Goal: Task Accomplishment & Management: Manage account settings

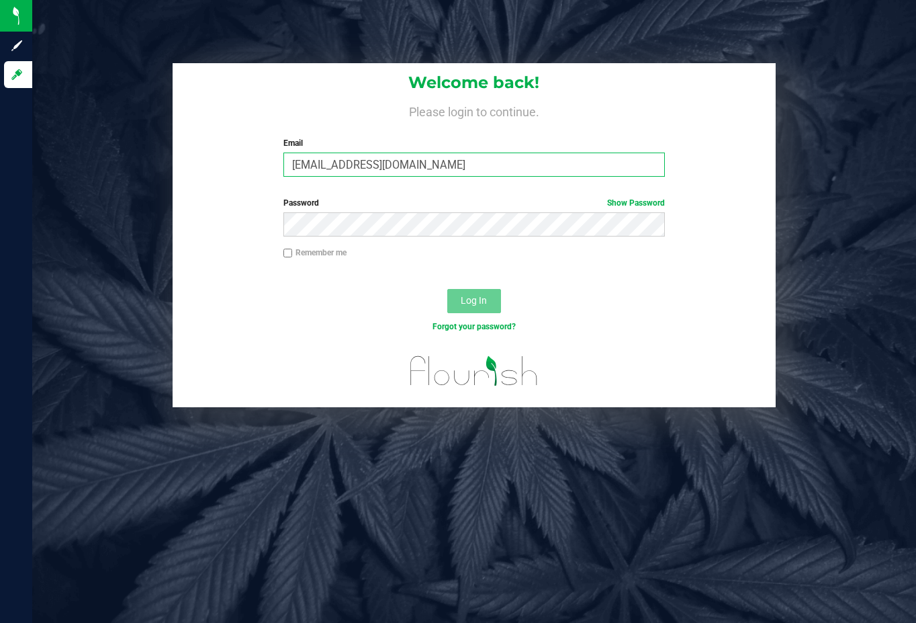
click at [411, 163] on input "[EMAIL_ADDRESS][DOMAIN_NAME]" at bounding box center [475, 165] width 382 height 24
type input "[EMAIL_ADDRESS][DOMAIN_NAME]"
click at [482, 302] on span "Log In" at bounding box center [474, 300] width 26 height 11
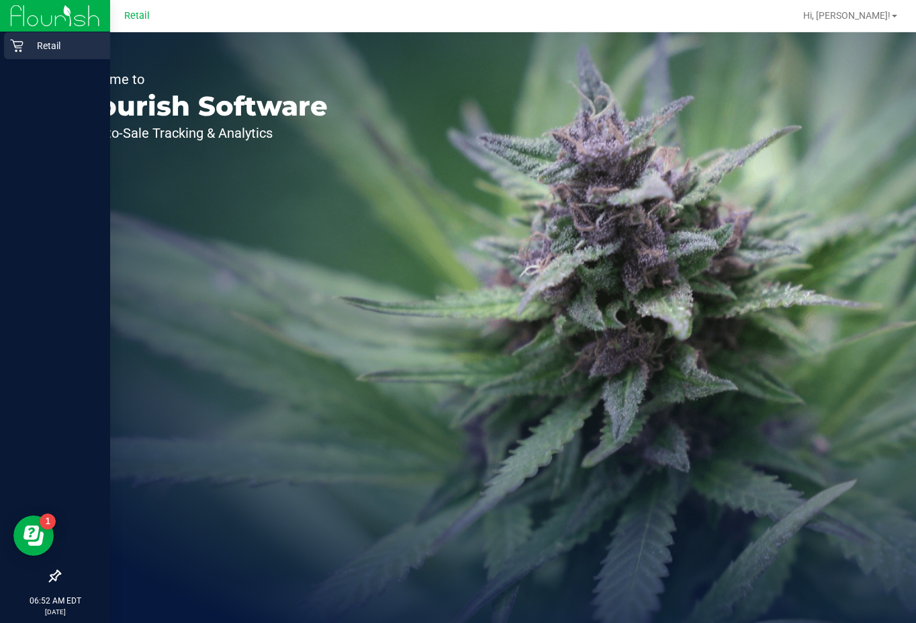
click at [24, 56] on div "Retail" at bounding box center [57, 45] width 106 height 27
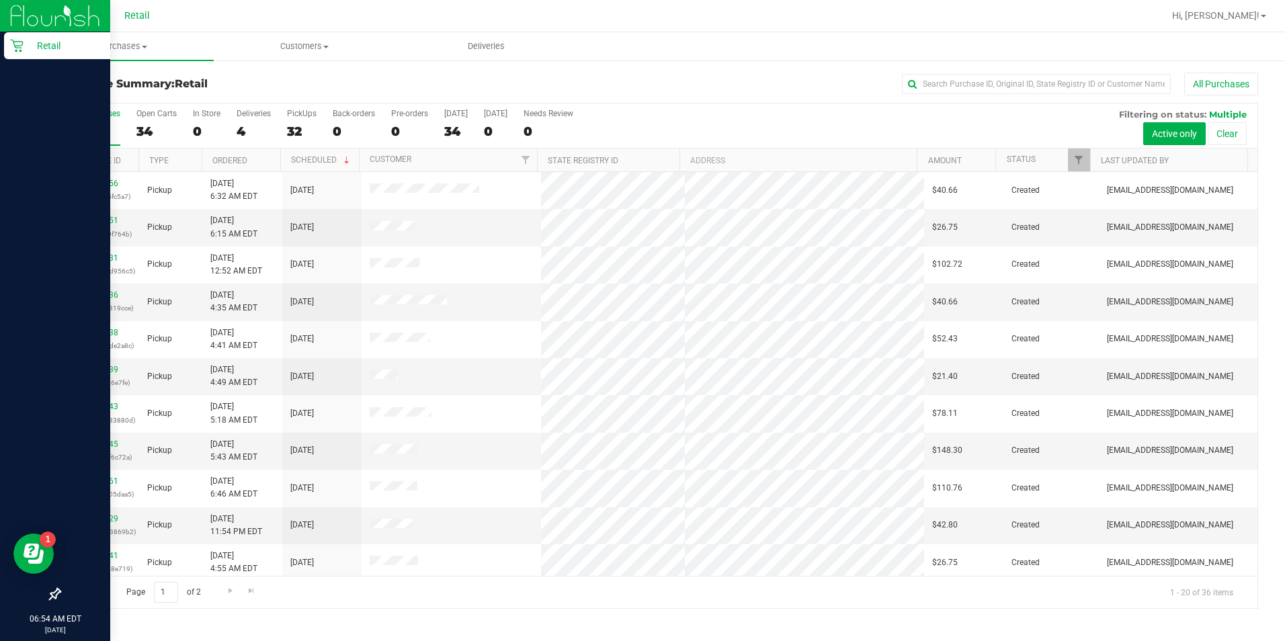
click at [19, 50] on icon at bounding box center [16, 46] width 13 height 13
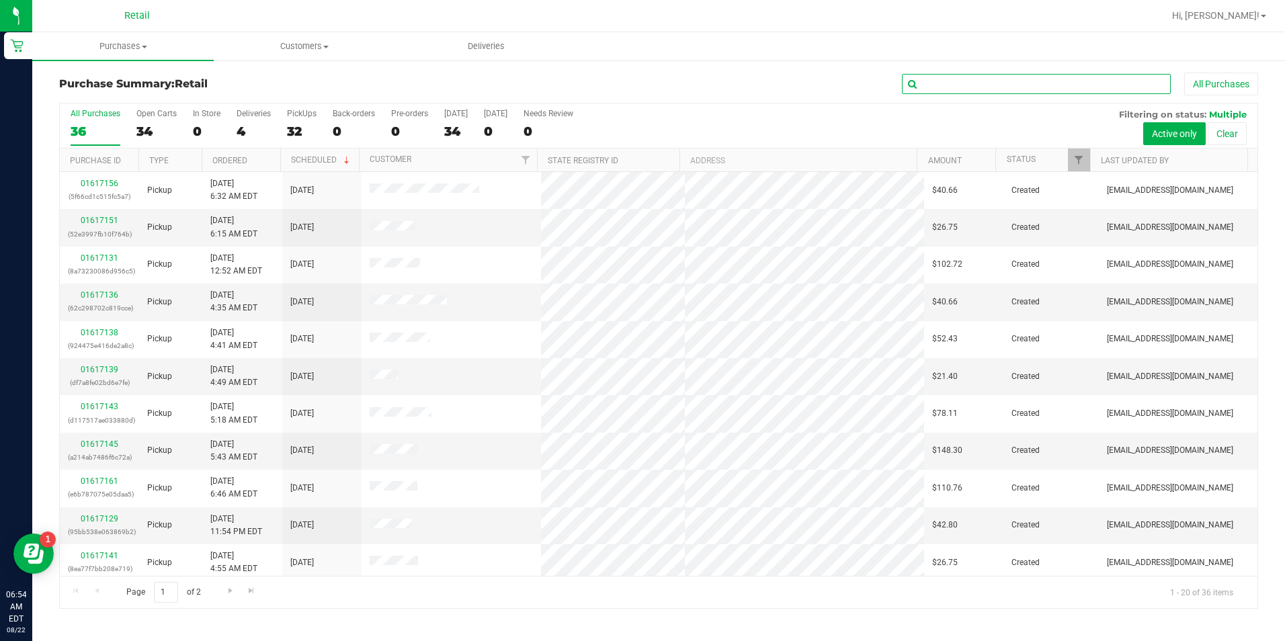
click at [916, 76] on input "text" at bounding box center [1036, 84] width 269 height 20
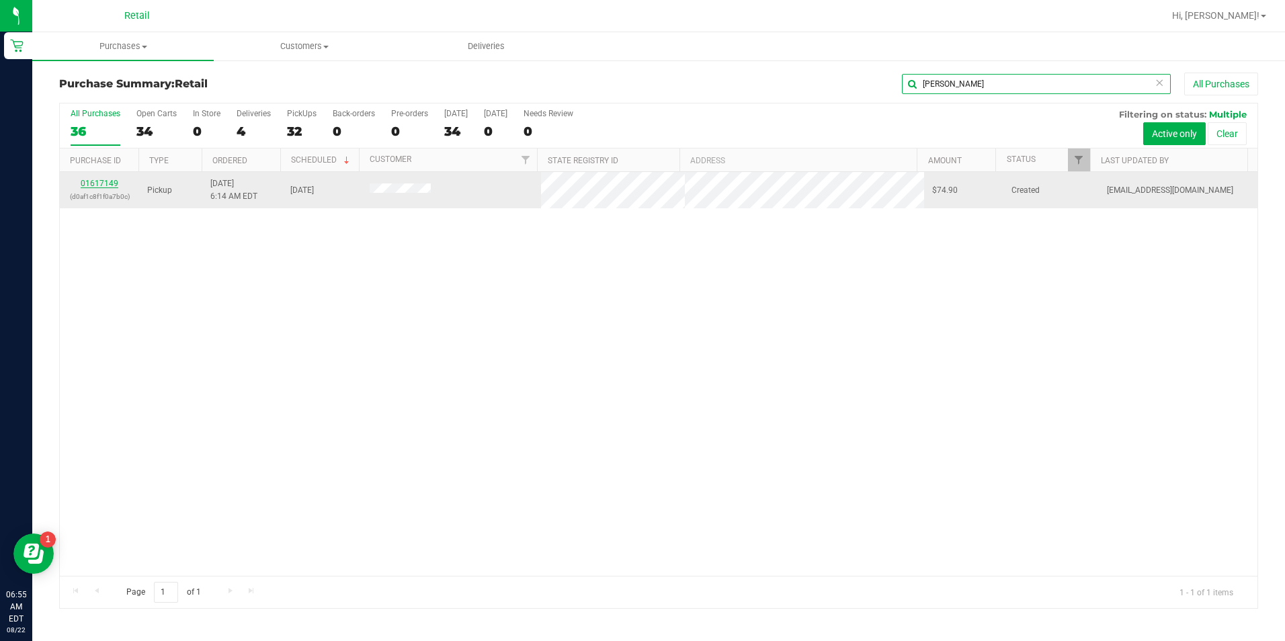
type input "[PERSON_NAME]"
click at [110, 184] on link "01617149" at bounding box center [100, 183] width 38 height 9
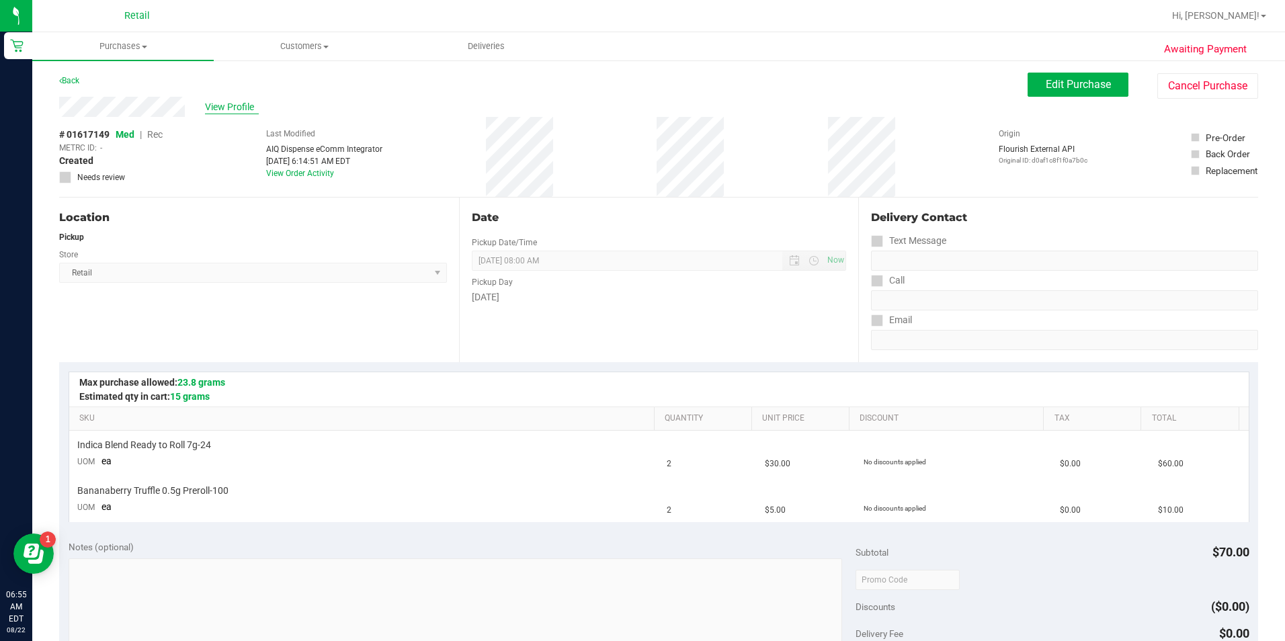
click at [234, 112] on span "View Profile" at bounding box center [232, 107] width 54 height 14
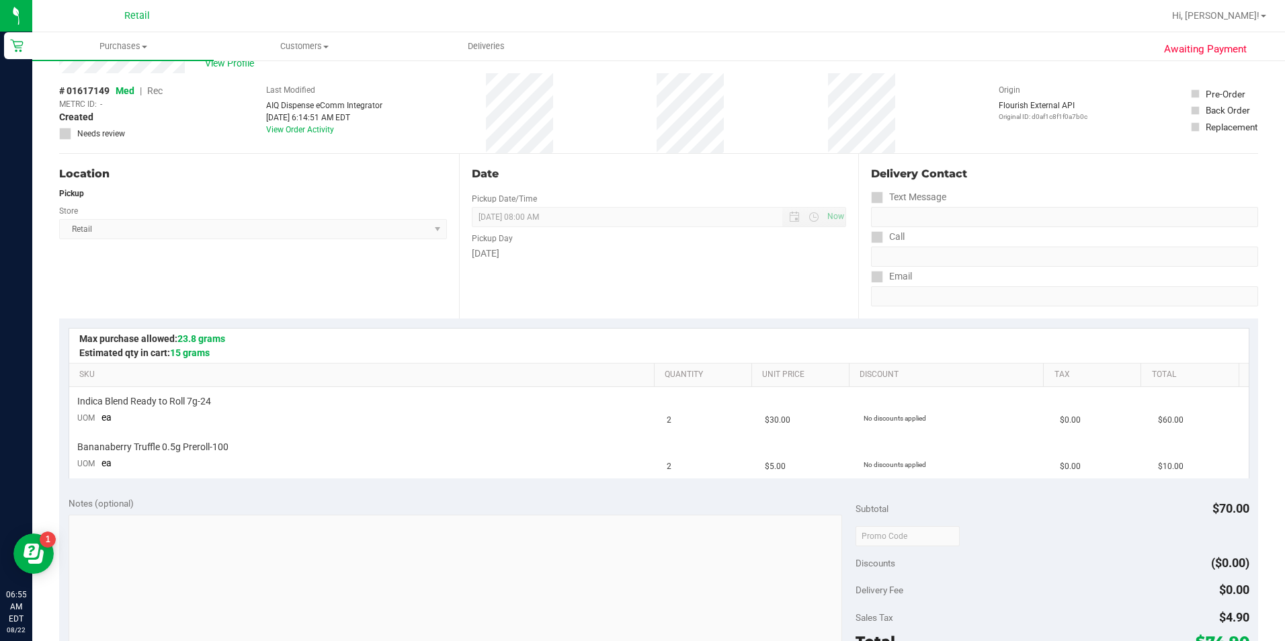
scroll to position [134, 0]
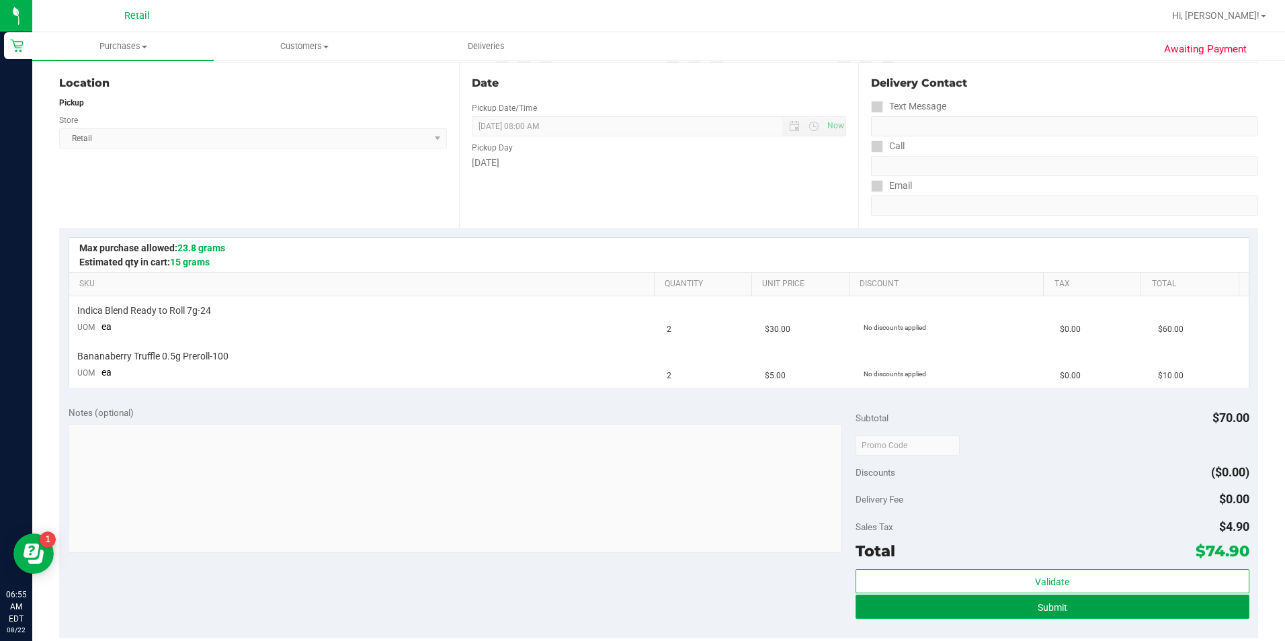
click at [916, 602] on button "Submit" at bounding box center [1052, 607] width 394 height 24
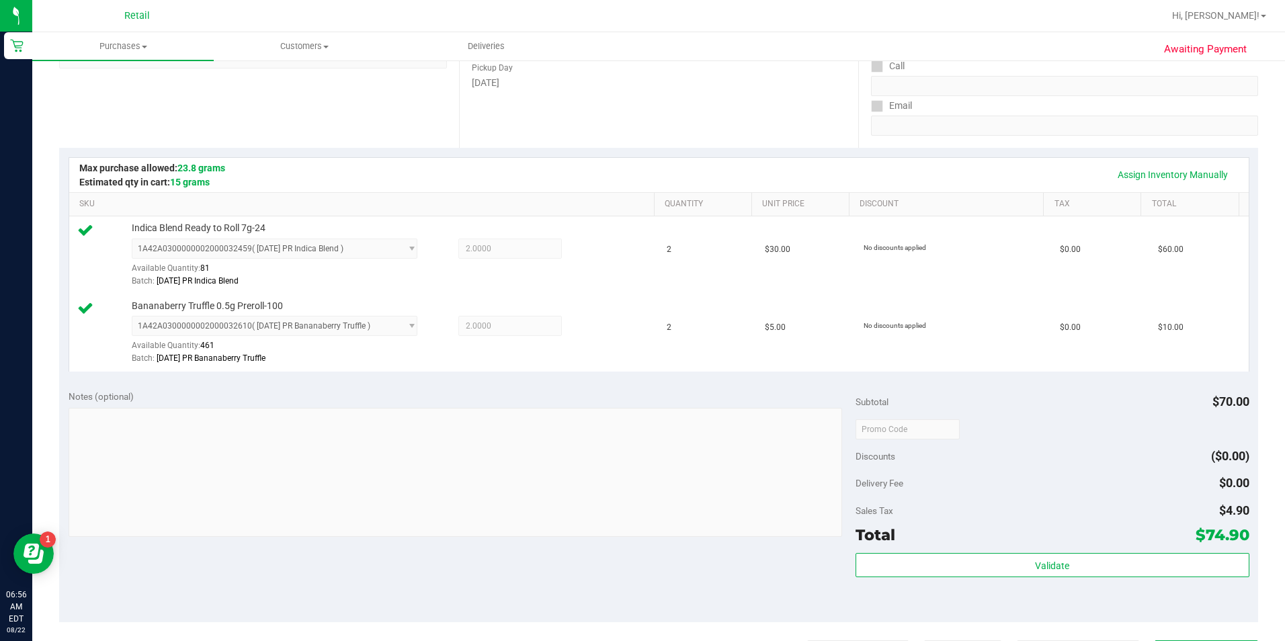
scroll to position [269, 0]
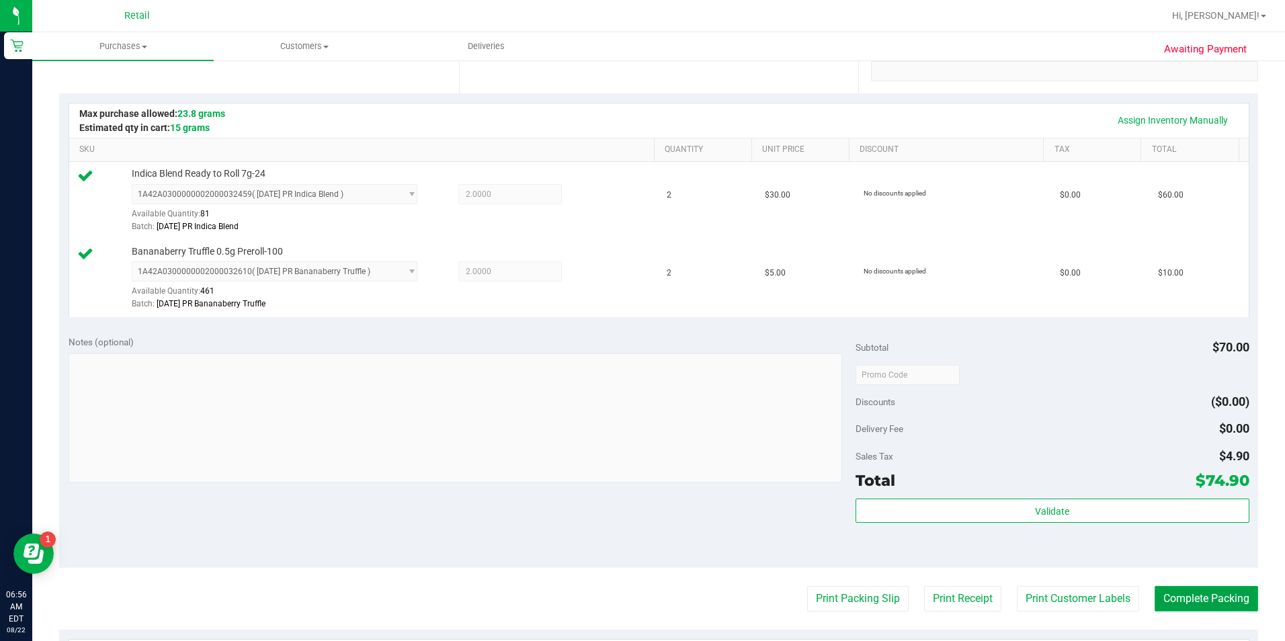
click at [916, 594] on button "Complete Packing" at bounding box center [1205, 599] width 103 height 26
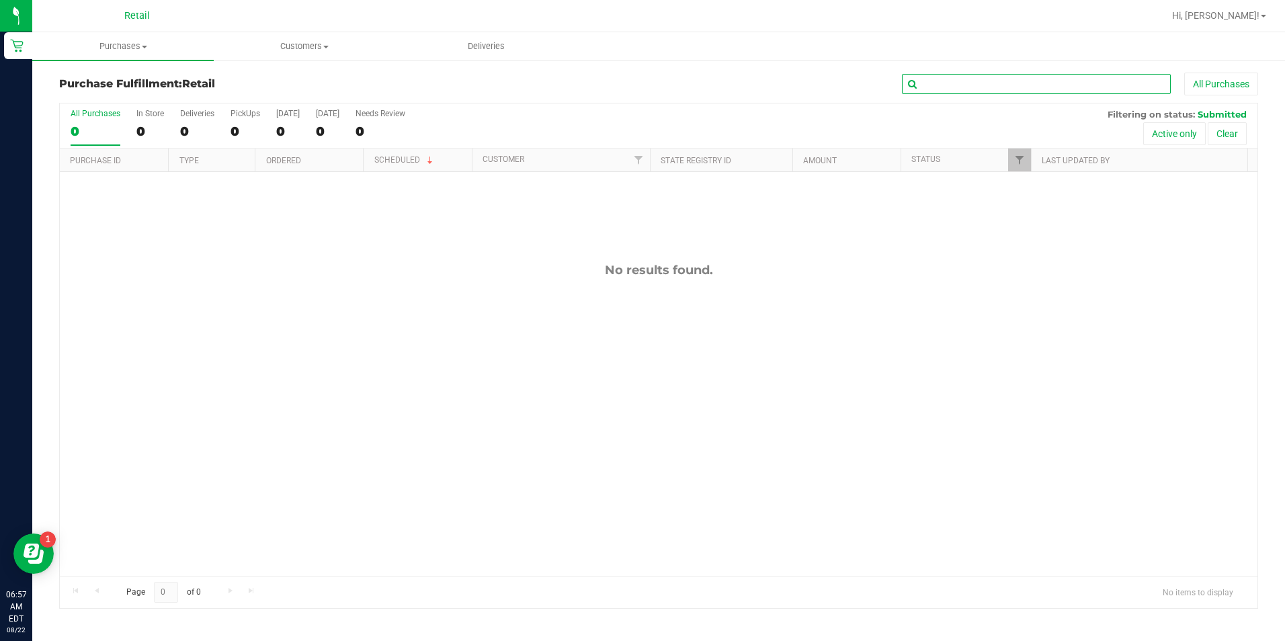
click at [916, 91] on input "text" at bounding box center [1036, 84] width 269 height 20
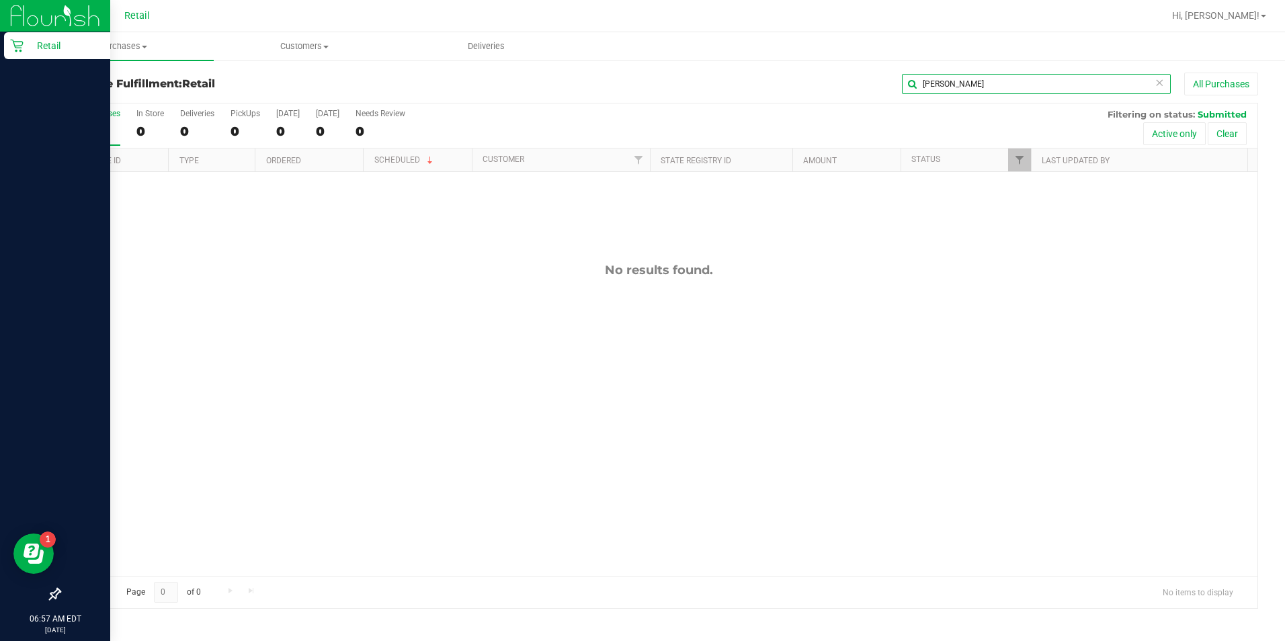
type input "[PERSON_NAME]"
click at [30, 55] on div "Retail" at bounding box center [57, 45] width 106 height 27
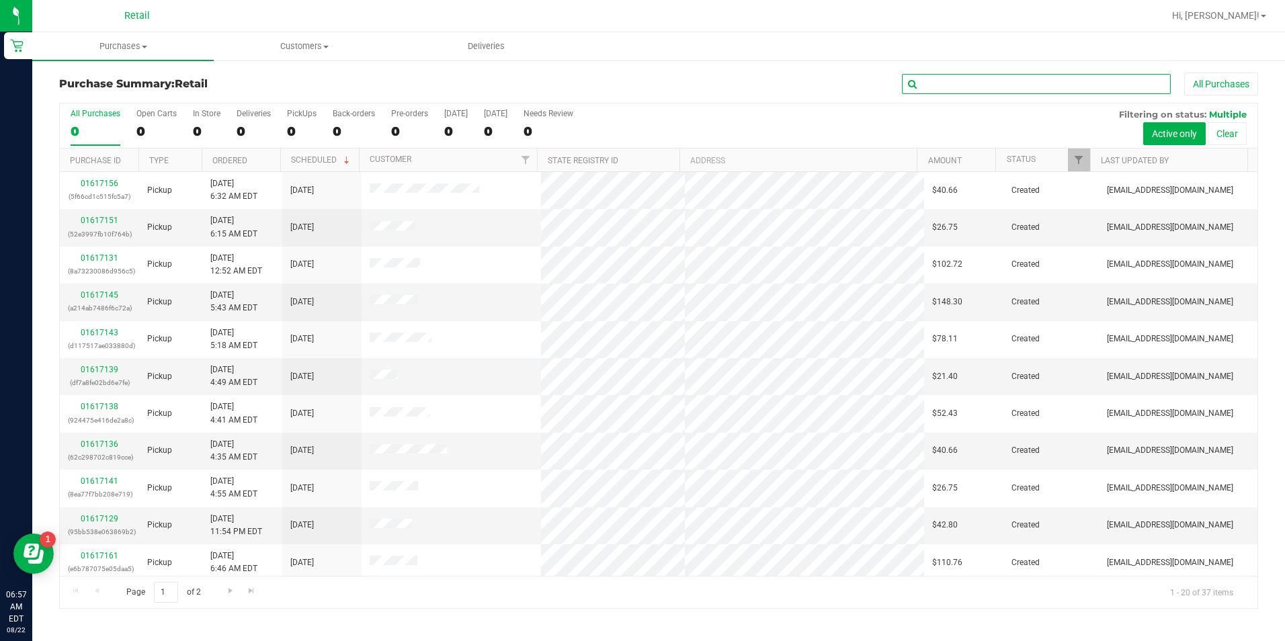
click at [916, 88] on input "text" at bounding box center [1036, 84] width 269 height 20
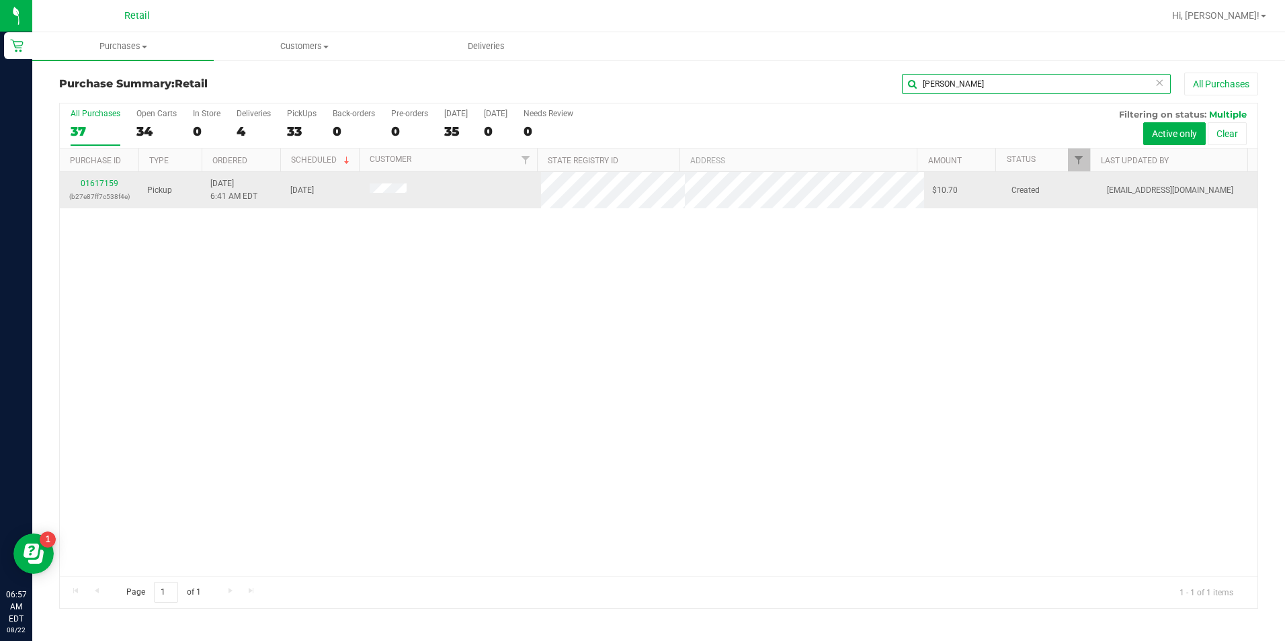
type input "[PERSON_NAME]"
click at [81, 187] on div "01617159 (b27e87ff7c538f4e)" at bounding box center [99, 190] width 63 height 26
click at [89, 187] on link "01617159" at bounding box center [100, 183] width 38 height 9
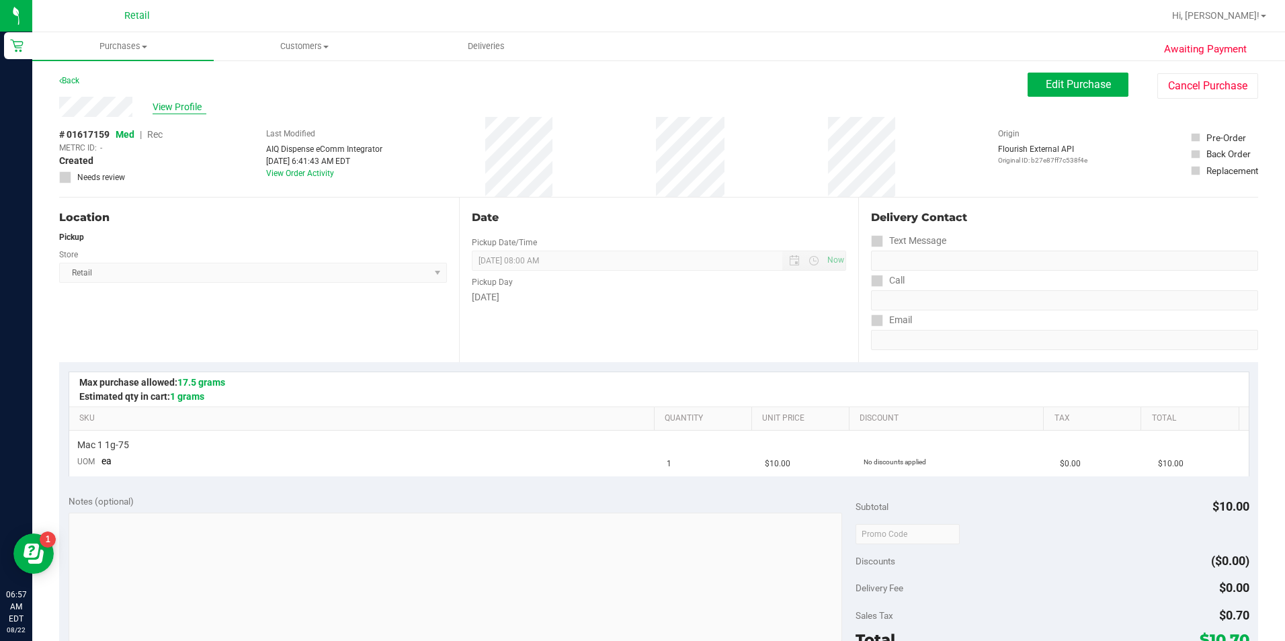
click at [175, 104] on span "View Profile" at bounding box center [180, 107] width 54 height 14
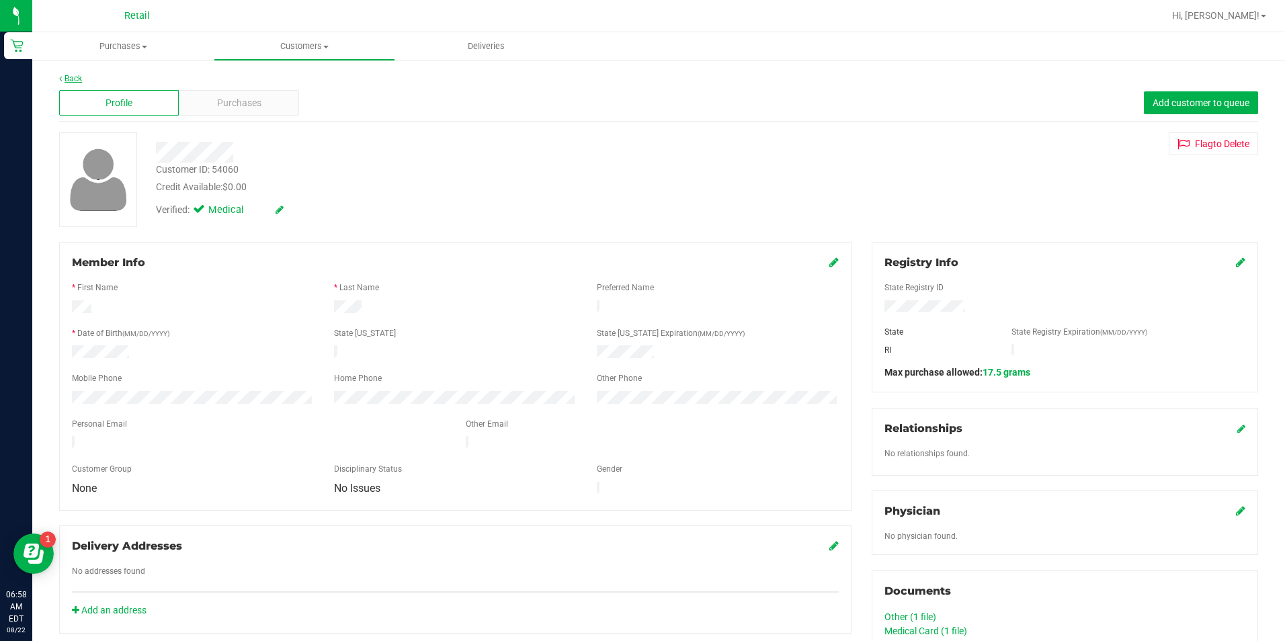
click at [66, 82] on link "Back" at bounding box center [70, 78] width 23 height 9
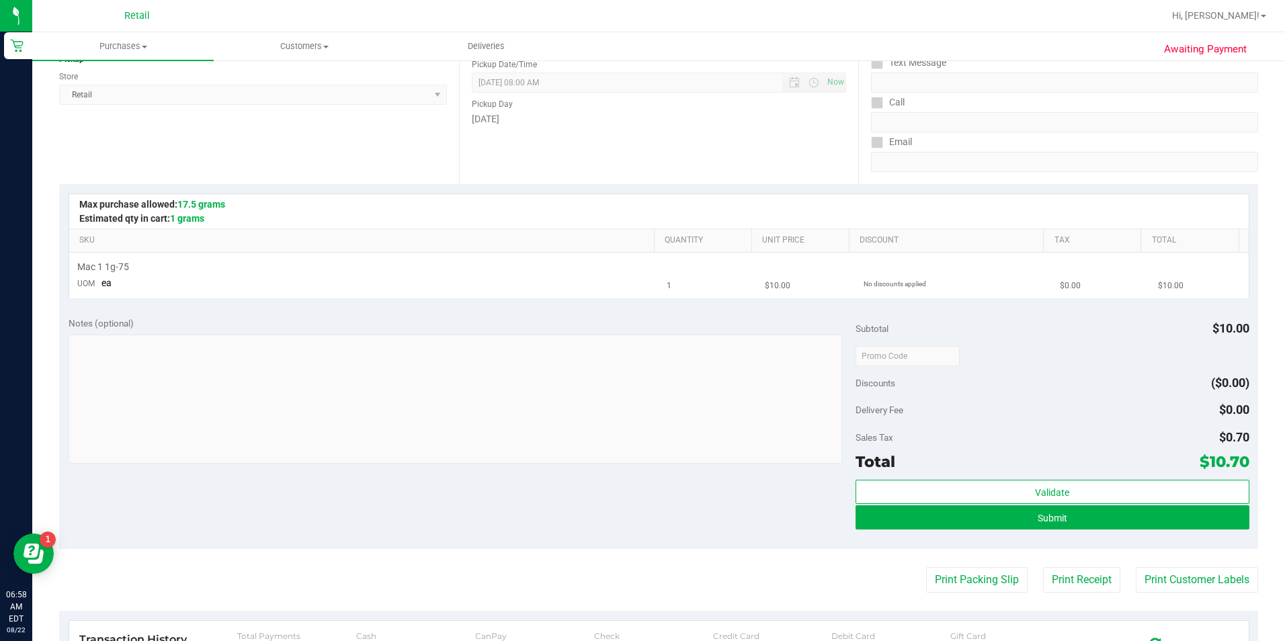
scroll to position [202, 0]
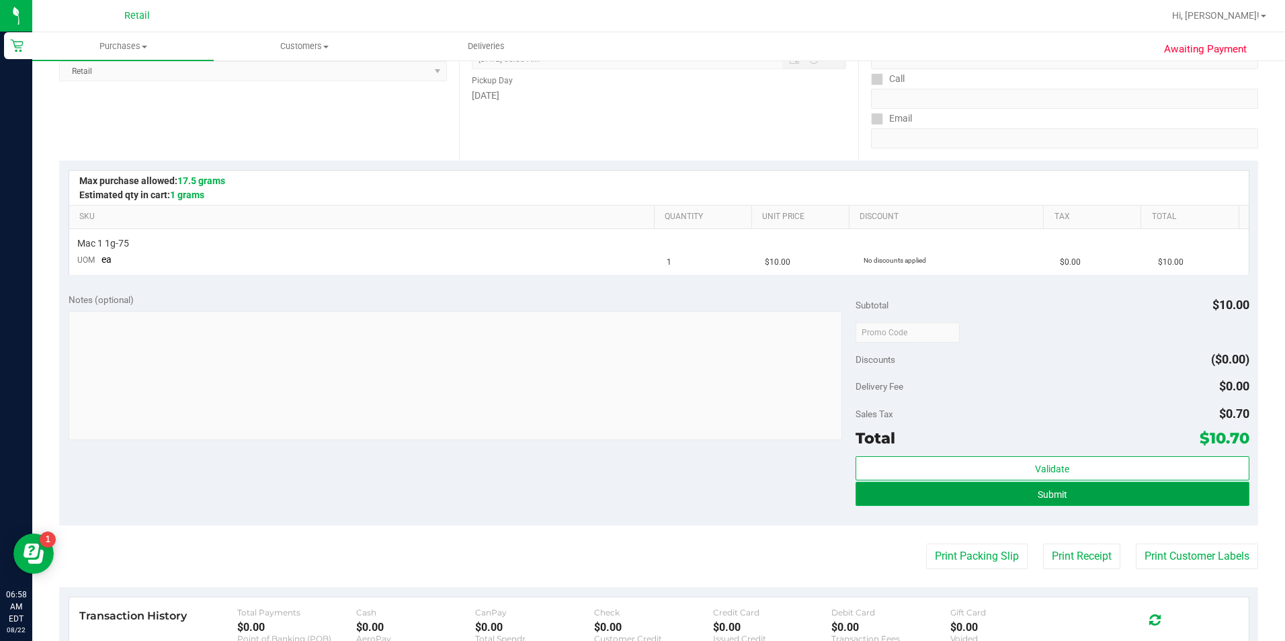
click at [916, 486] on button "Submit" at bounding box center [1052, 494] width 394 height 24
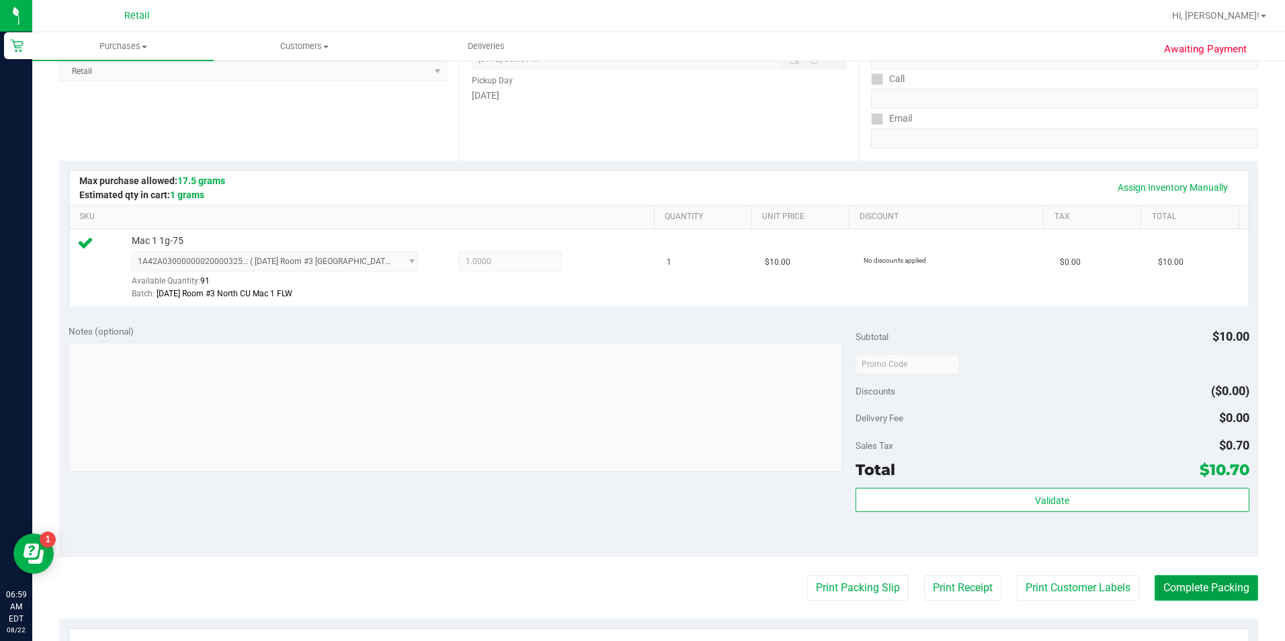
click at [916, 592] on button "Complete Packing" at bounding box center [1205, 588] width 103 height 26
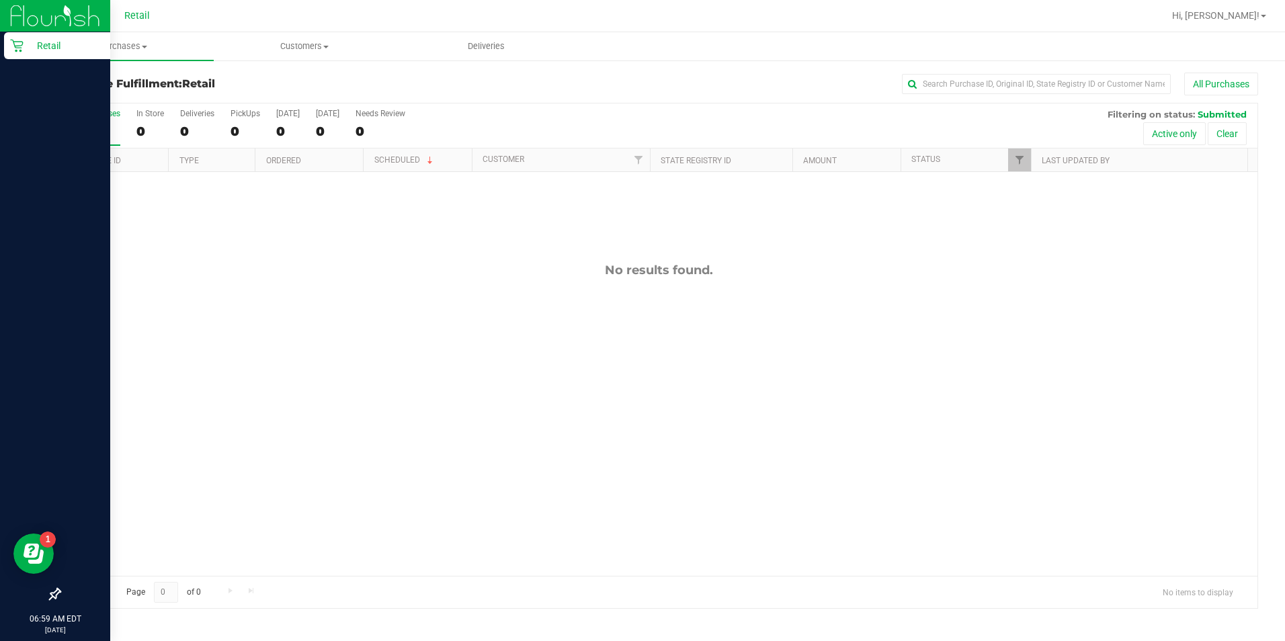
click at [28, 44] on p "Retail" at bounding box center [64, 46] width 81 height 16
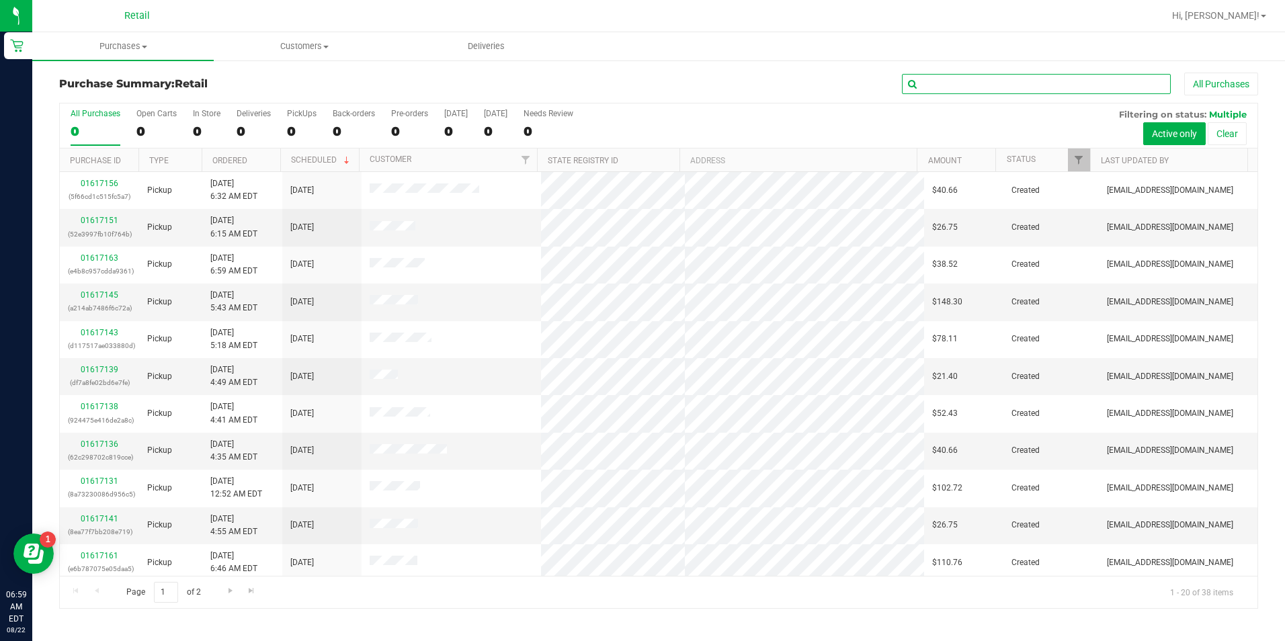
click at [916, 82] on input "text" at bounding box center [1036, 84] width 269 height 20
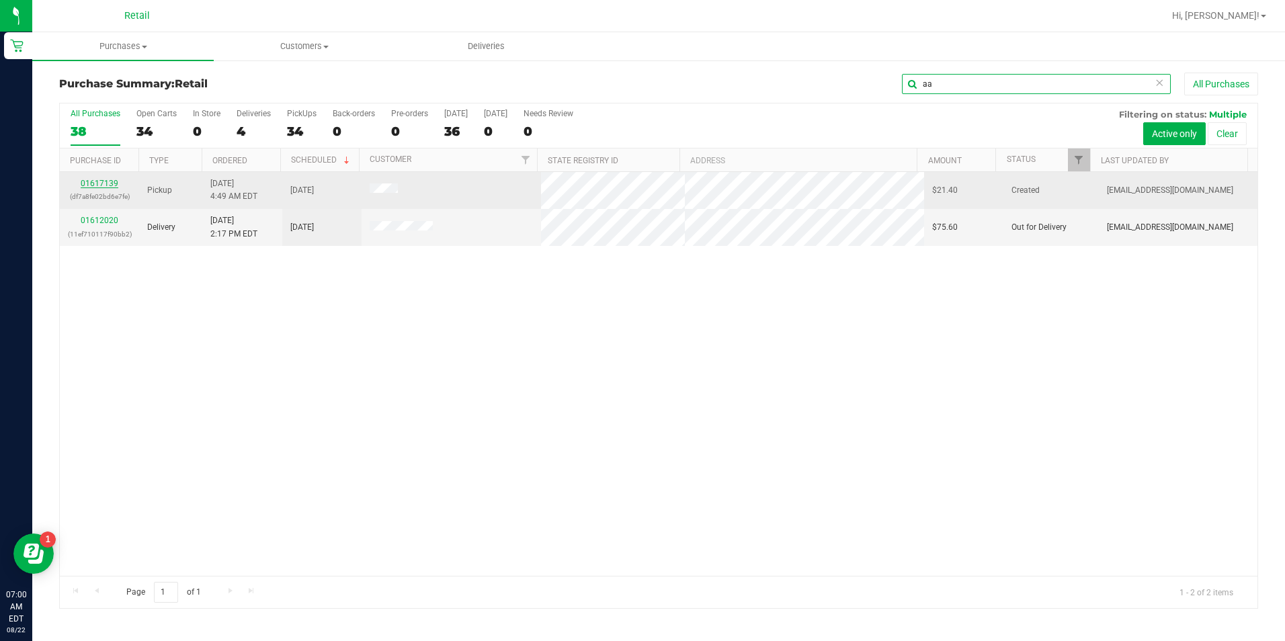
type input "aa"
click at [105, 181] on link "01617139" at bounding box center [100, 183] width 38 height 9
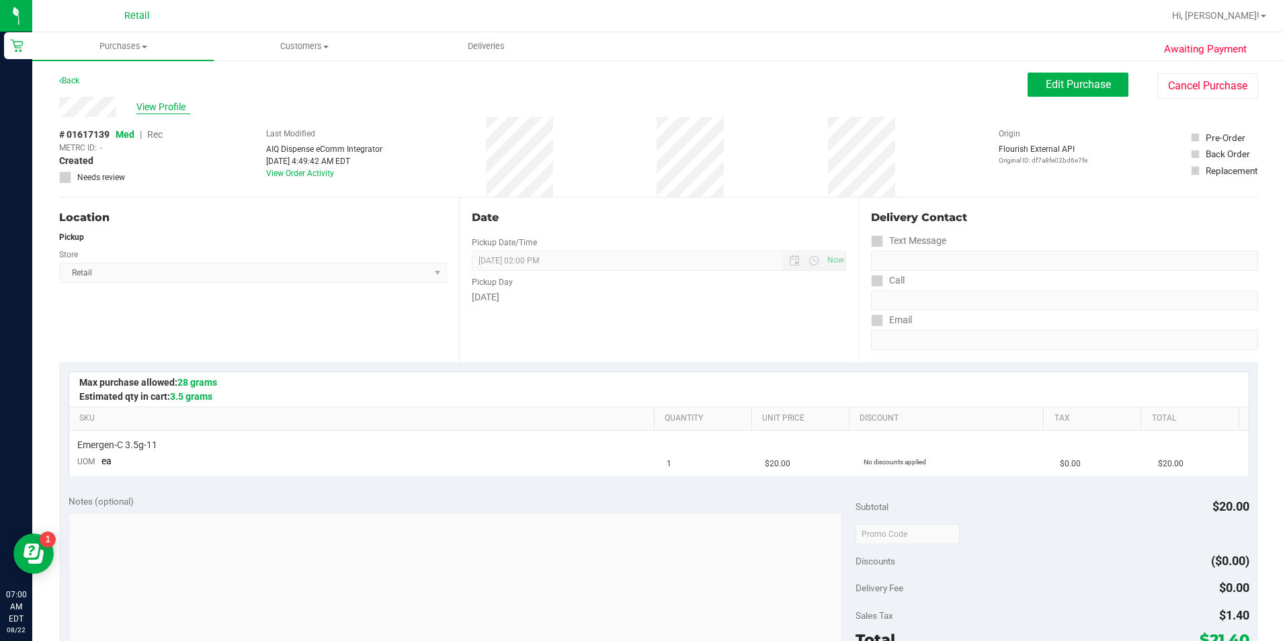
click at [148, 108] on span "View Profile" at bounding box center [163, 107] width 54 height 14
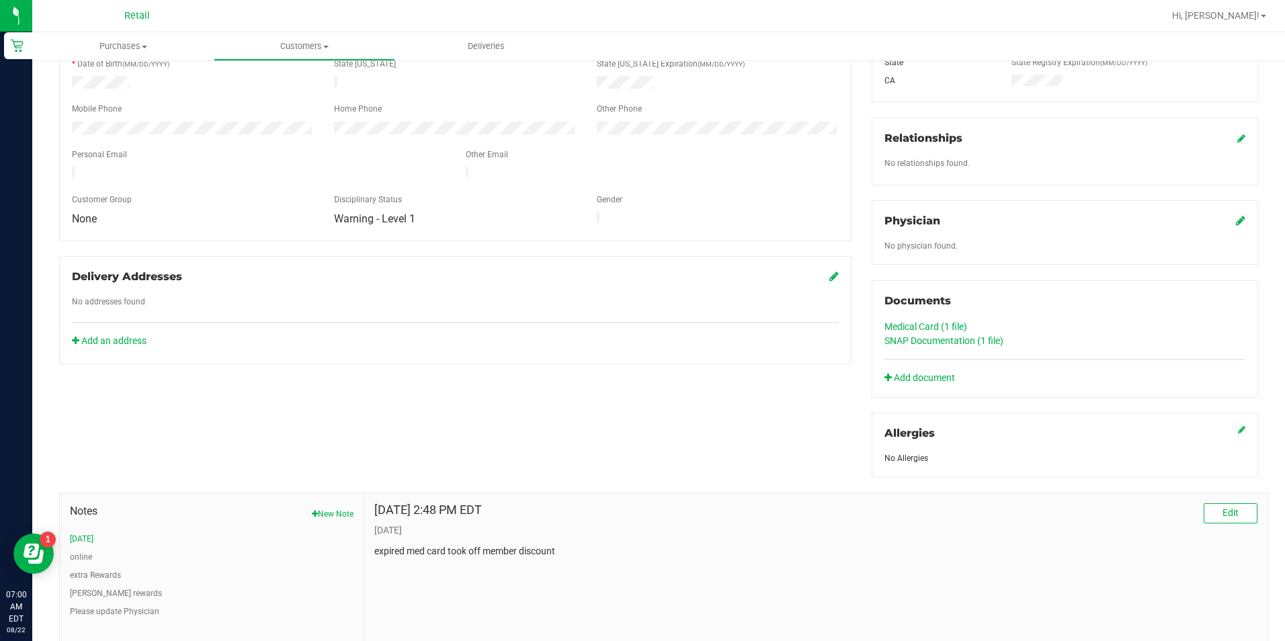
scroll to position [345, 0]
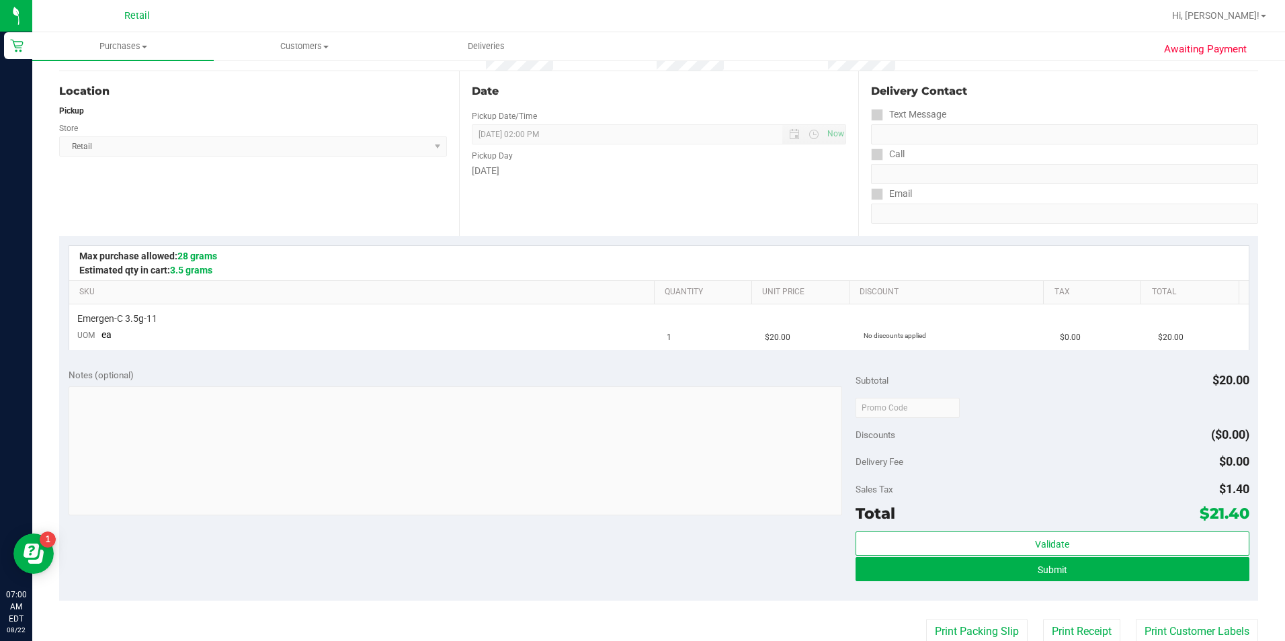
scroll to position [269, 0]
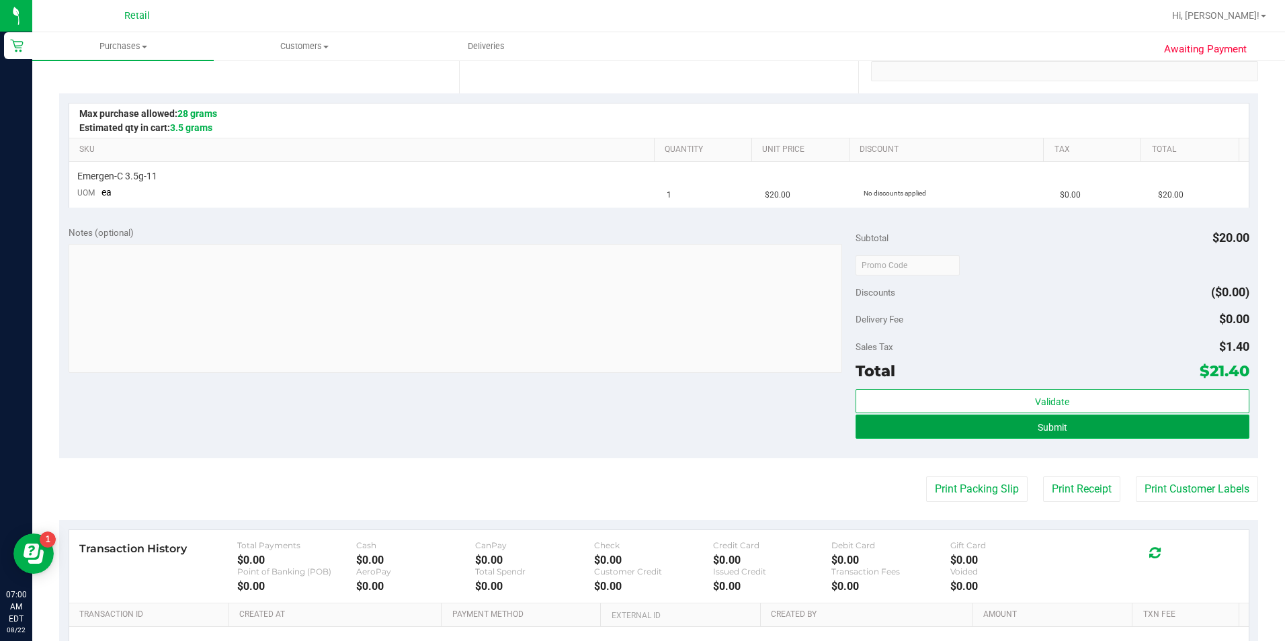
click at [916, 426] on button "Submit" at bounding box center [1052, 427] width 394 height 24
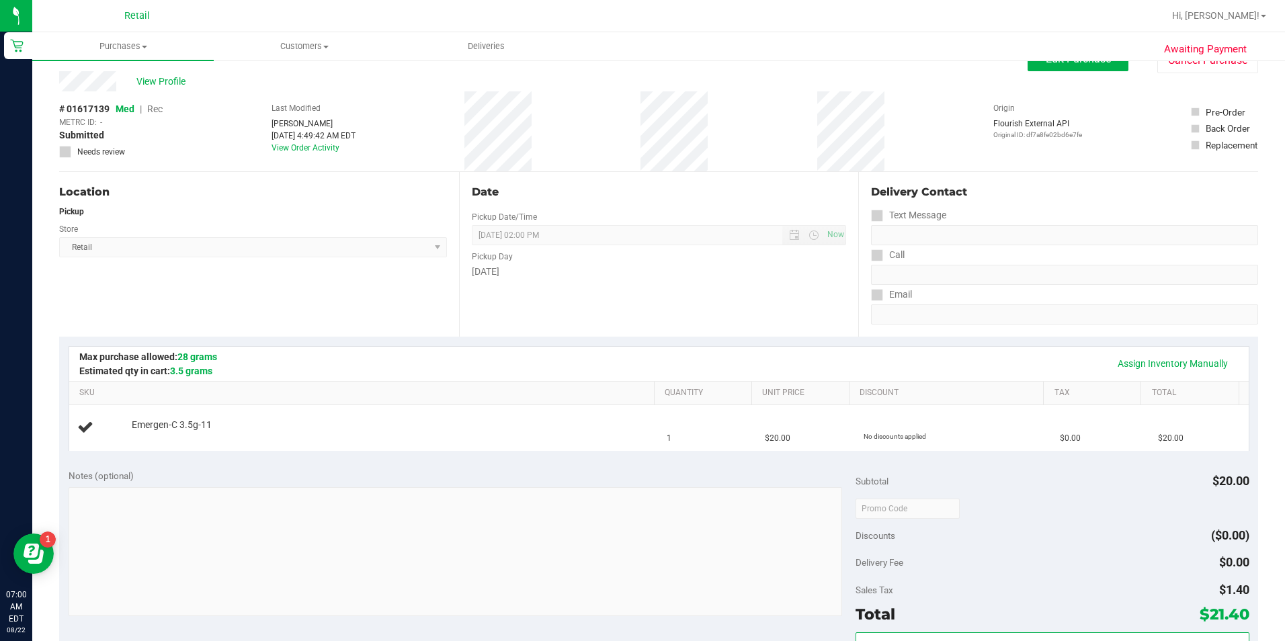
scroll to position [0, 0]
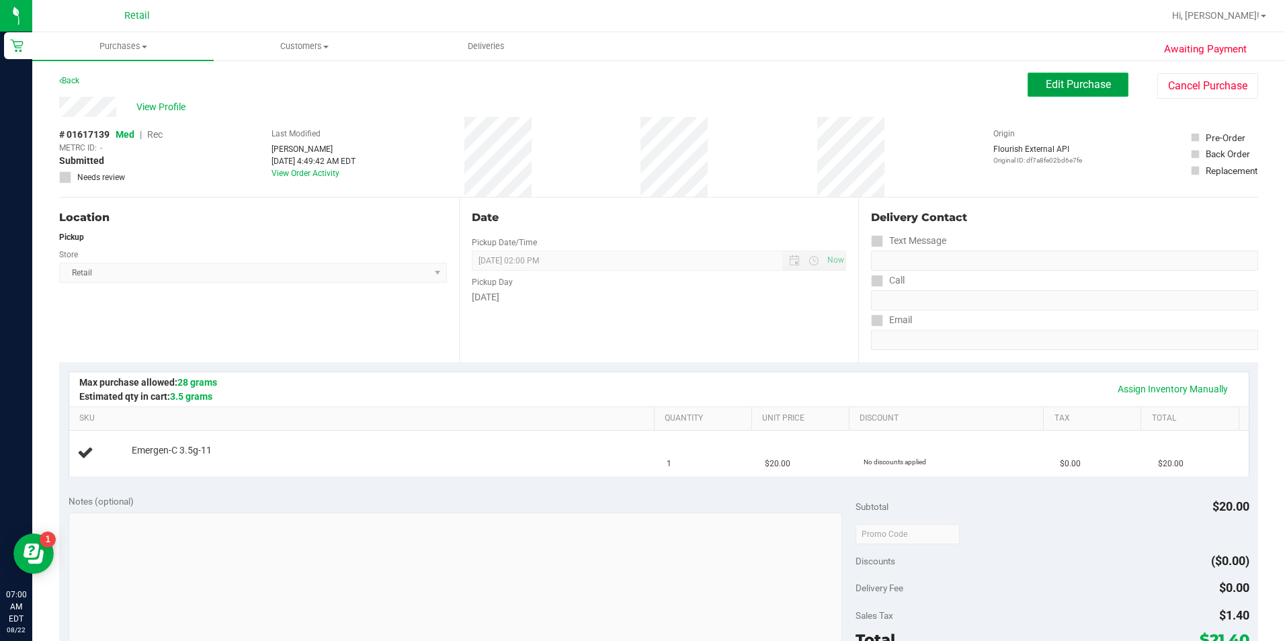
click at [916, 89] on span "Edit Purchase" at bounding box center [1077, 84] width 65 height 13
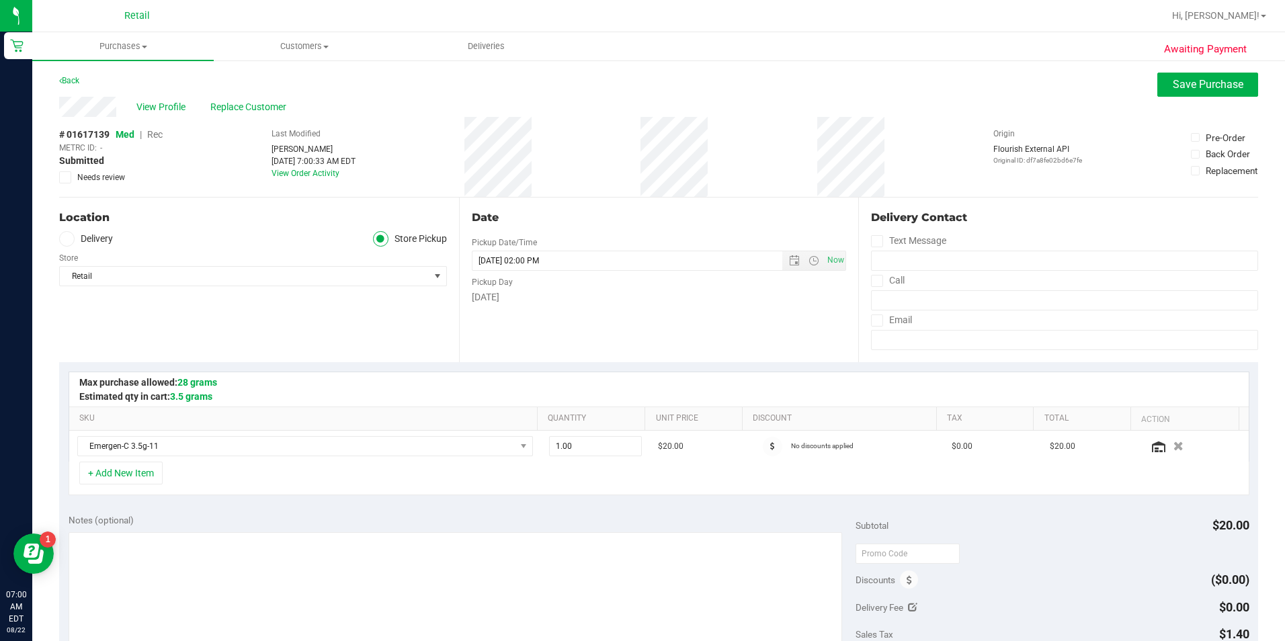
click at [151, 133] on span "Rec" at bounding box center [154, 134] width 15 height 11
click at [916, 87] on span "Save Purchase" at bounding box center [1207, 84] width 71 height 13
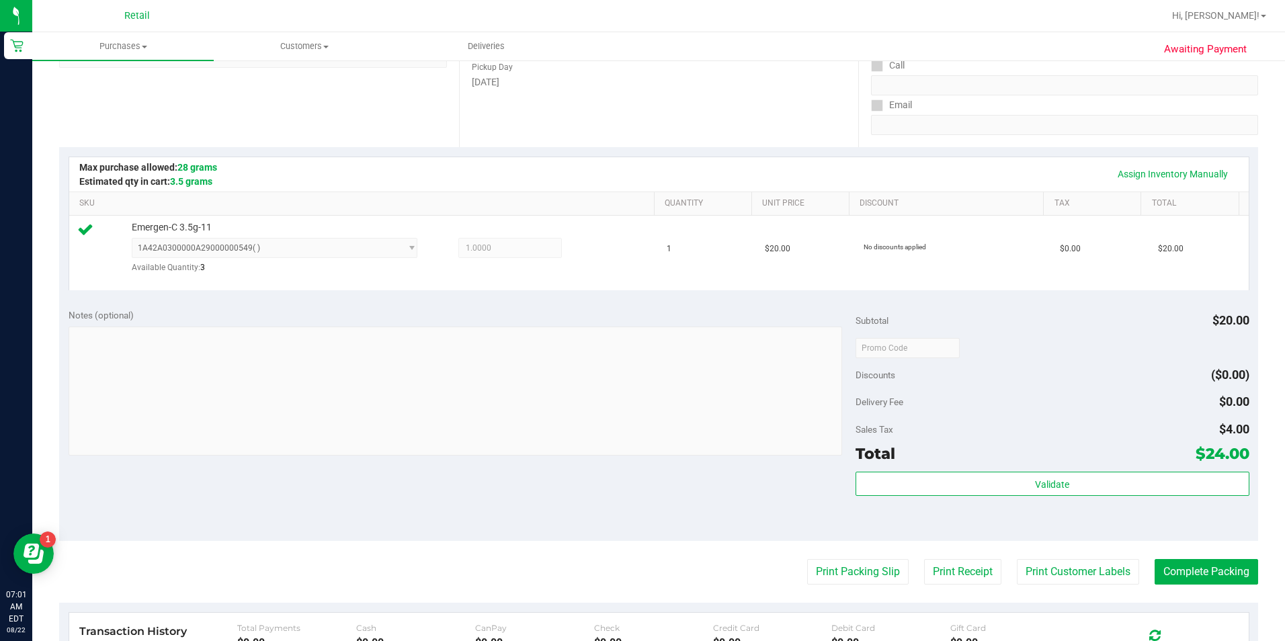
scroll to position [269, 0]
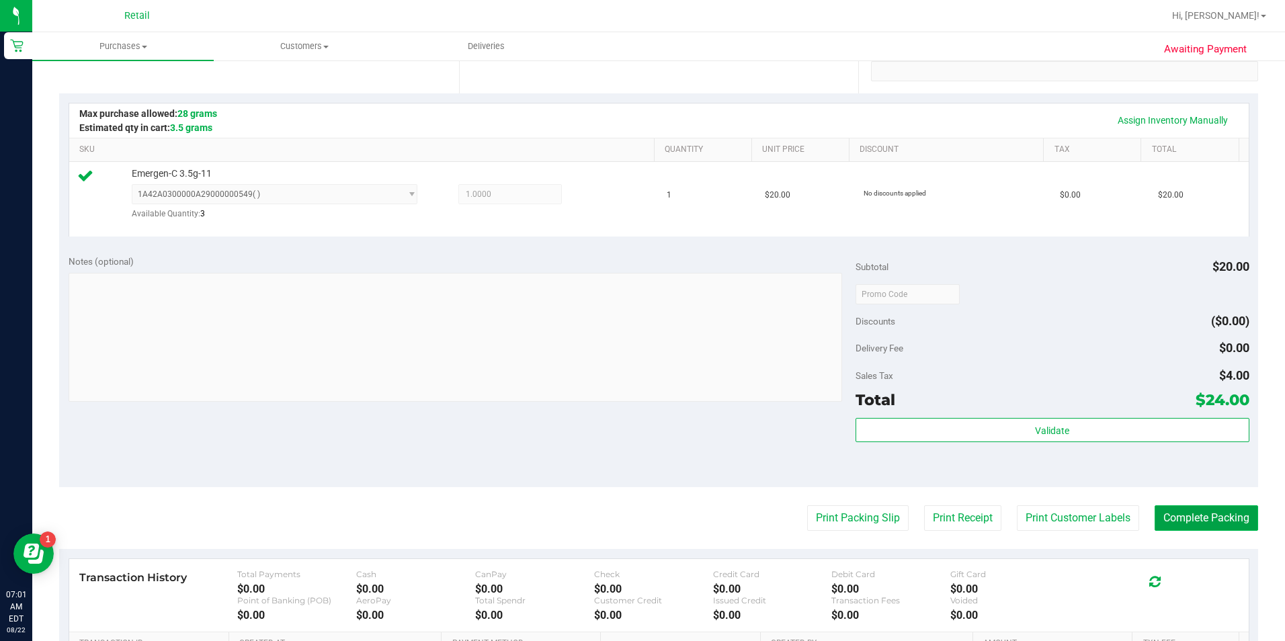
click at [916, 513] on button "Complete Packing" at bounding box center [1205, 518] width 103 height 26
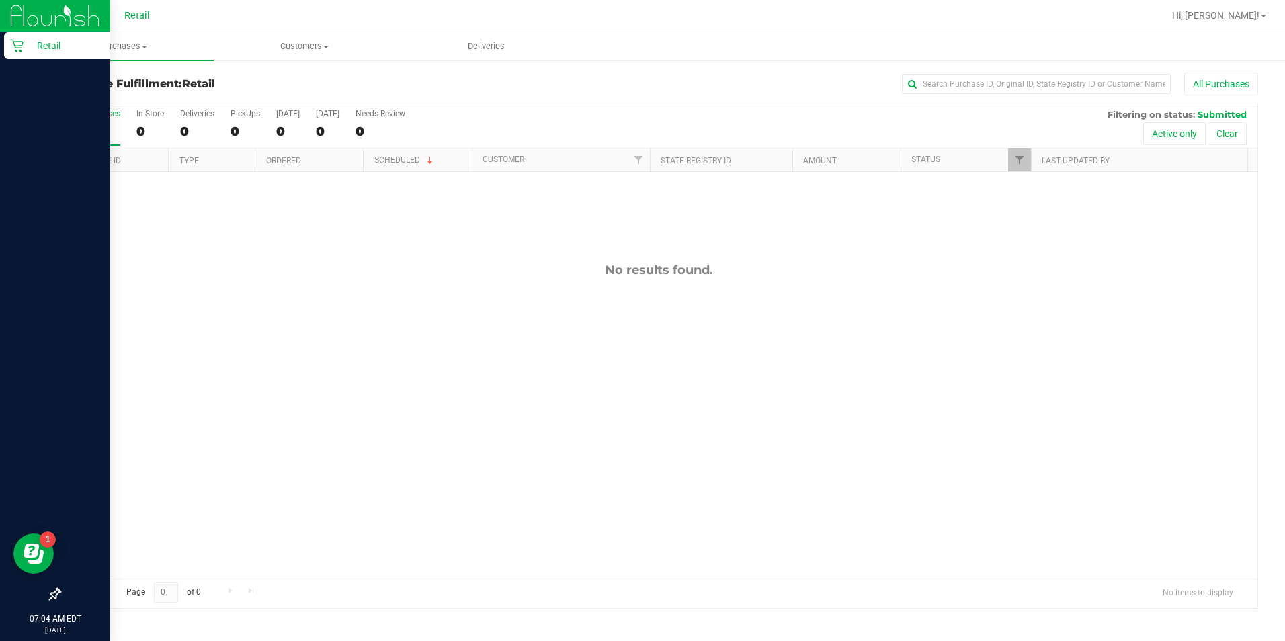
click at [17, 41] on icon at bounding box center [16, 45] width 13 height 13
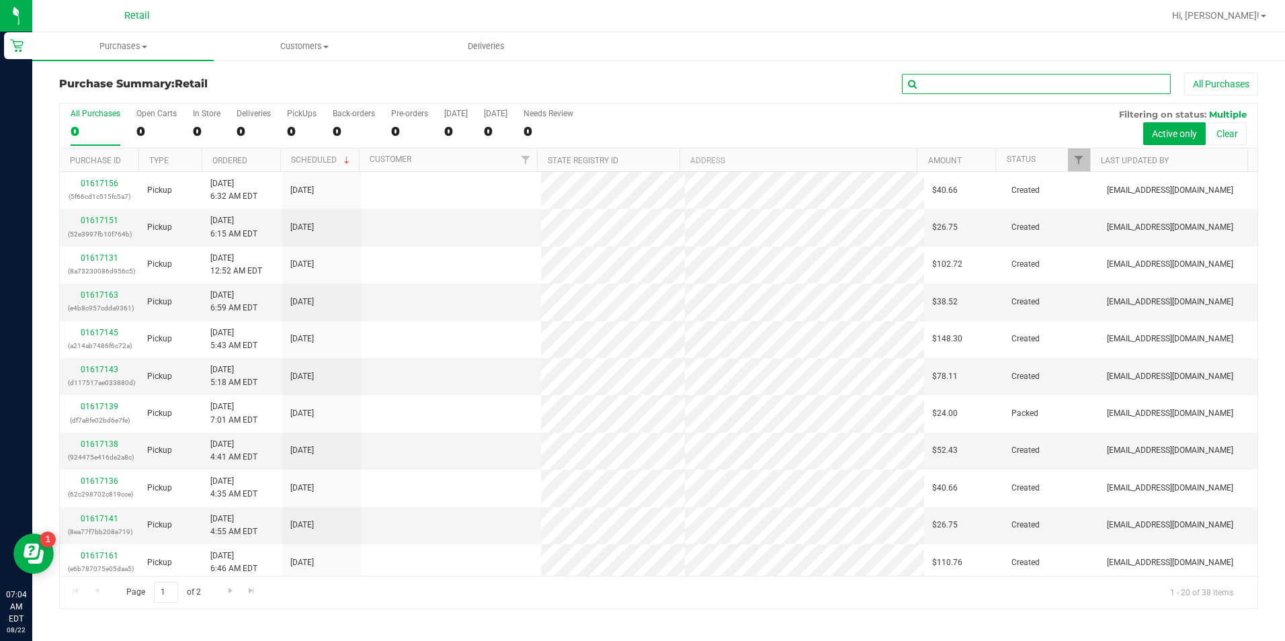
click at [916, 89] on input "text" at bounding box center [1036, 84] width 269 height 20
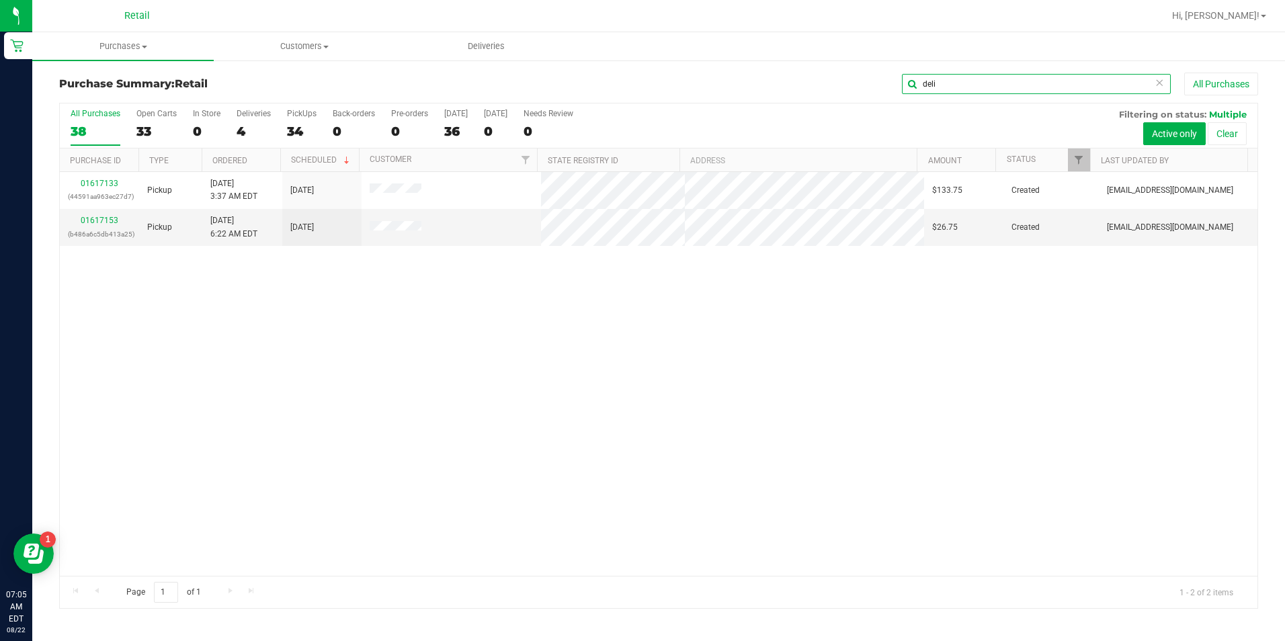
drag, startPoint x: 993, startPoint y: 79, endPoint x: 858, endPoint y: 83, distance: 135.1
click at [858, 83] on div "deli All Purchases" at bounding box center [858, 84] width 799 height 23
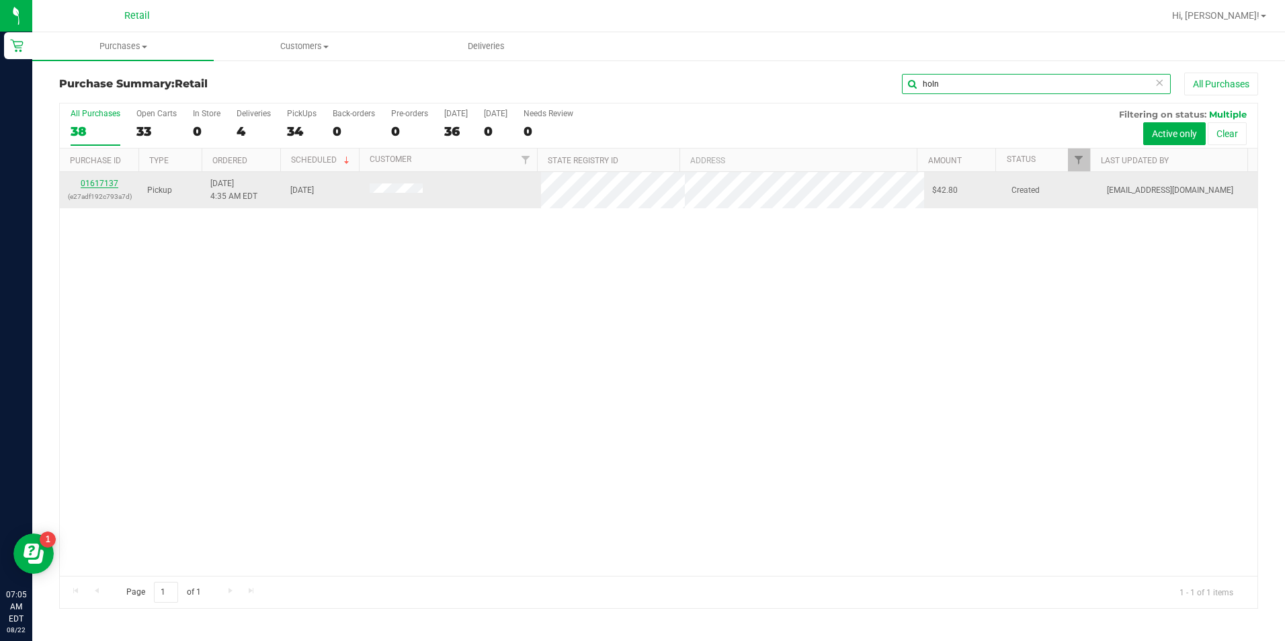
type input "holn"
click at [101, 184] on link "01617137" at bounding box center [100, 183] width 38 height 9
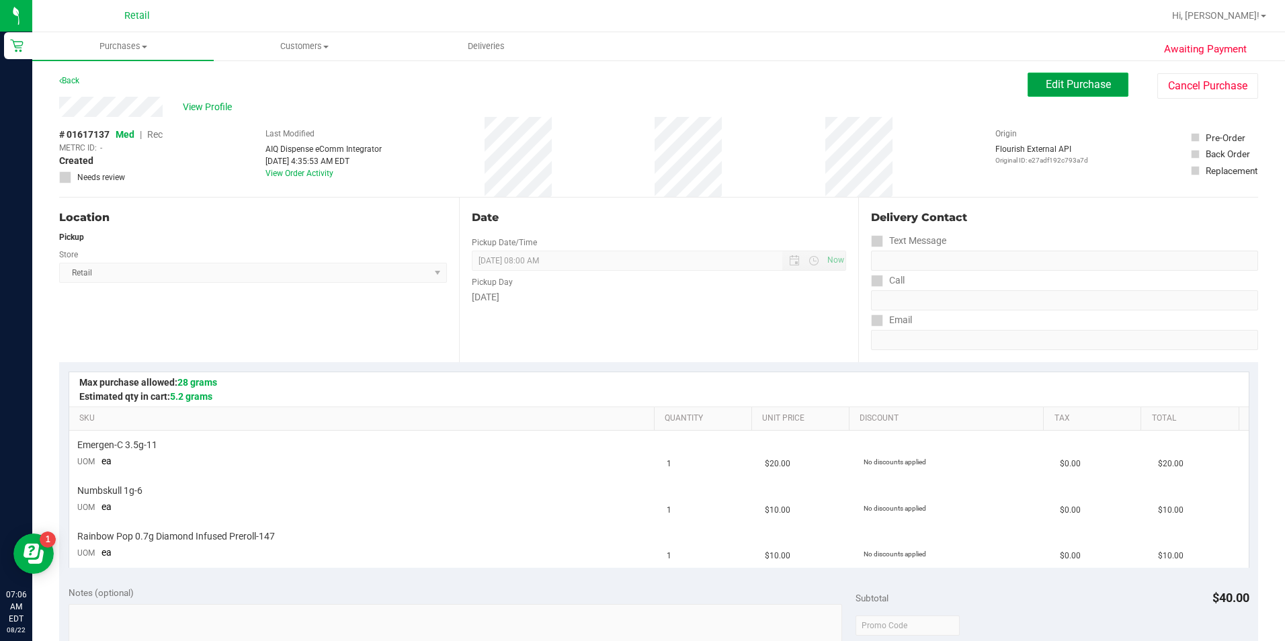
click at [916, 95] on button "Edit Purchase" at bounding box center [1077, 85] width 101 height 24
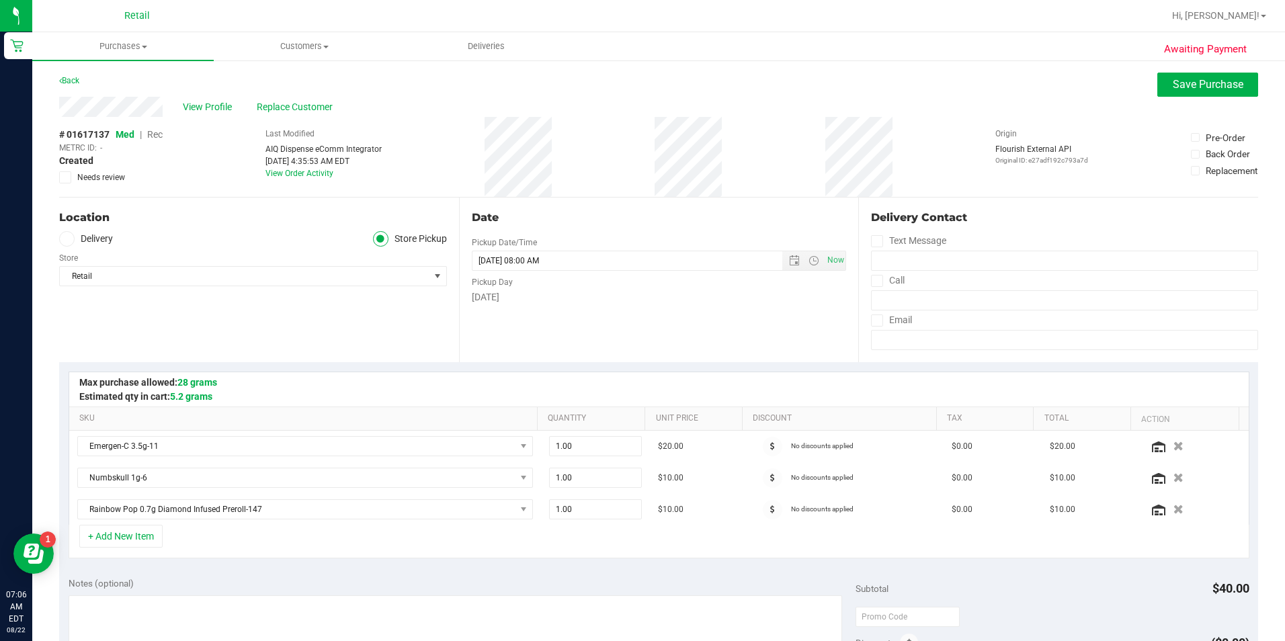
click at [160, 136] on span "Rec" at bounding box center [154, 134] width 15 height 11
click at [916, 80] on span "Save Purchase" at bounding box center [1207, 84] width 71 height 13
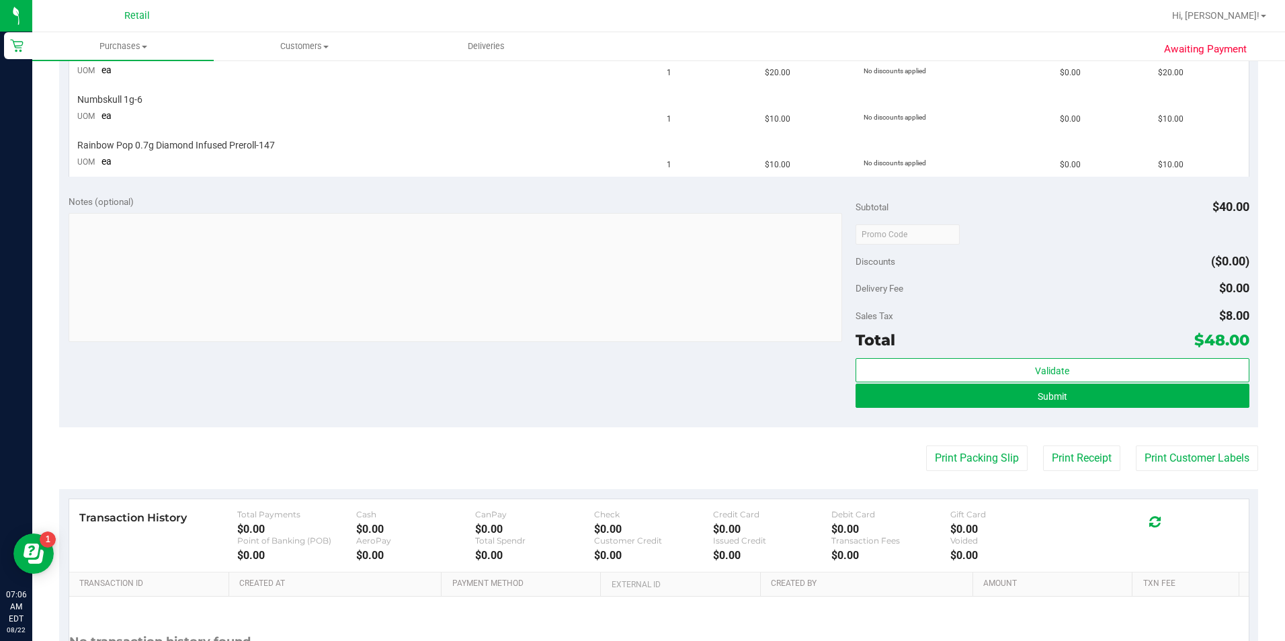
scroll to position [403, 0]
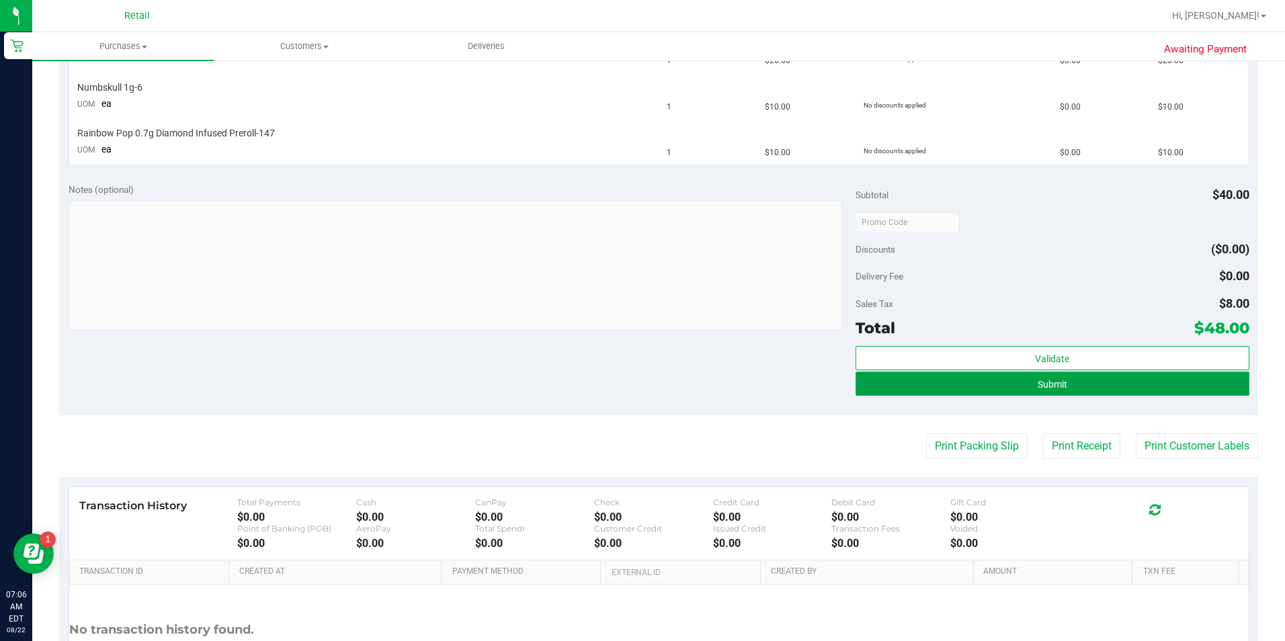
click at [916, 390] on button "Submit" at bounding box center [1052, 384] width 394 height 24
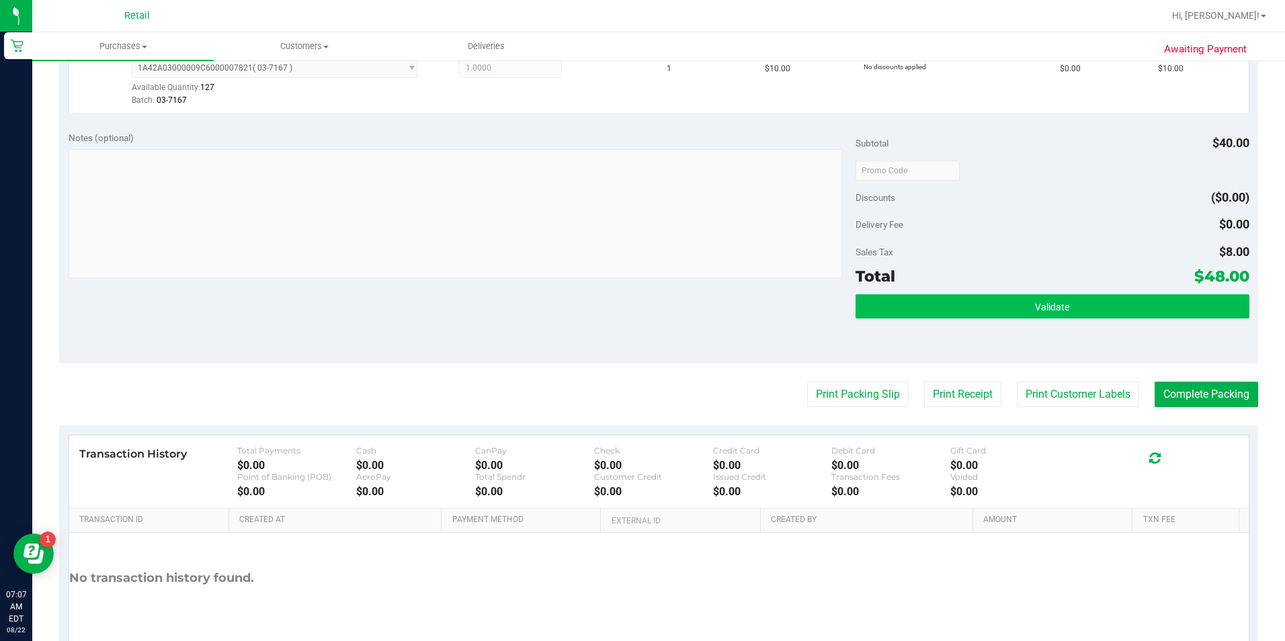
scroll to position [610, 0]
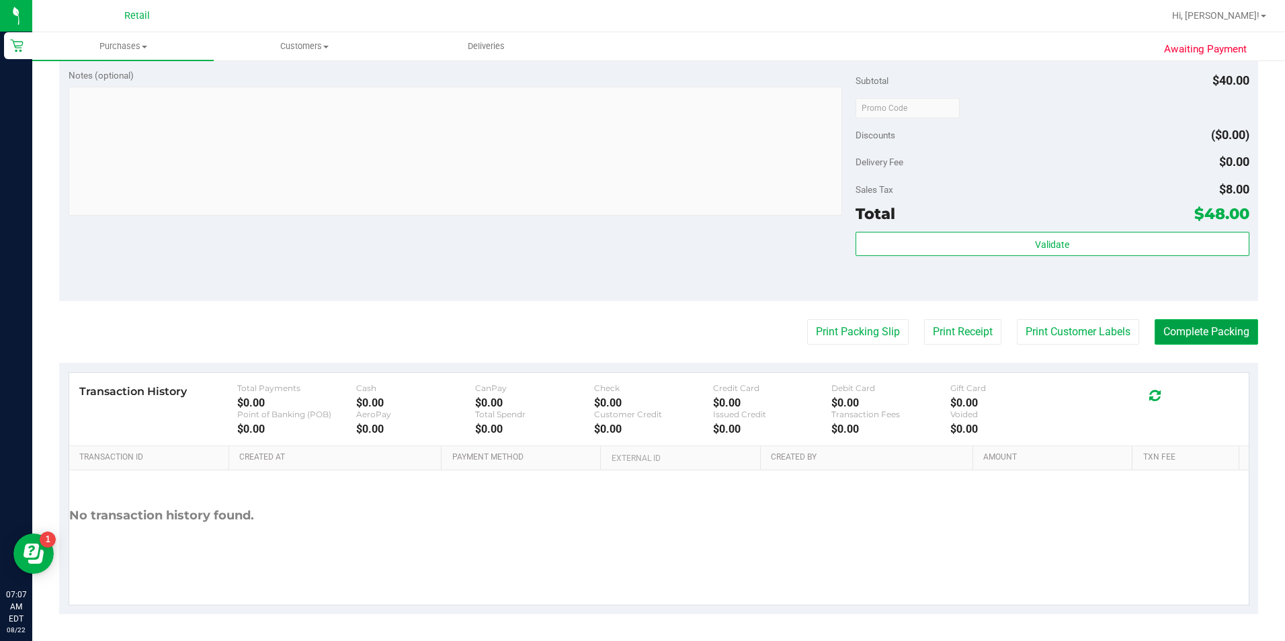
click at [916, 335] on button "Complete Packing" at bounding box center [1205, 332] width 103 height 26
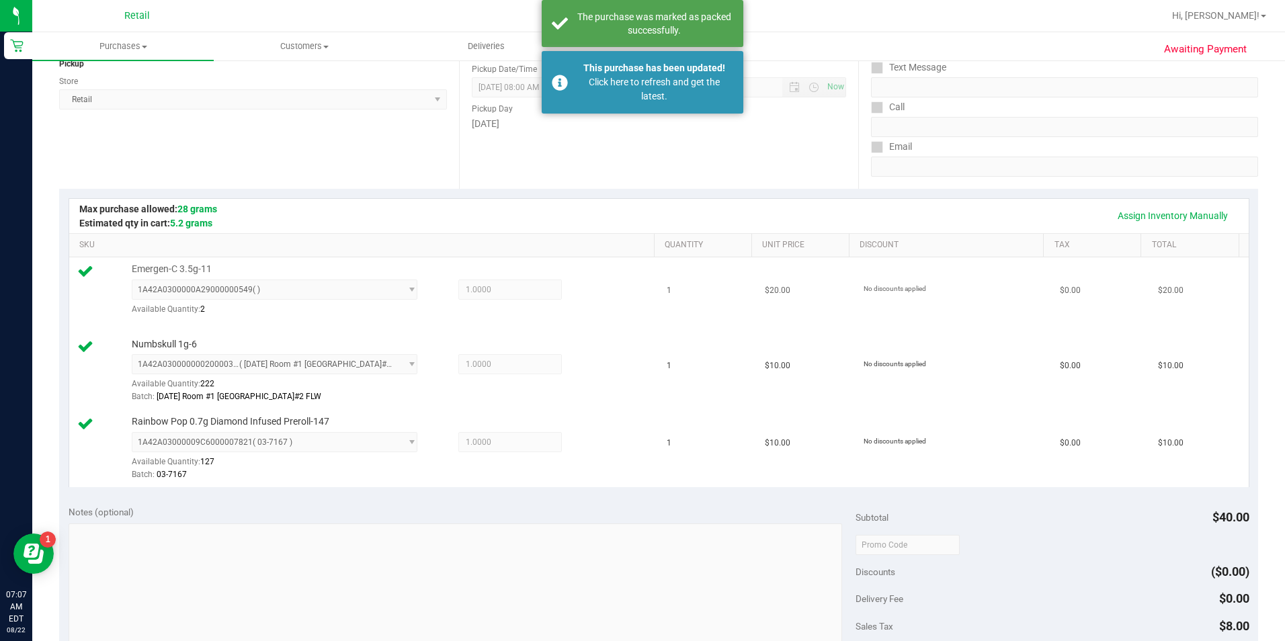
scroll to position [140, 0]
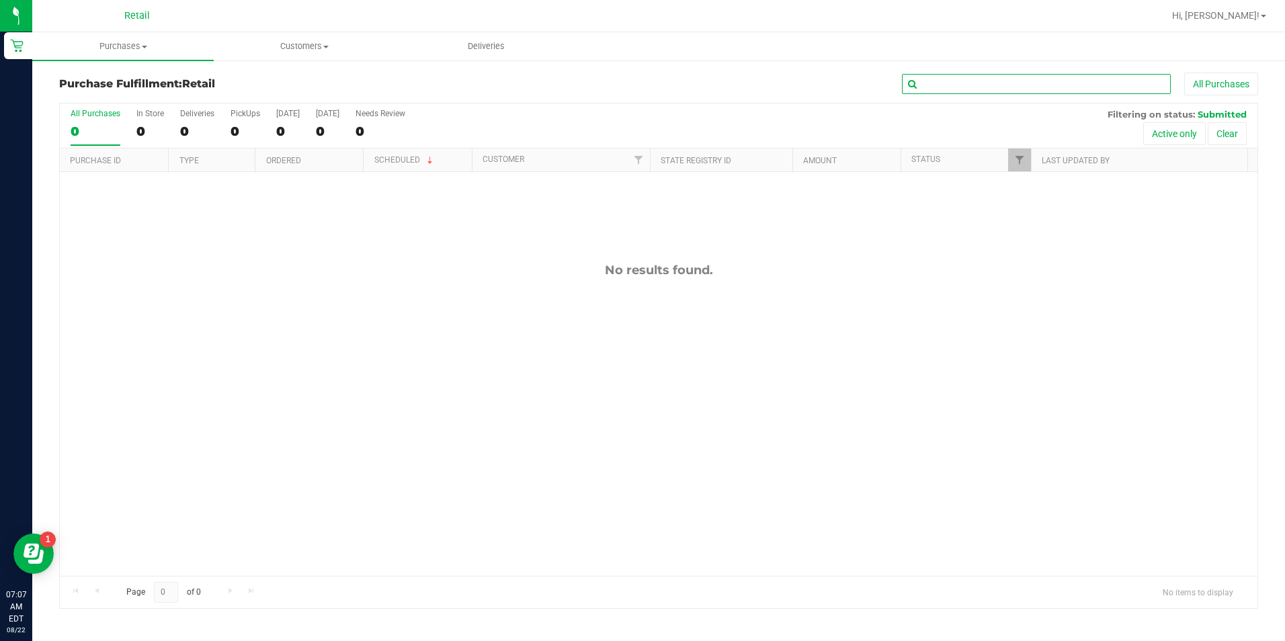
click at [916, 77] on input "text" at bounding box center [1036, 84] width 269 height 20
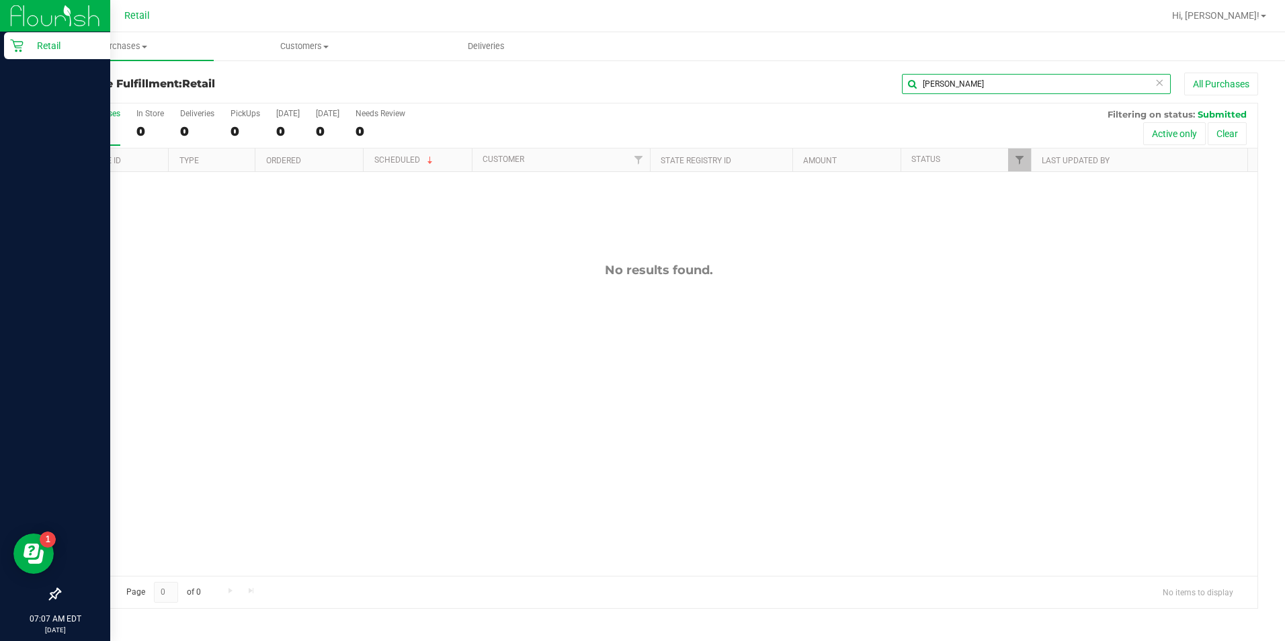
type input "[PERSON_NAME]"
drag, startPoint x: 20, startPoint y: 39, endPoint x: 30, endPoint y: 40, distance: 10.2
click at [20, 39] on icon at bounding box center [16, 45] width 13 height 13
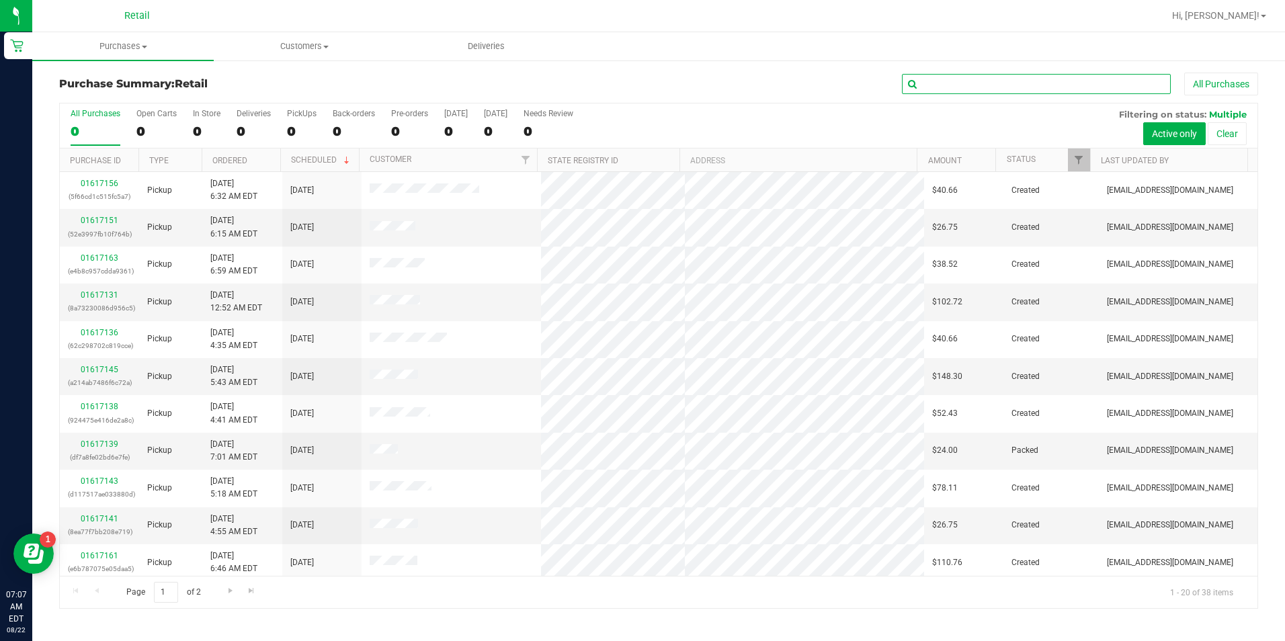
click at [916, 91] on input "text" at bounding box center [1036, 84] width 269 height 20
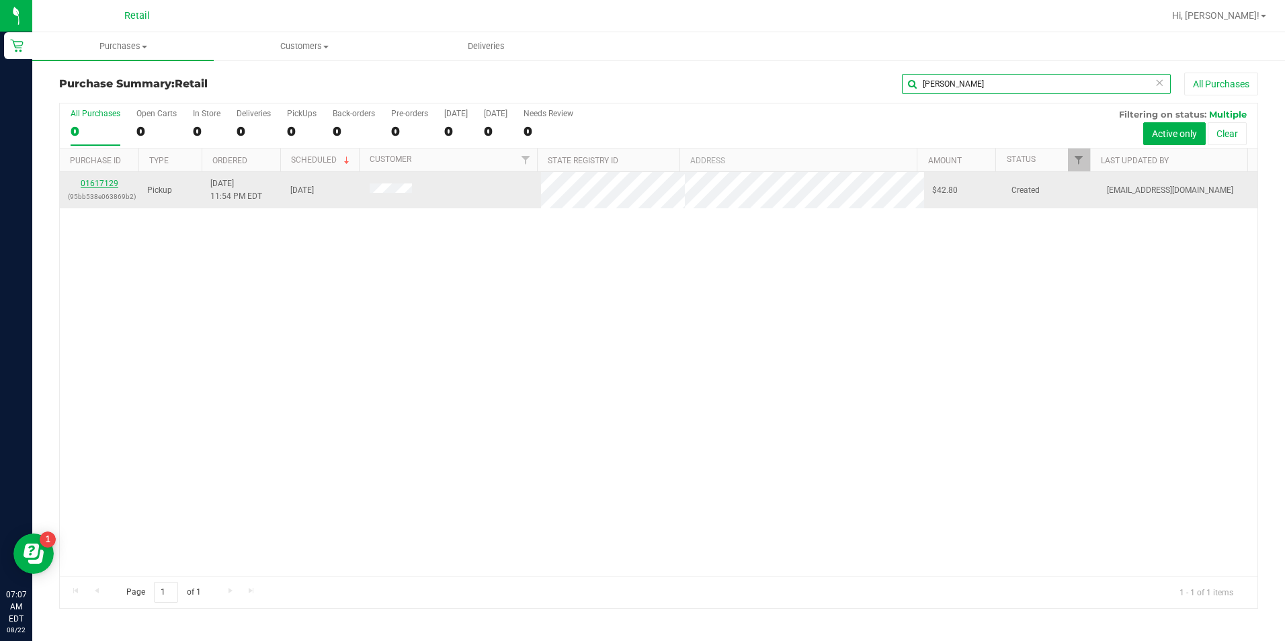
type input "[PERSON_NAME]"
click at [95, 187] on link "01617129" at bounding box center [100, 183] width 38 height 9
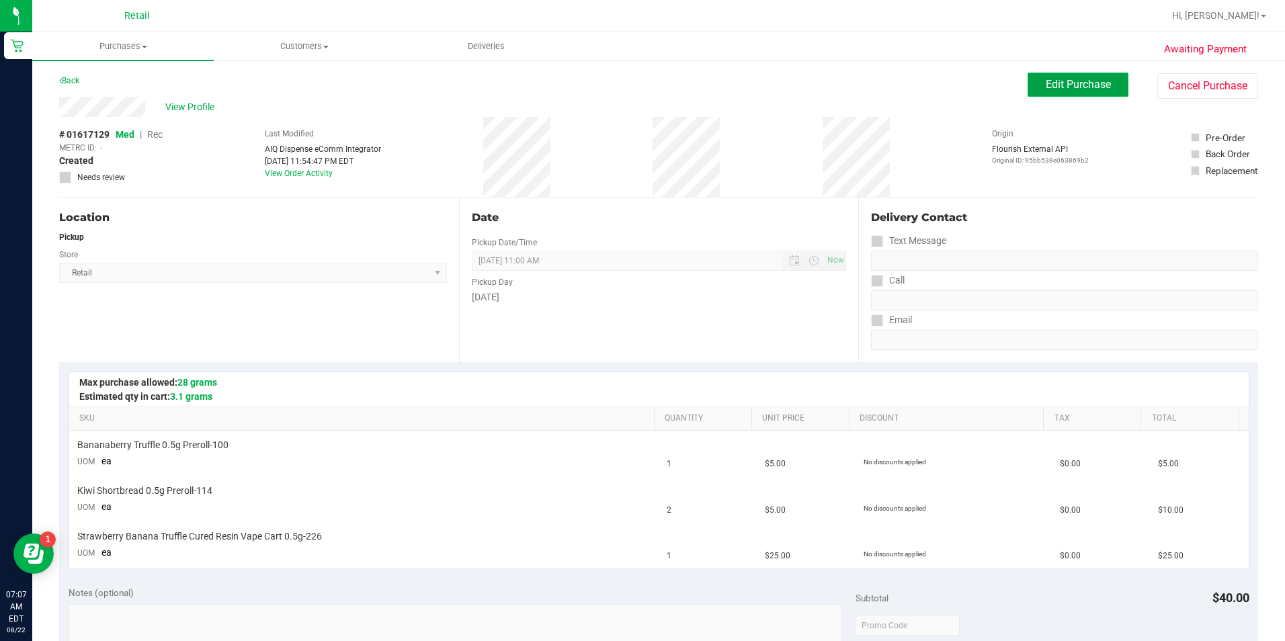
click at [916, 85] on span "Edit Purchase" at bounding box center [1077, 84] width 65 height 13
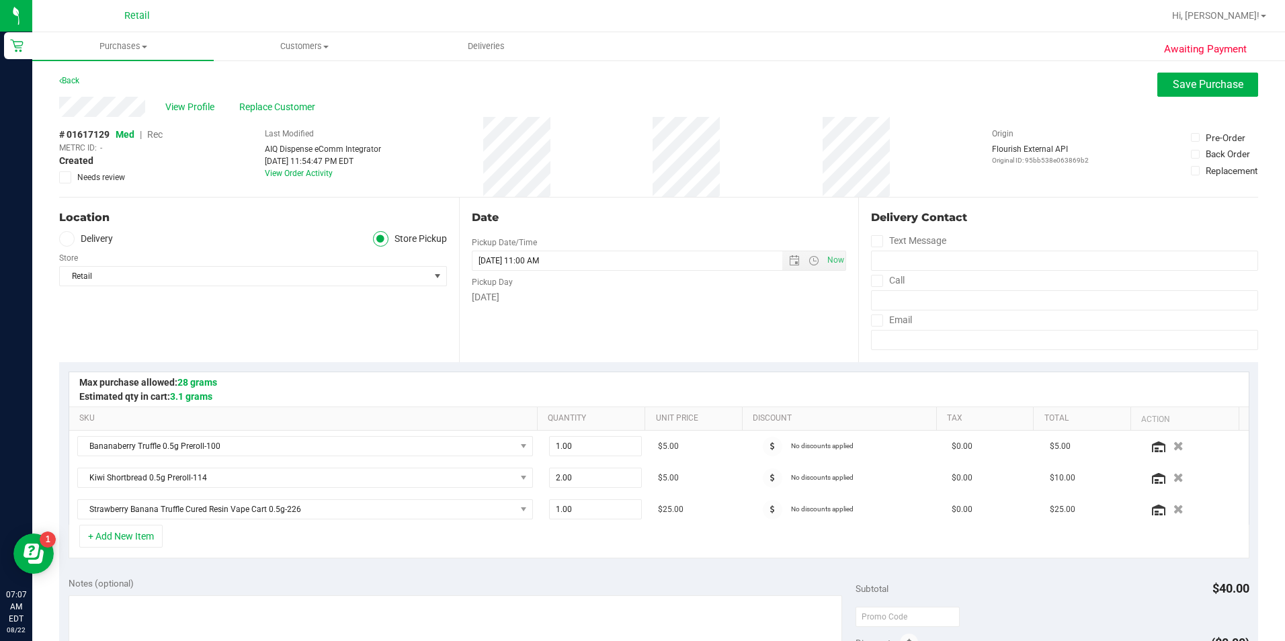
click at [150, 136] on span "Rec" at bounding box center [154, 134] width 15 height 11
click at [916, 96] on purchase-details "Back Save Purchase View Profile Replace Customer # 01617129 Med | Rec METRC ID:…" at bounding box center [658, 598] width 1199 height 1050
drag, startPoint x: 1226, startPoint y: 96, endPoint x: 1213, endPoint y: 89, distance: 15.0
click at [916, 89] on span "Save Purchase" at bounding box center [1207, 84] width 71 height 13
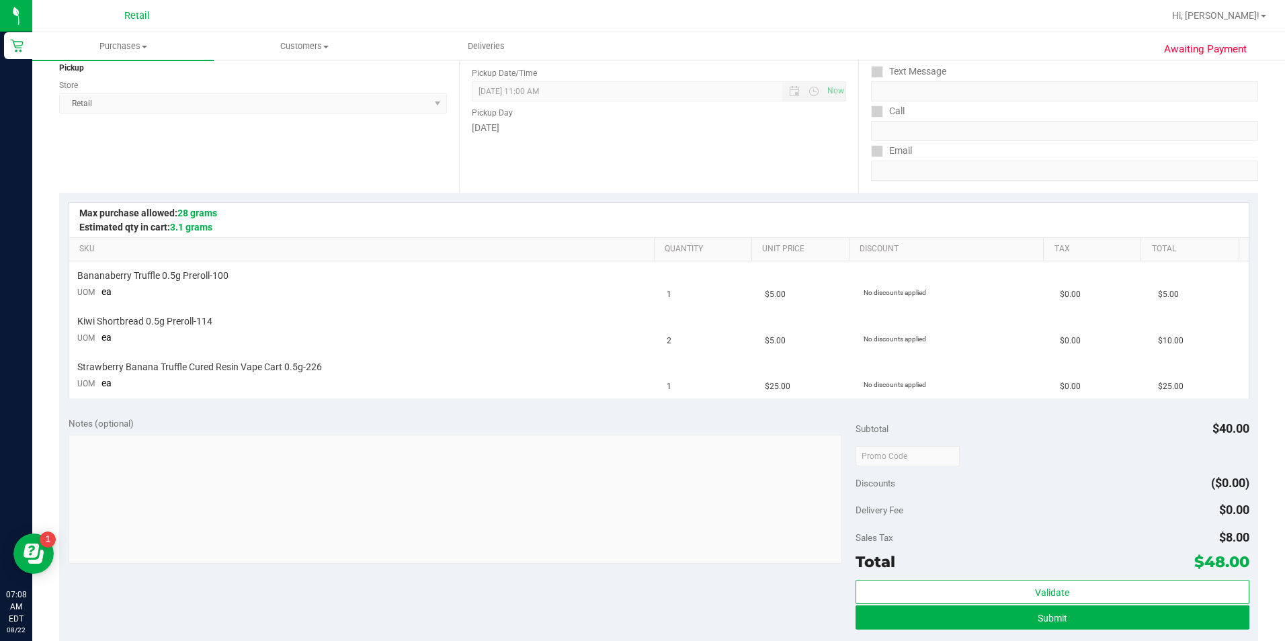
scroll to position [202, 0]
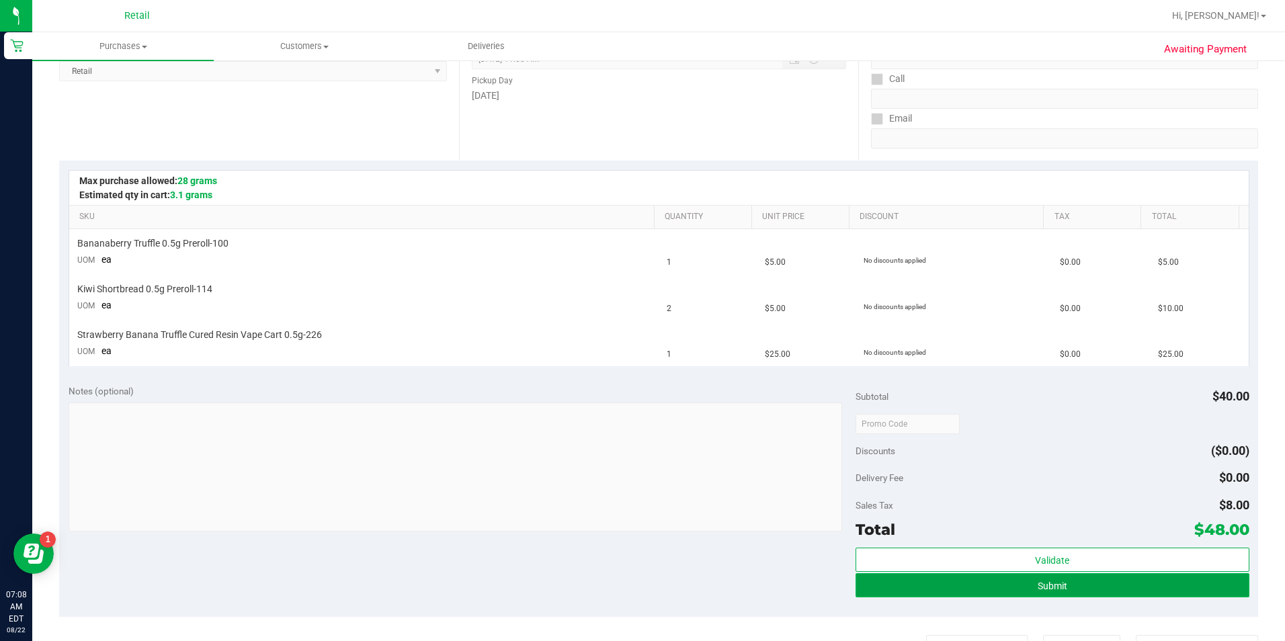
click at [916, 584] on button "Submit" at bounding box center [1052, 585] width 394 height 24
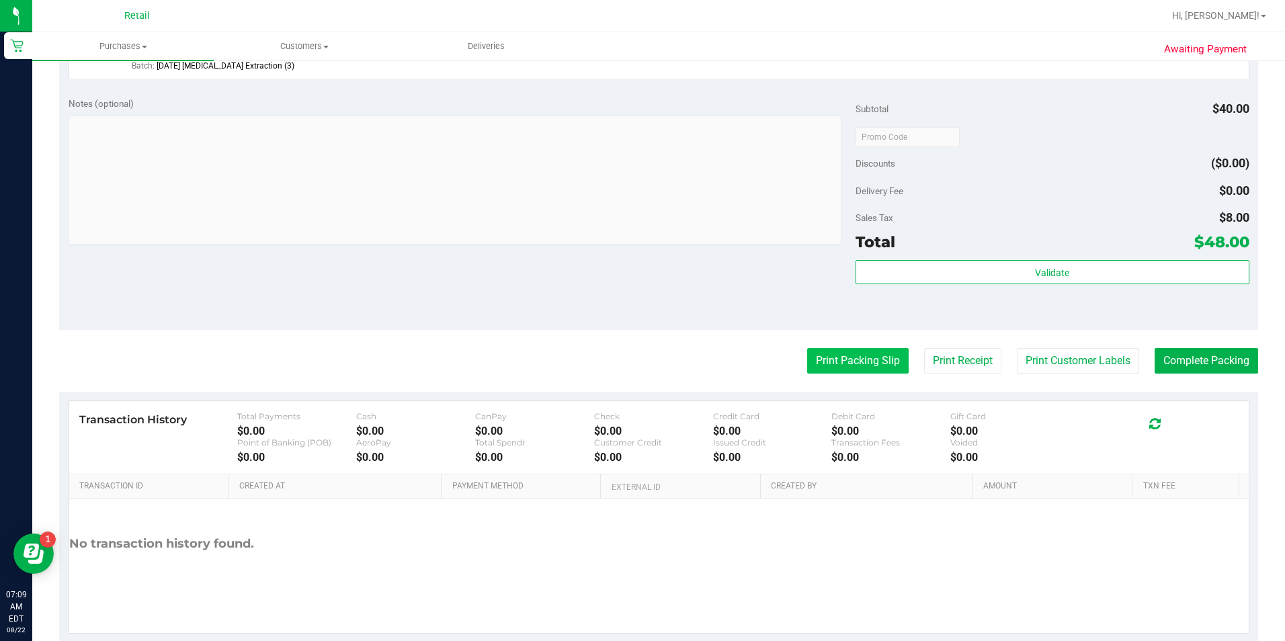
scroll to position [605, 0]
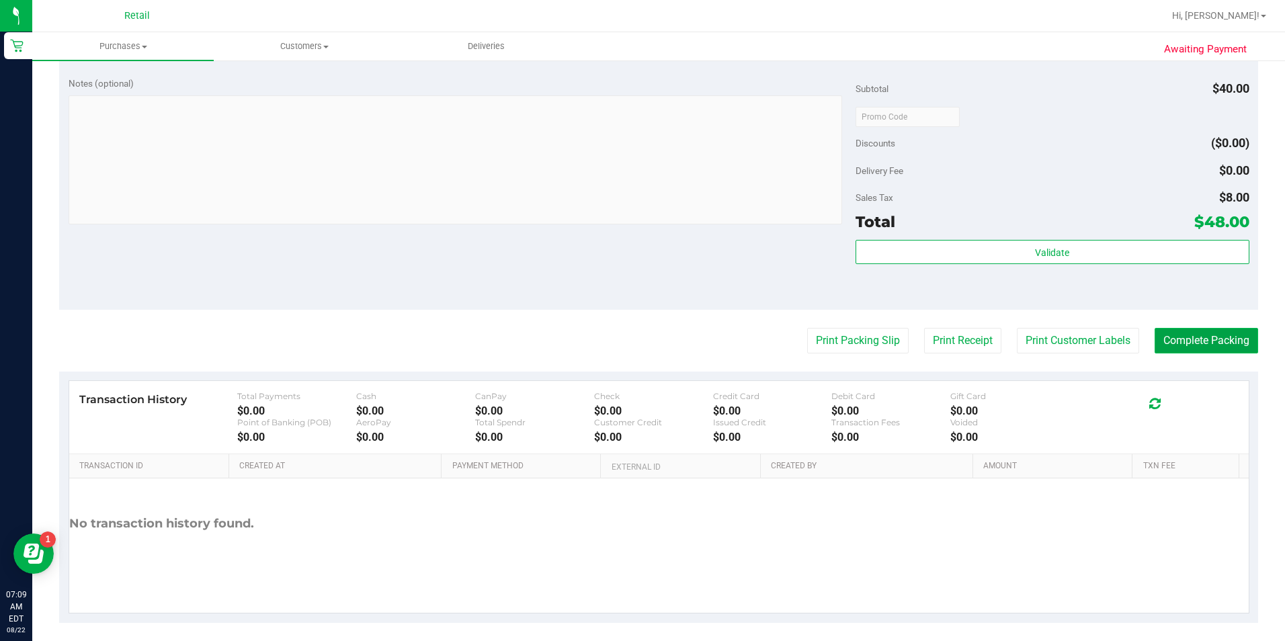
click at [916, 337] on button "Complete Packing" at bounding box center [1205, 341] width 103 height 26
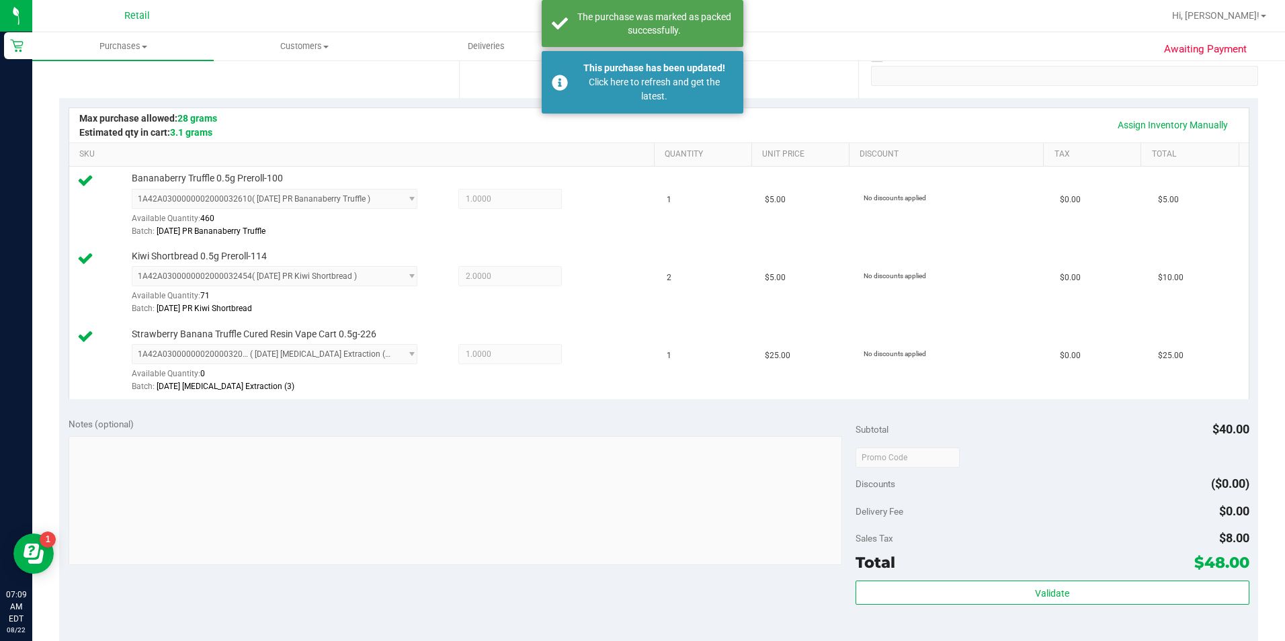
scroll to position [202, 0]
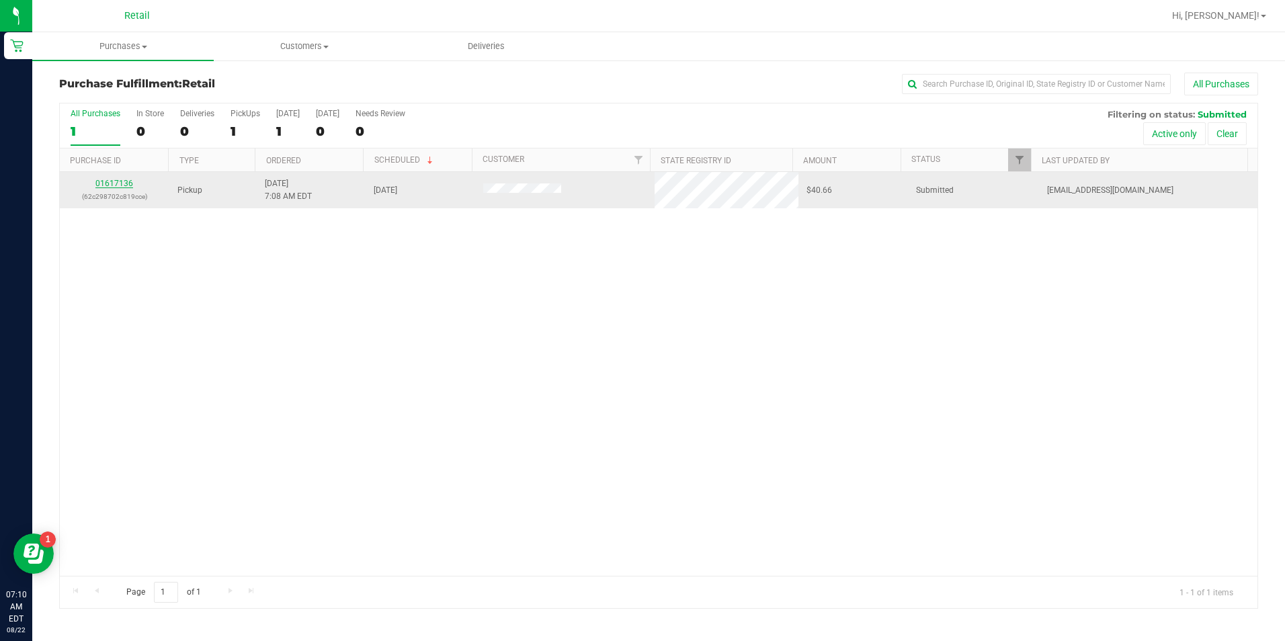
click at [105, 182] on link "01617136" at bounding box center [114, 183] width 38 height 9
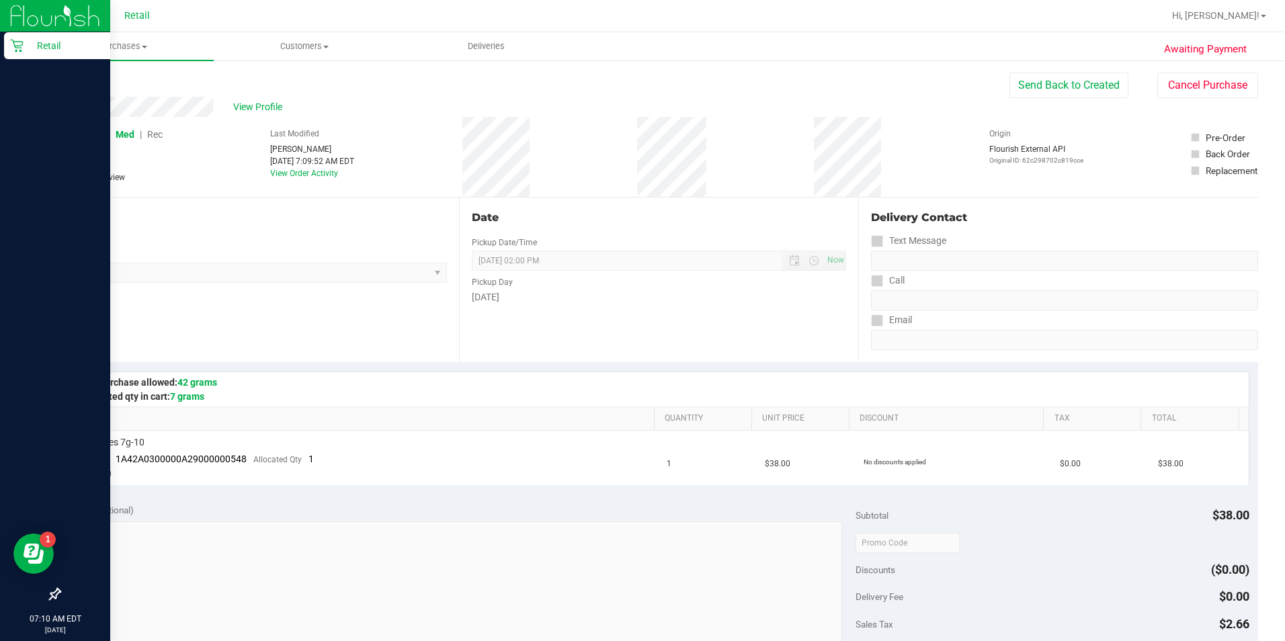
click at [17, 42] on icon at bounding box center [16, 45] width 13 height 13
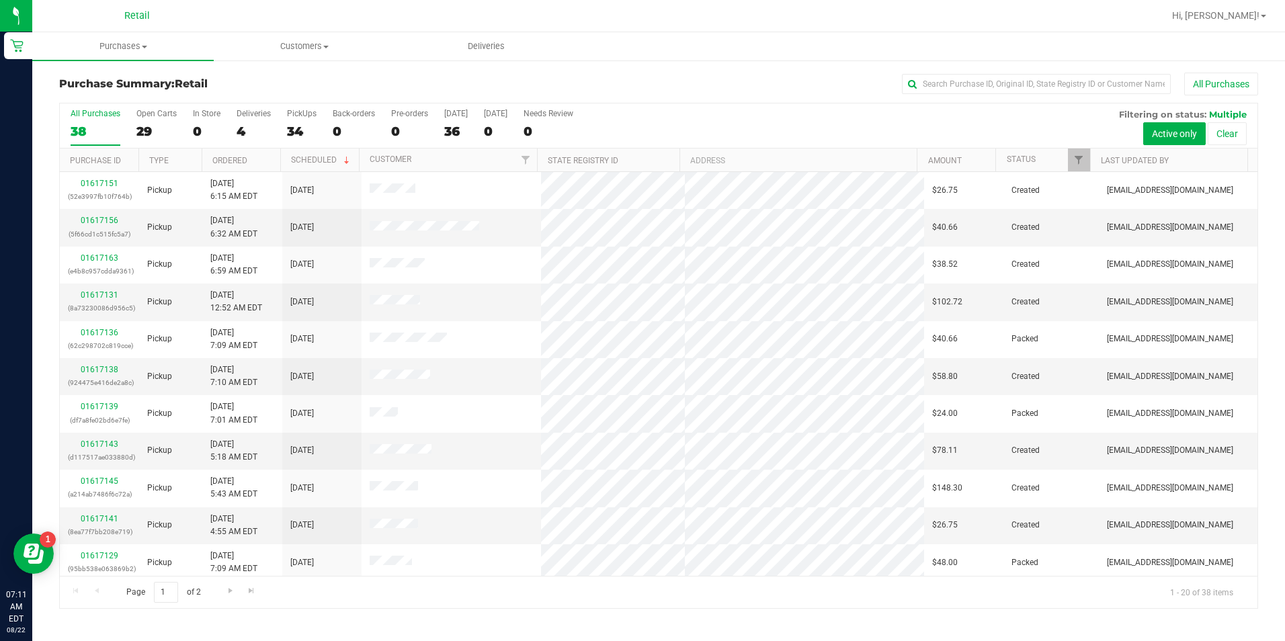
click at [916, 94] on div "All Purchases" at bounding box center [858, 84] width 799 height 23
click at [916, 92] on div "All Purchases" at bounding box center [858, 84] width 799 height 23
click at [916, 89] on input "text" at bounding box center [1036, 84] width 269 height 20
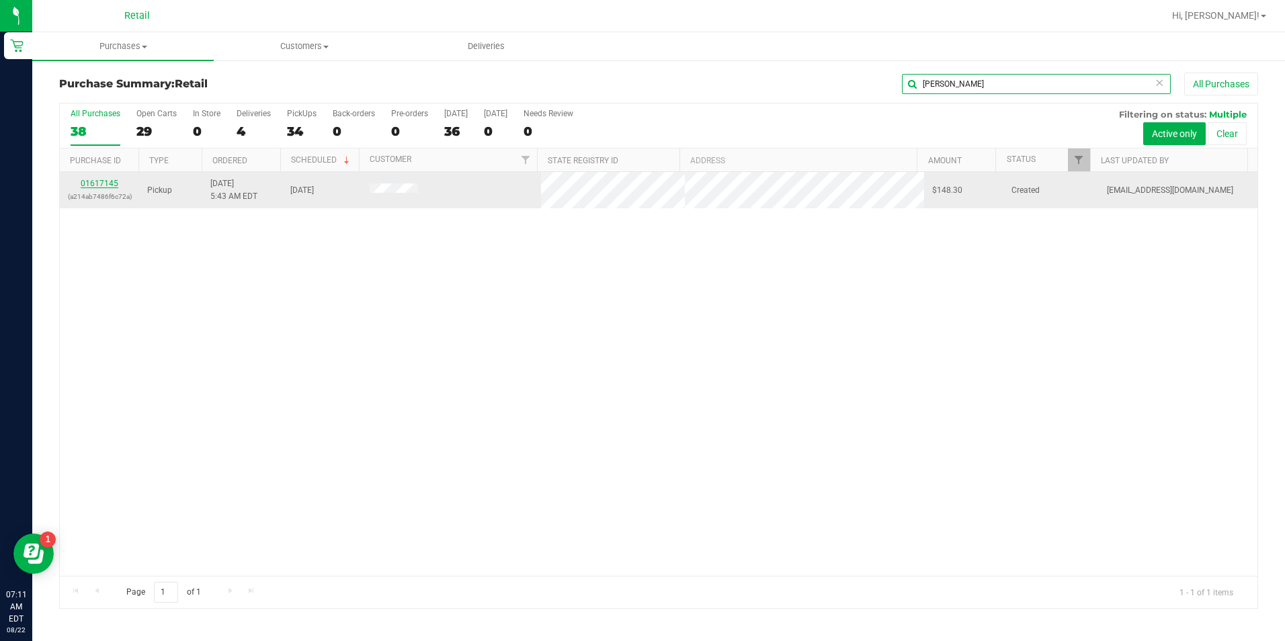
type input "[PERSON_NAME]"
click at [110, 179] on link "01617145" at bounding box center [100, 183] width 38 height 9
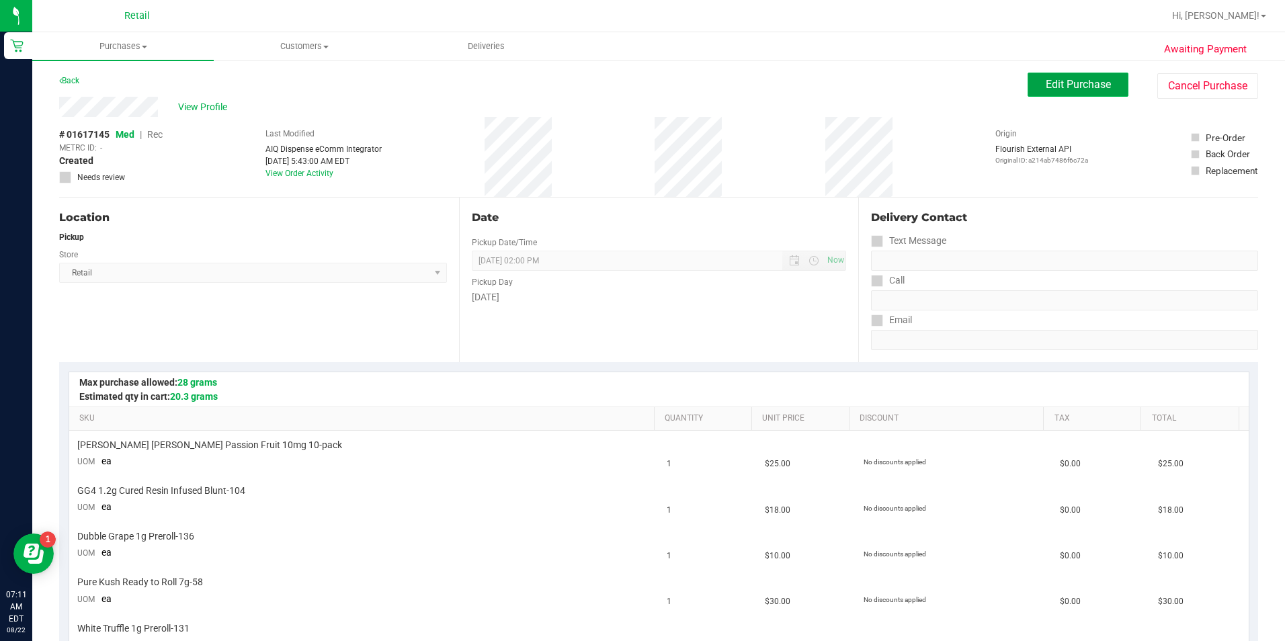
click at [916, 79] on button "Edit Purchase" at bounding box center [1077, 85] width 101 height 24
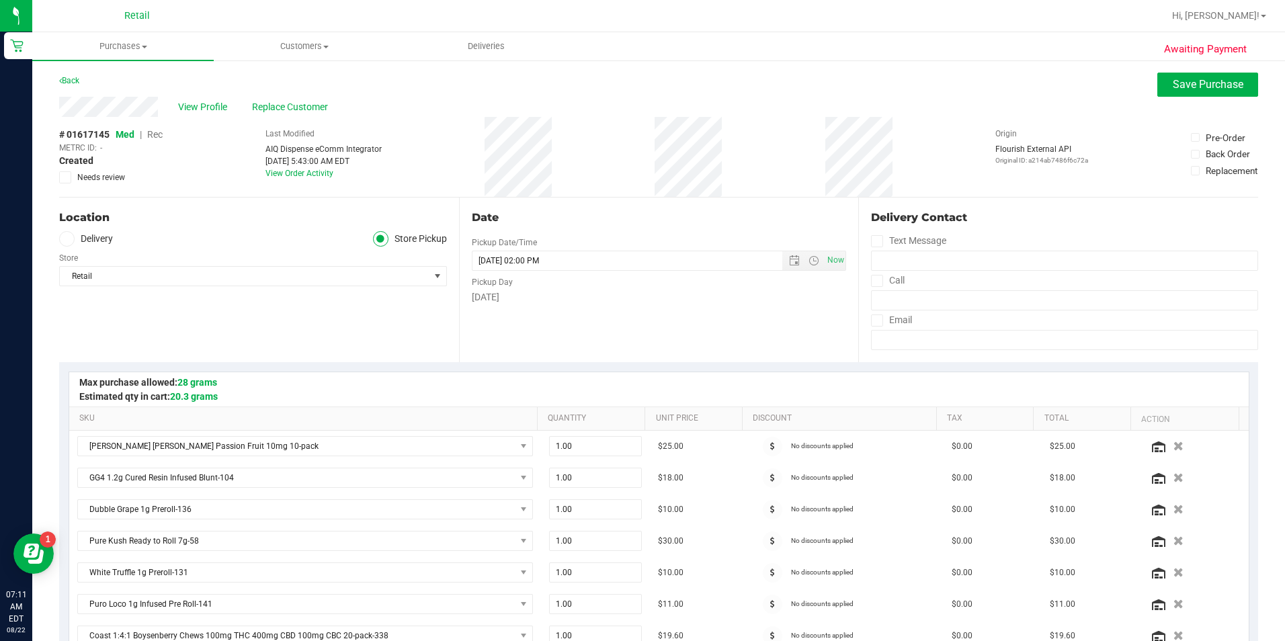
click at [161, 137] on span "Rec" at bounding box center [154, 134] width 15 height 11
click at [916, 76] on button "Save Purchase" at bounding box center [1207, 85] width 101 height 24
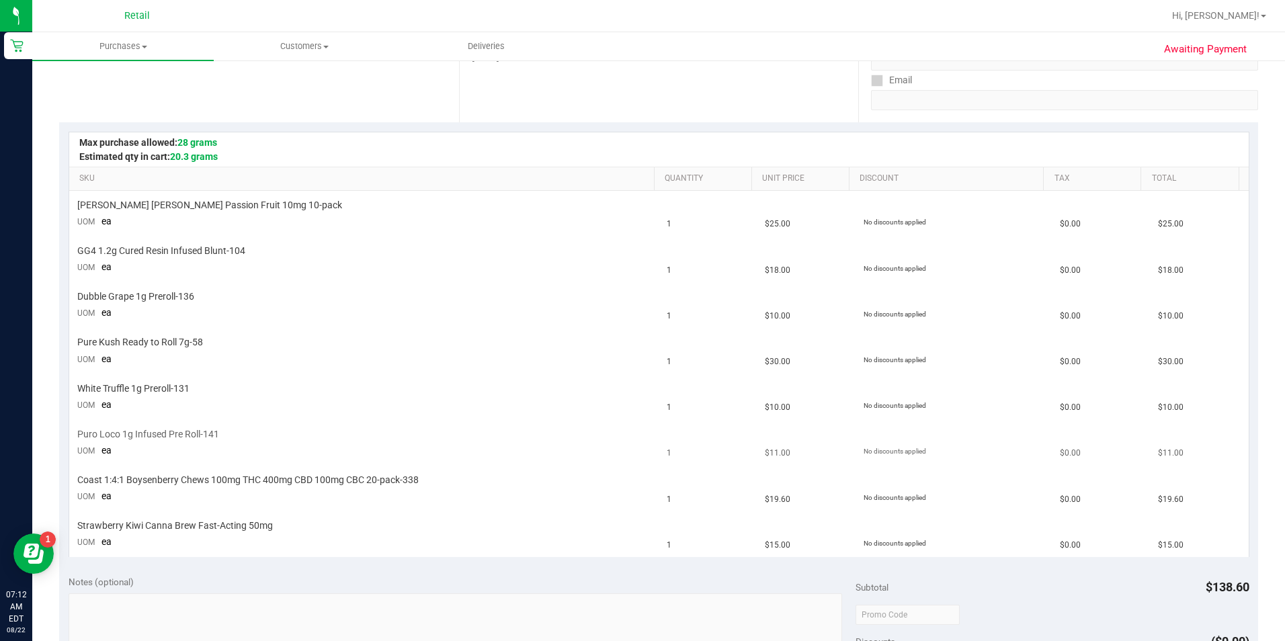
scroll to position [336, 0]
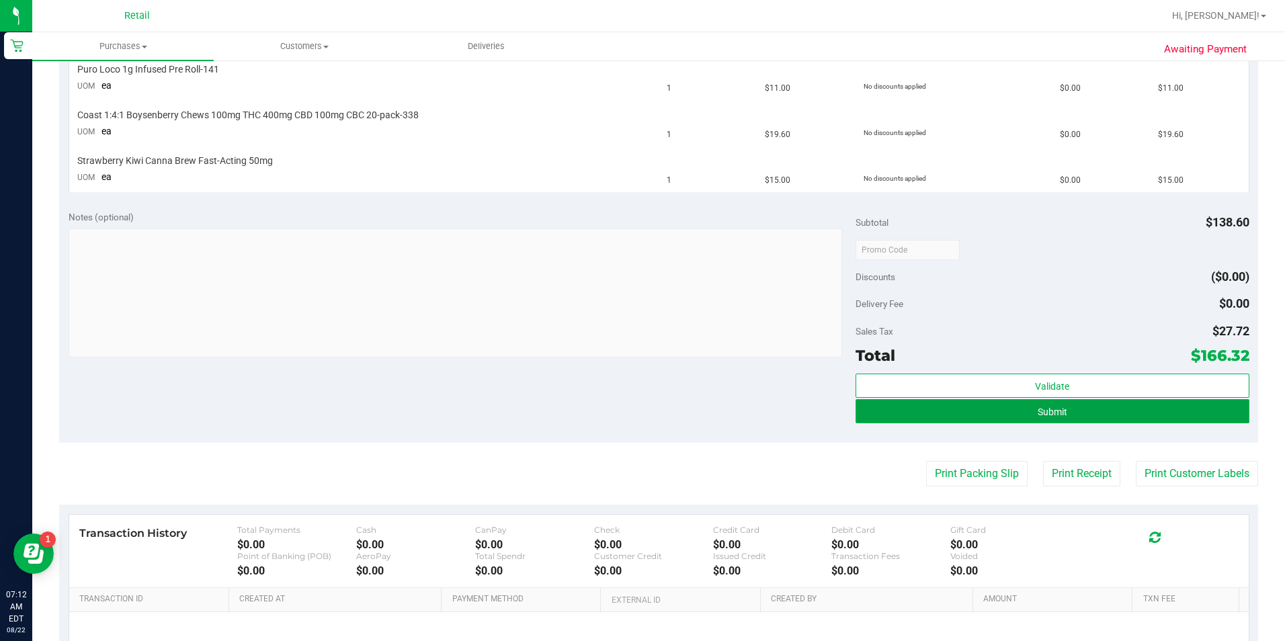
click at [916, 410] on button "Submit" at bounding box center [1052, 411] width 394 height 24
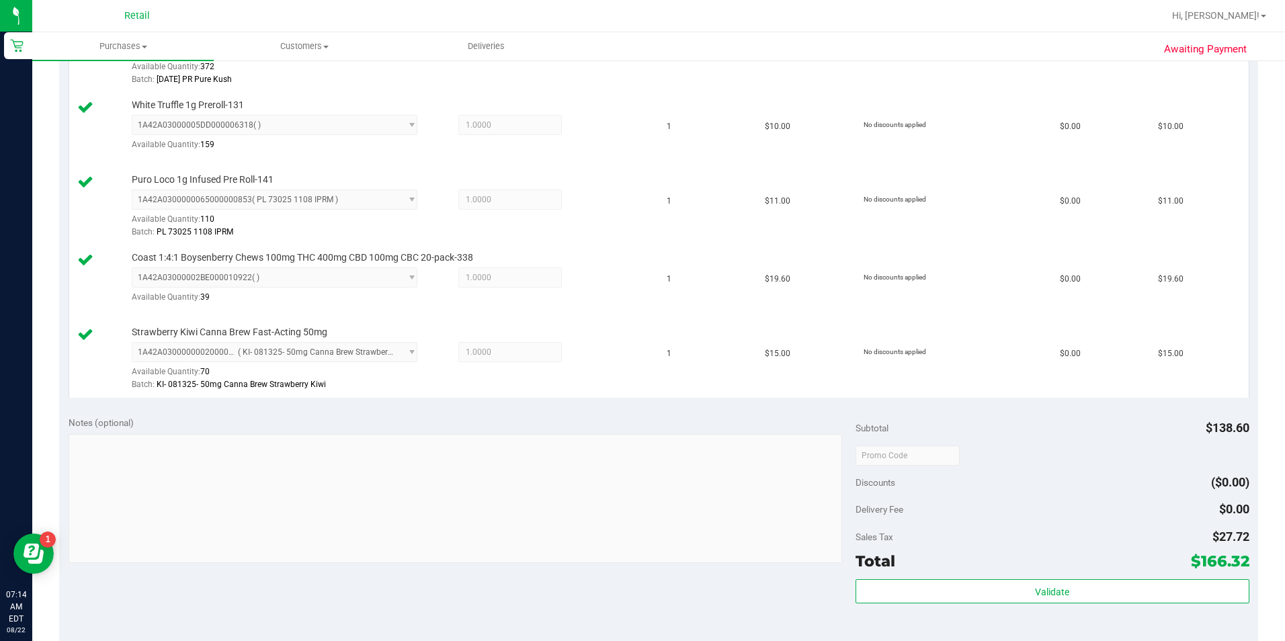
scroll to position [806, 0]
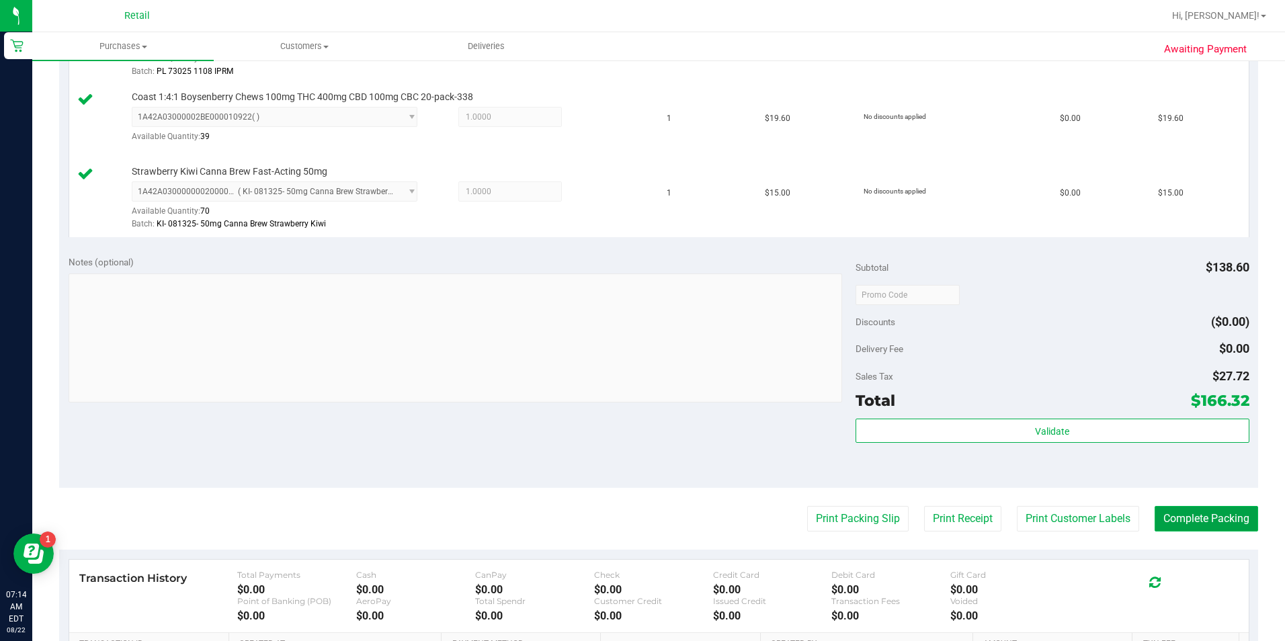
click at [916, 525] on button "Complete Packing" at bounding box center [1205, 519] width 103 height 26
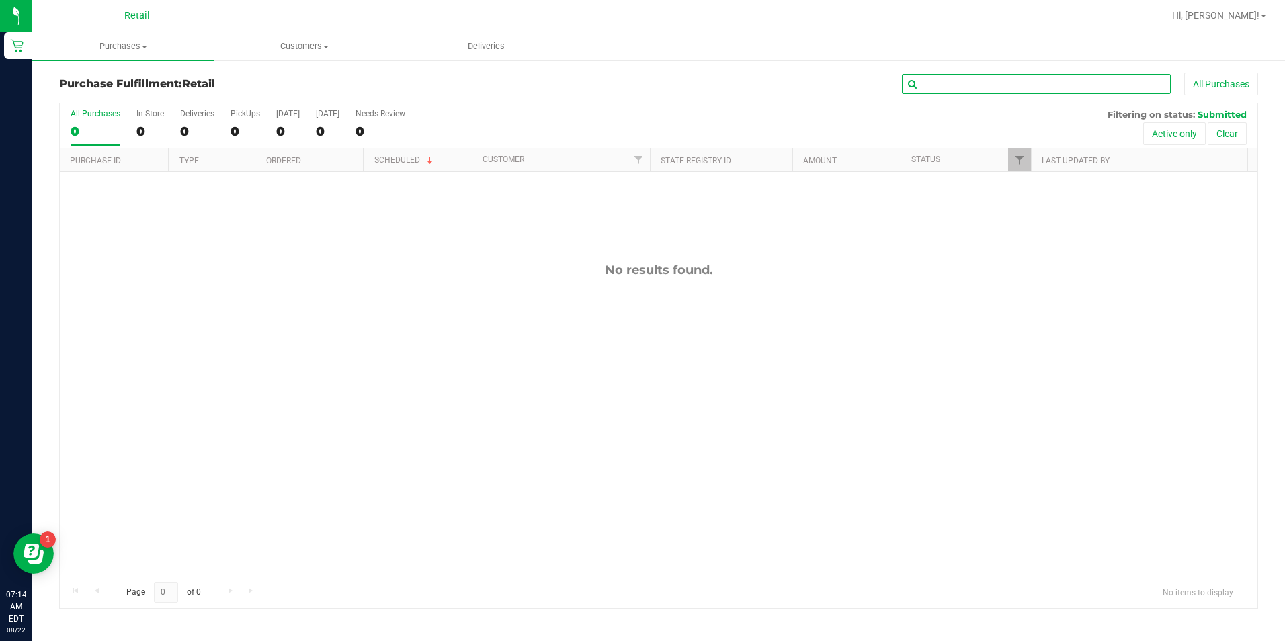
click at [916, 78] on input "text" at bounding box center [1036, 84] width 269 height 20
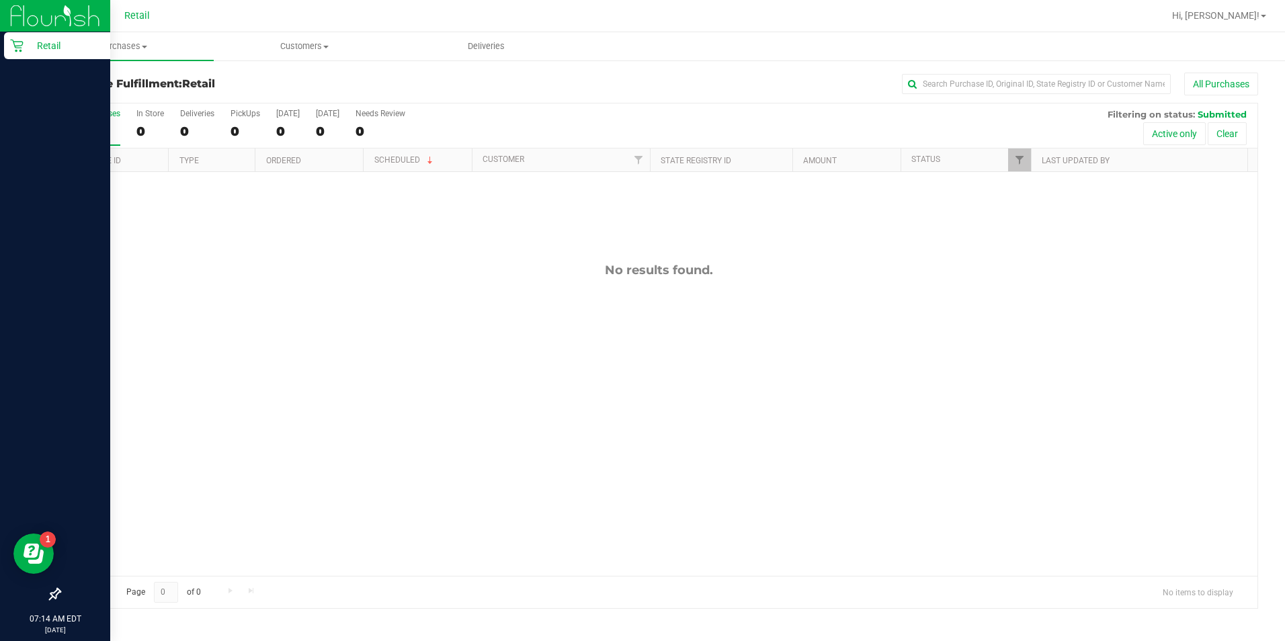
click at [1, 51] on link "Retail" at bounding box center [55, 46] width 110 height 29
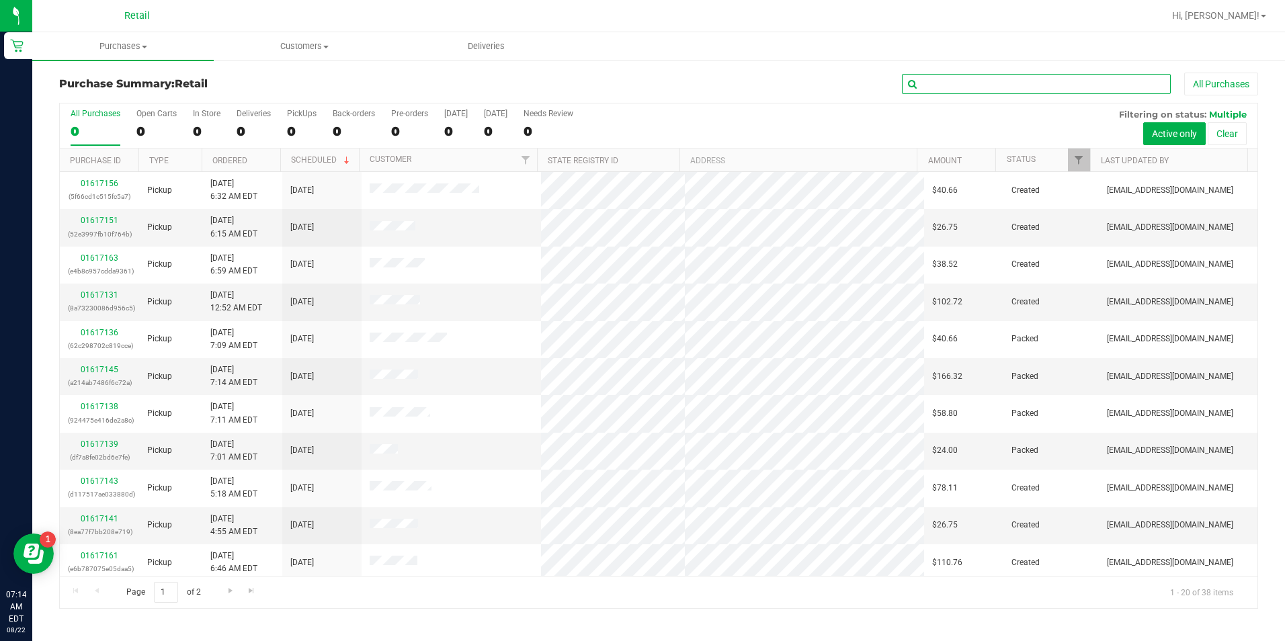
click at [916, 91] on input "text" at bounding box center [1036, 84] width 269 height 20
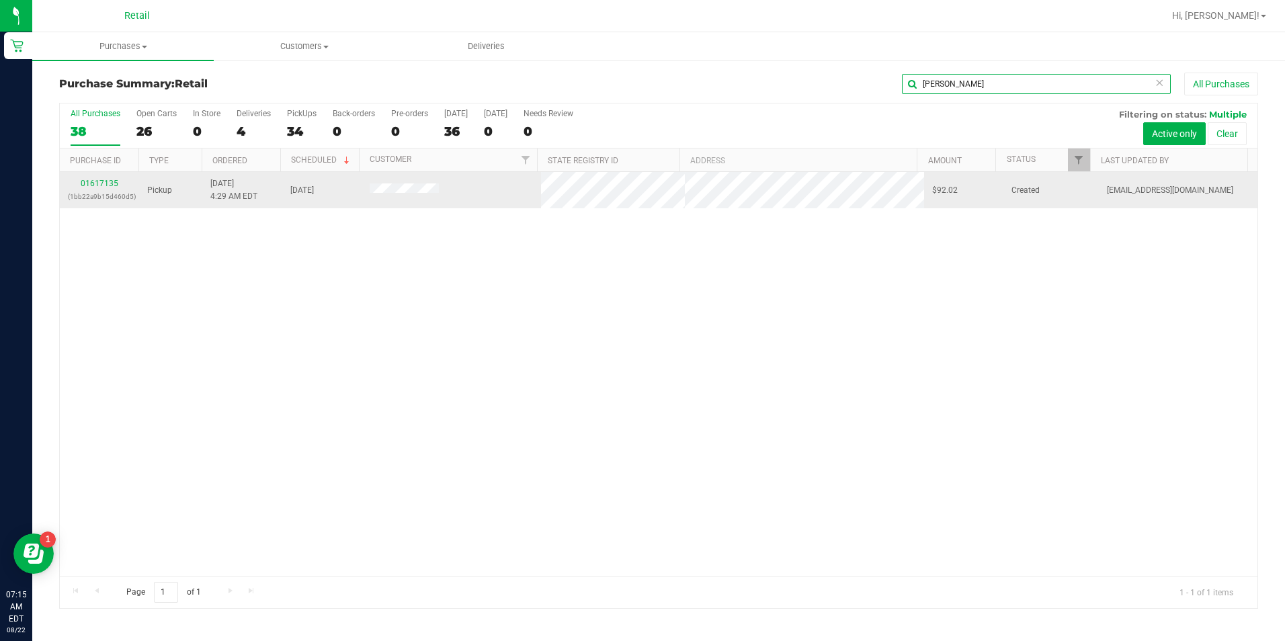
type input "[PERSON_NAME]"
click at [104, 178] on div "01617135 (1bb22a9b15d460d5)" at bounding box center [99, 190] width 63 height 26
click at [106, 185] on link "01617135" at bounding box center [100, 183] width 38 height 9
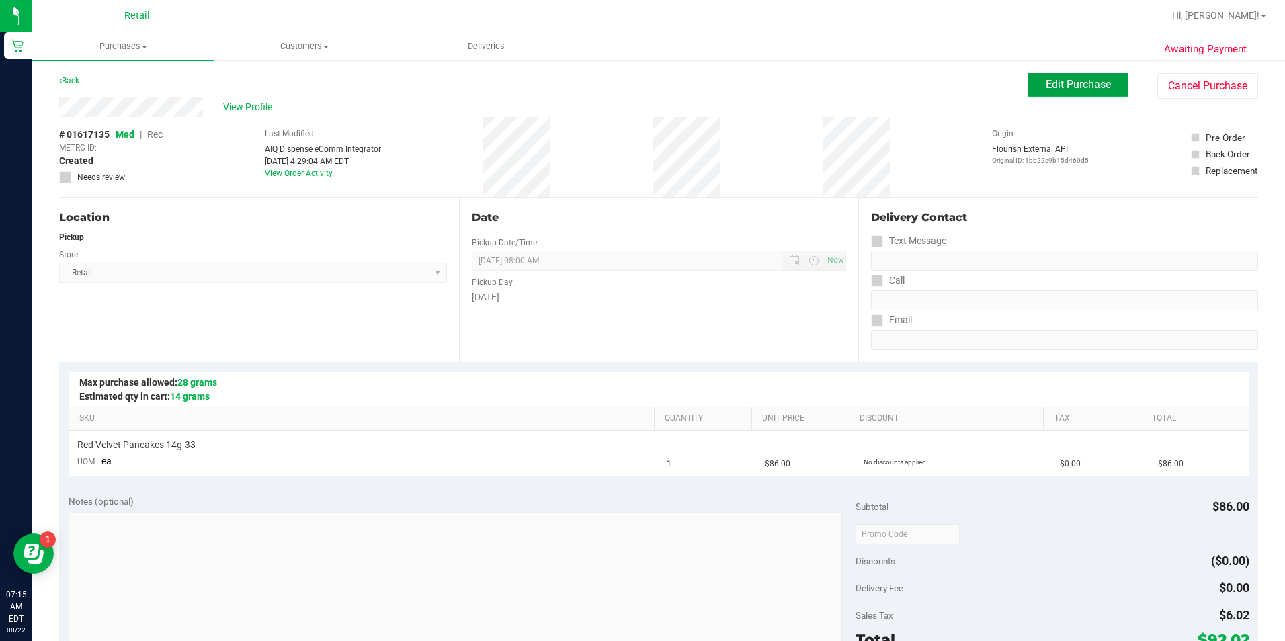
click at [916, 83] on span "Edit Purchase" at bounding box center [1077, 84] width 65 height 13
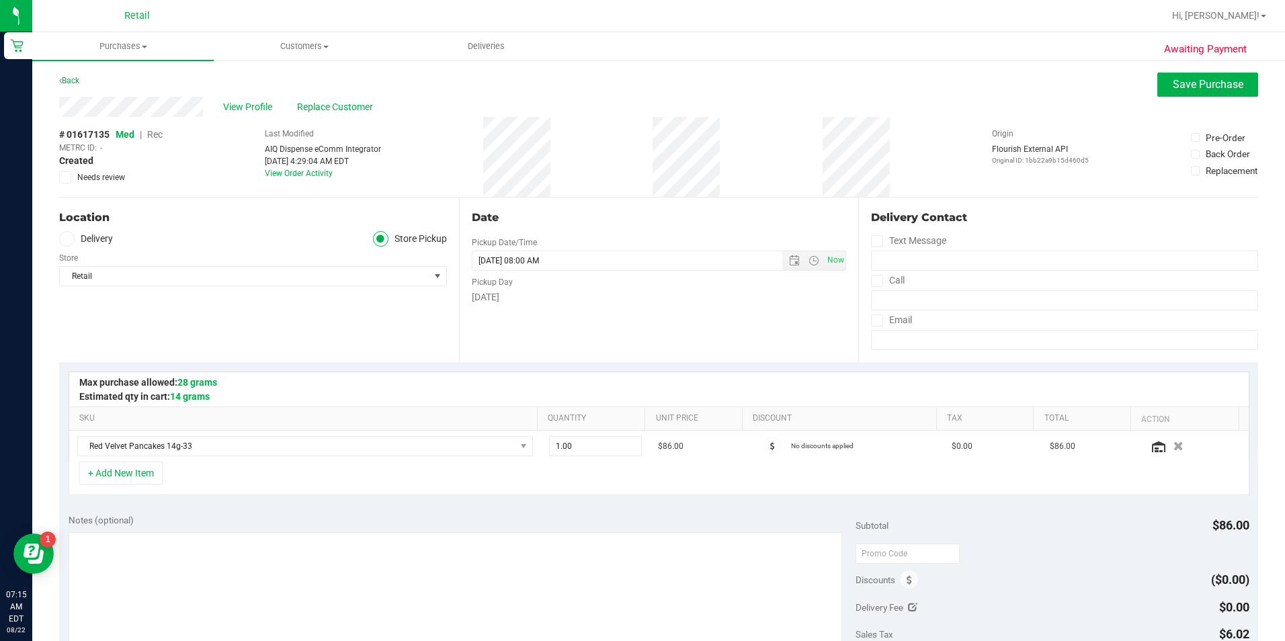
click at [161, 132] on span "Rec" at bounding box center [154, 134] width 15 height 11
click at [916, 92] on button "Save Purchase" at bounding box center [1207, 85] width 101 height 24
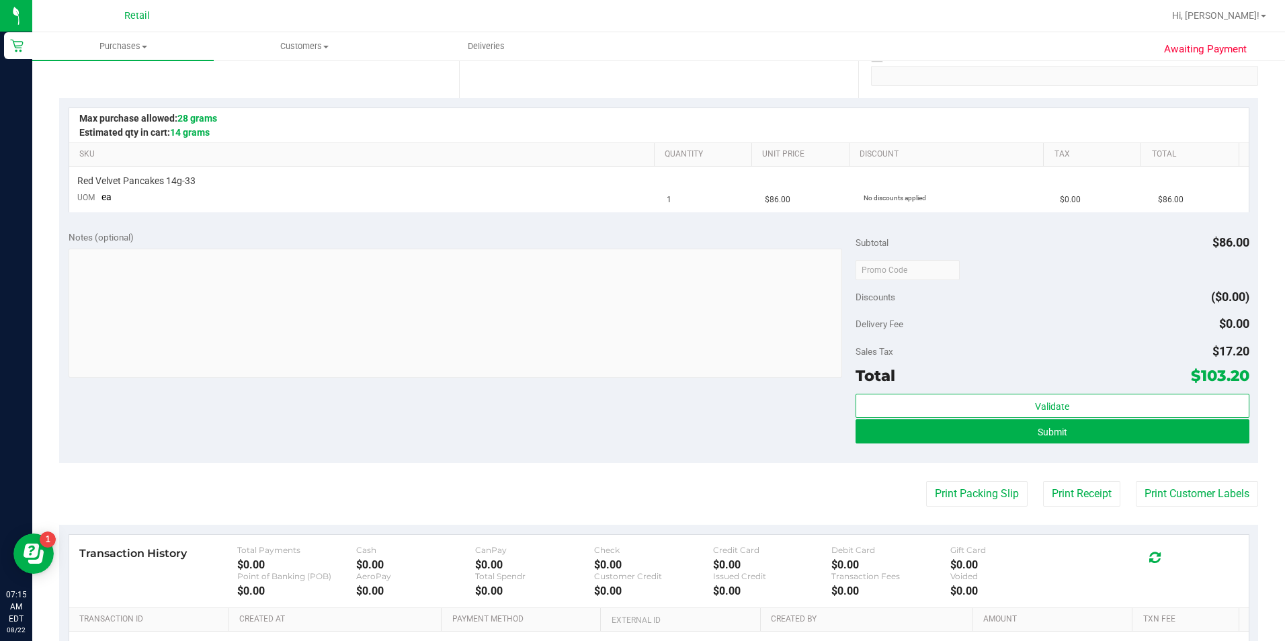
scroll to position [269, 0]
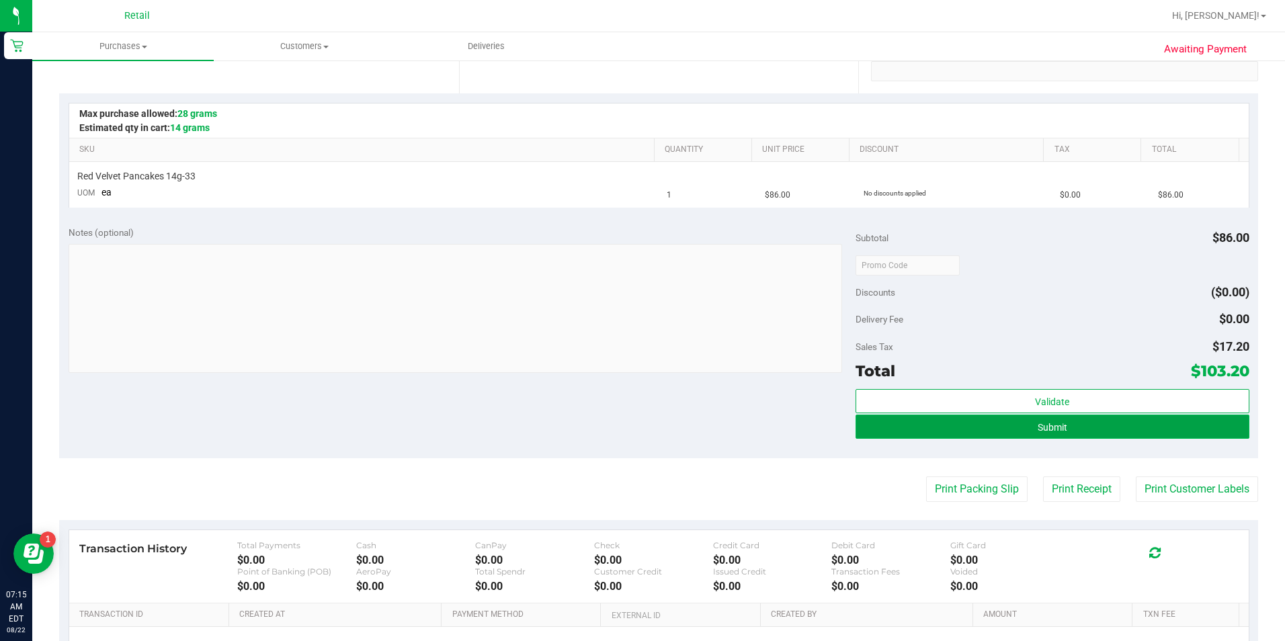
click at [916, 425] on button "Submit" at bounding box center [1052, 427] width 394 height 24
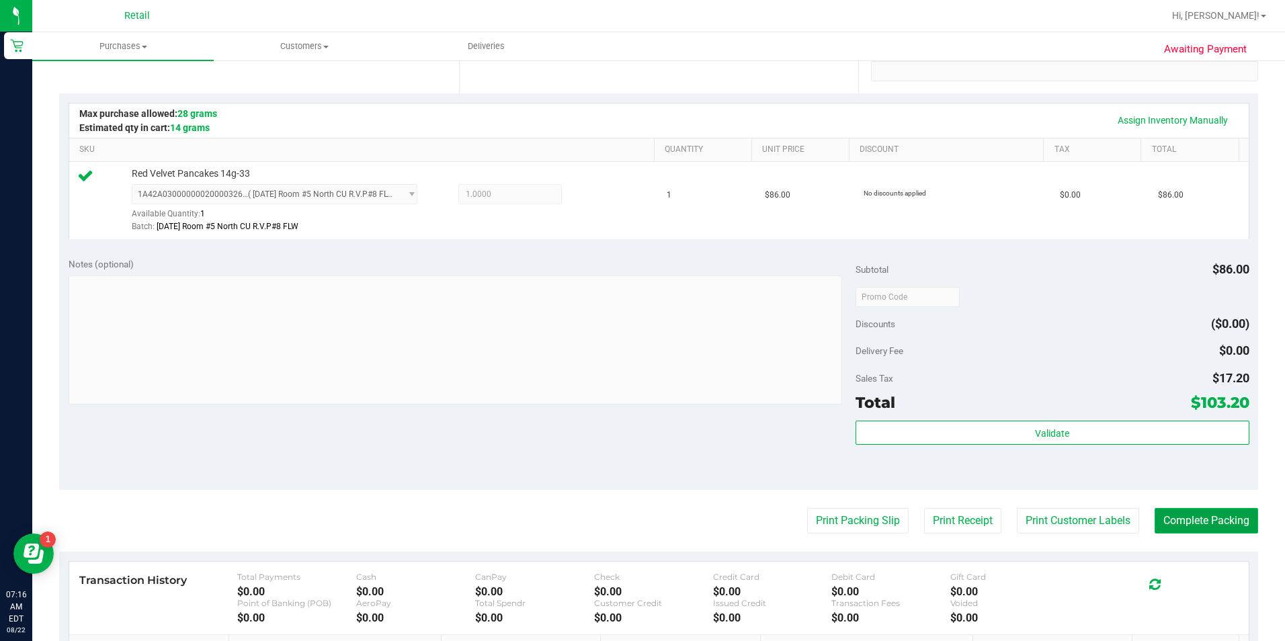
click at [916, 528] on button "Complete Packing" at bounding box center [1205, 521] width 103 height 26
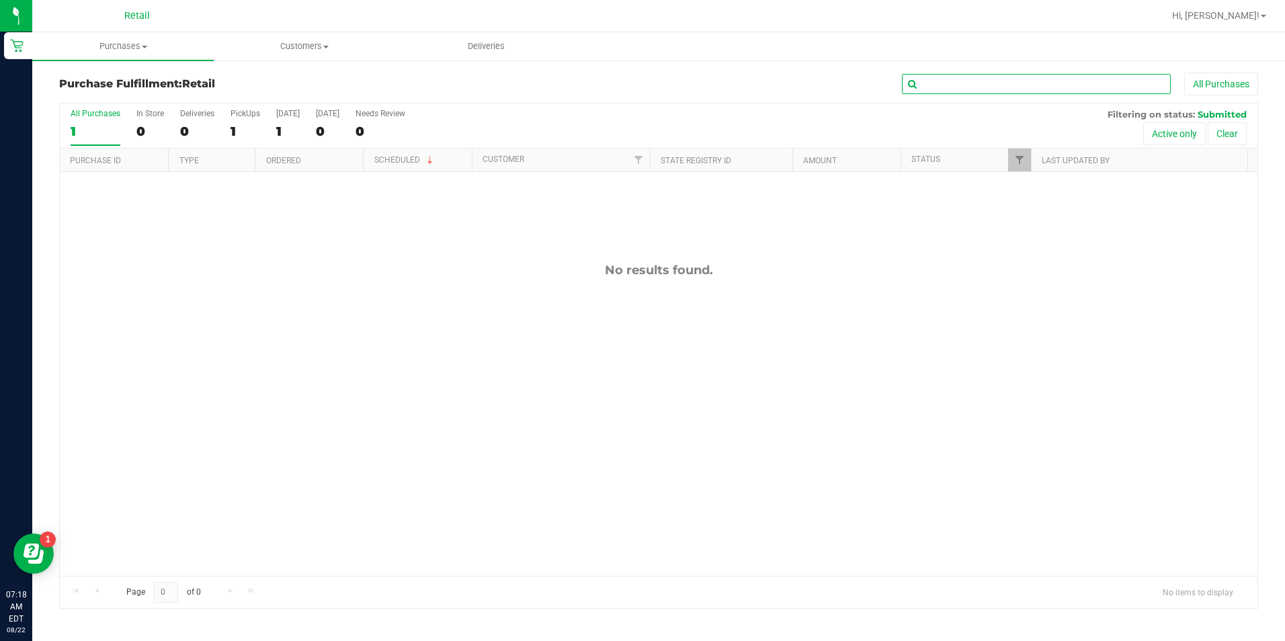
click at [916, 77] on input "text" at bounding box center [1036, 84] width 269 height 20
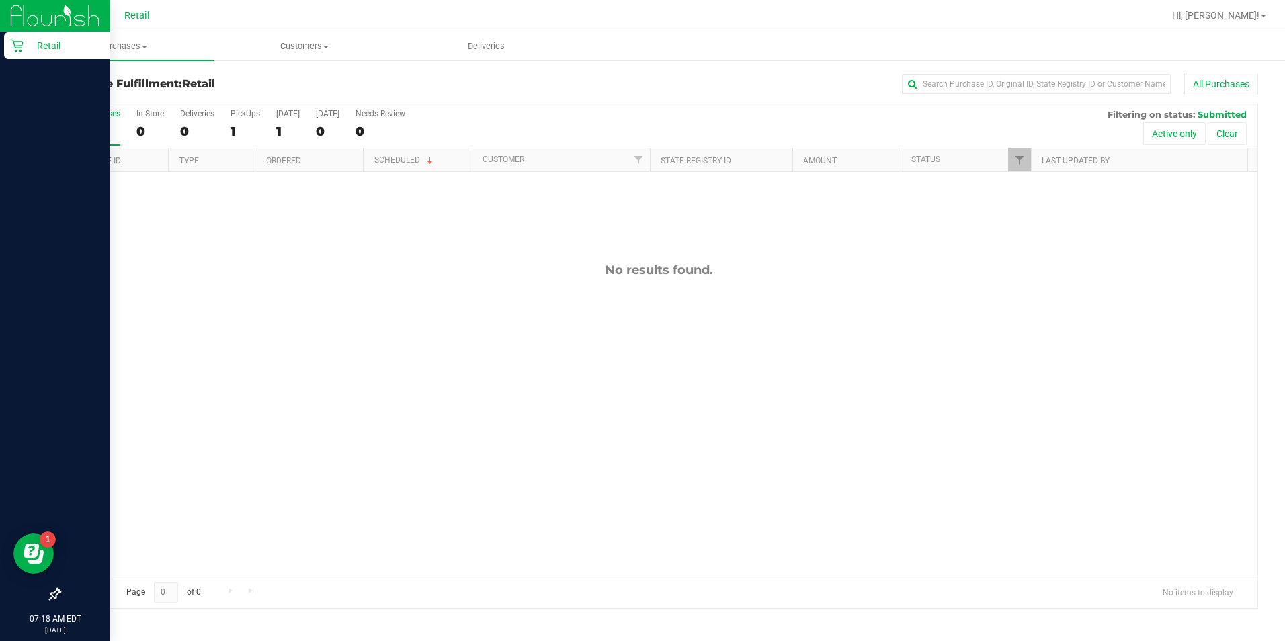
click at [26, 58] on div "Retail" at bounding box center [57, 45] width 106 height 27
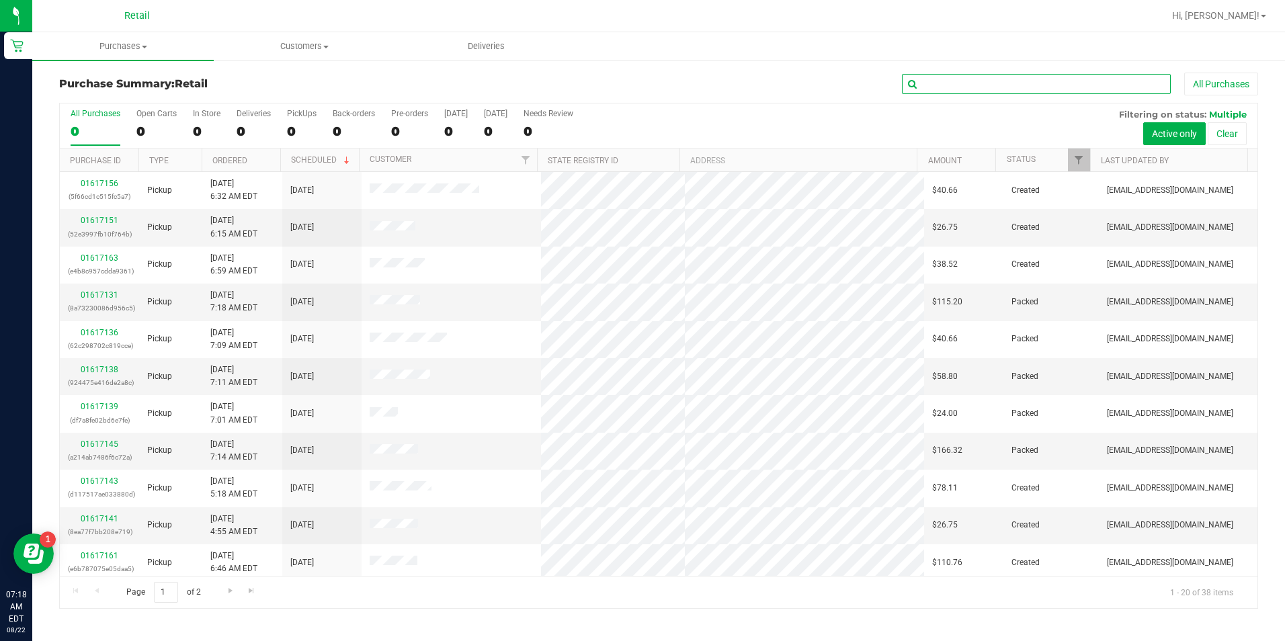
click at [916, 89] on input "text" at bounding box center [1036, 84] width 269 height 20
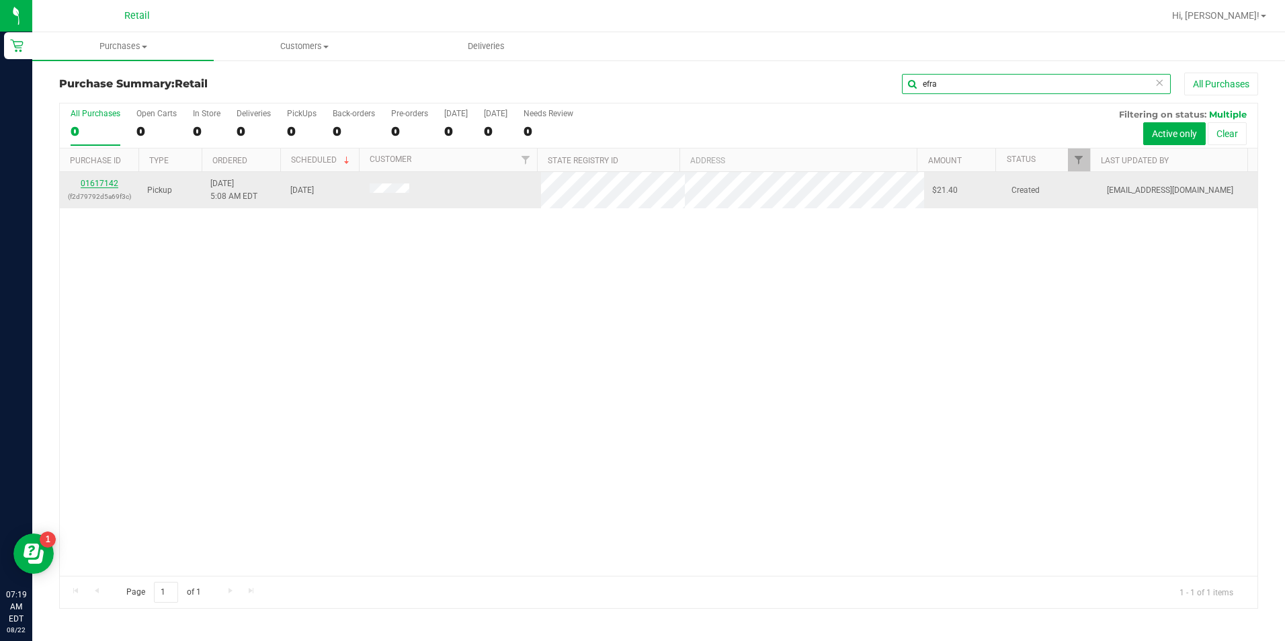
type input "efra"
click at [91, 187] on link "01617142" at bounding box center [100, 183] width 38 height 9
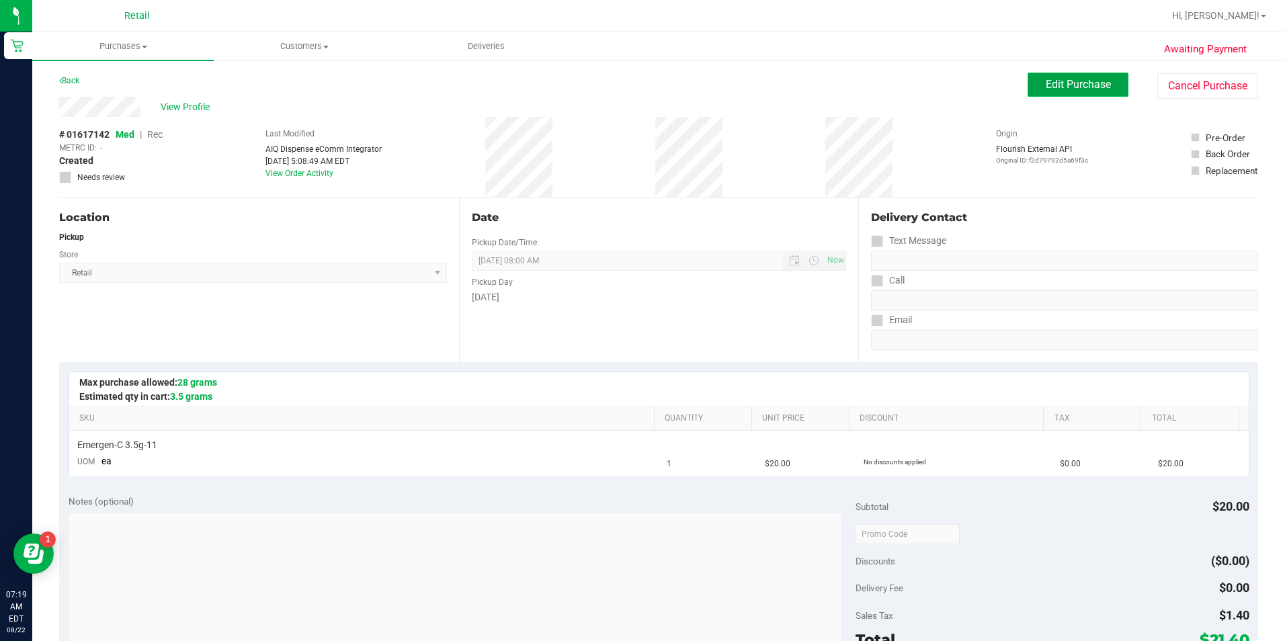
click at [916, 80] on span "Edit Purchase" at bounding box center [1077, 84] width 65 height 13
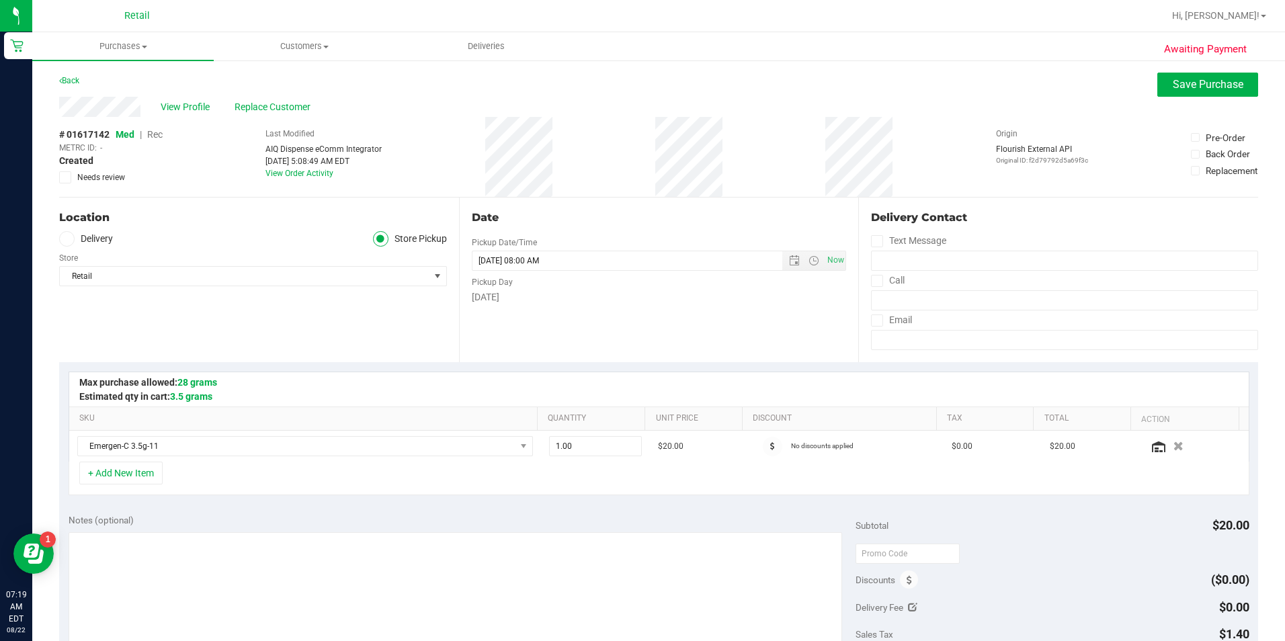
click at [154, 134] on span "Rec" at bounding box center [154, 134] width 15 height 11
click at [916, 92] on button "Save Purchase" at bounding box center [1207, 85] width 101 height 24
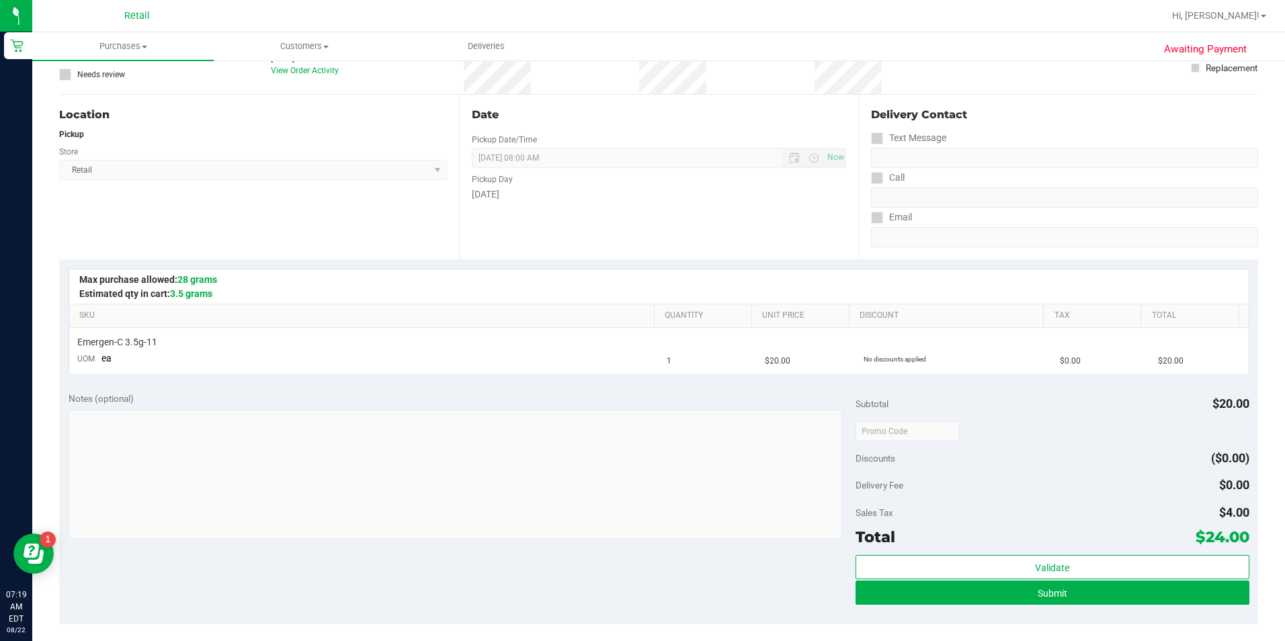
scroll to position [134, 0]
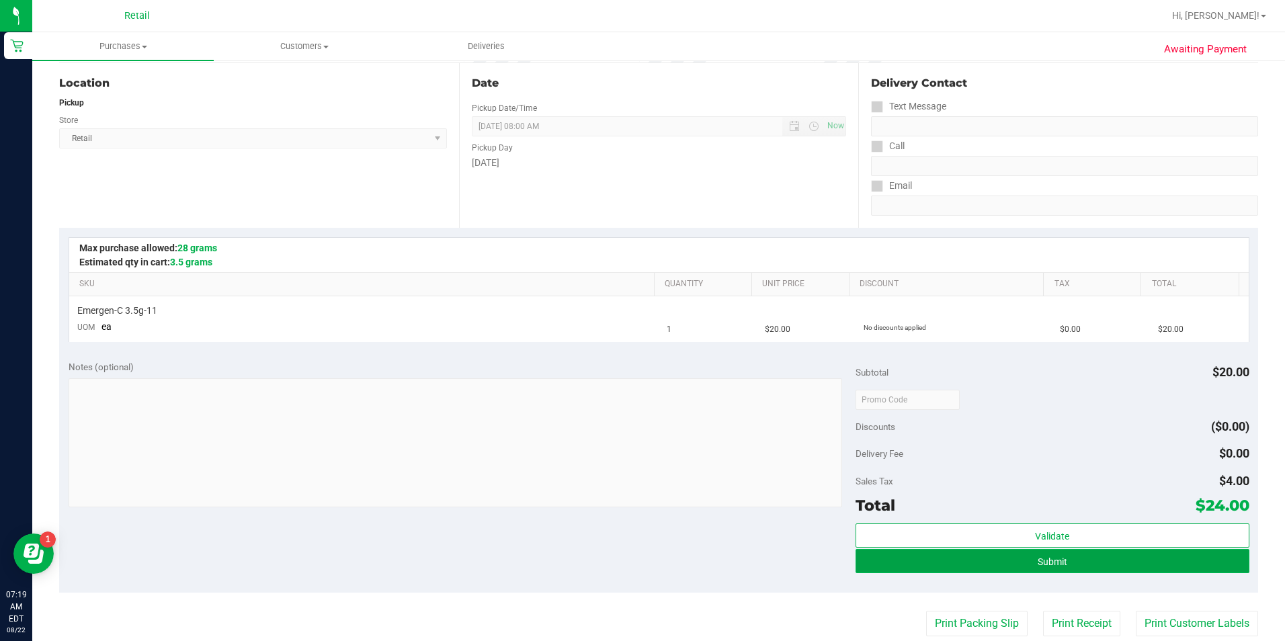
click at [916, 567] on button "Submit" at bounding box center [1052, 561] width 394 height 24
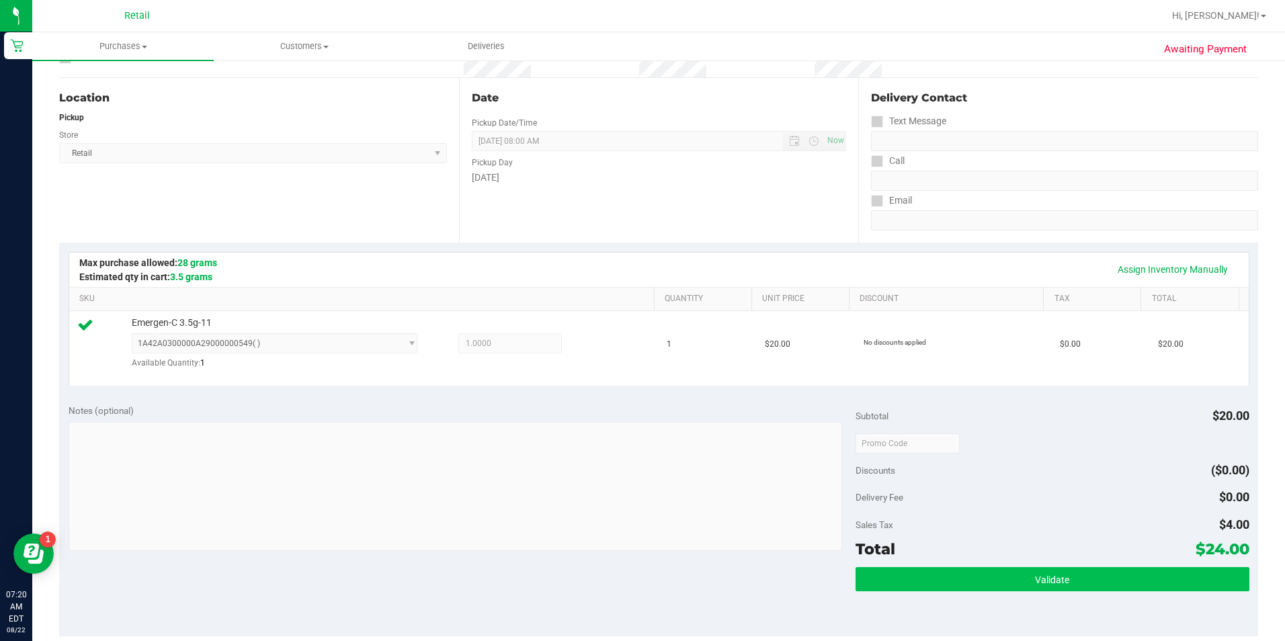
scroll to position [269, 0]
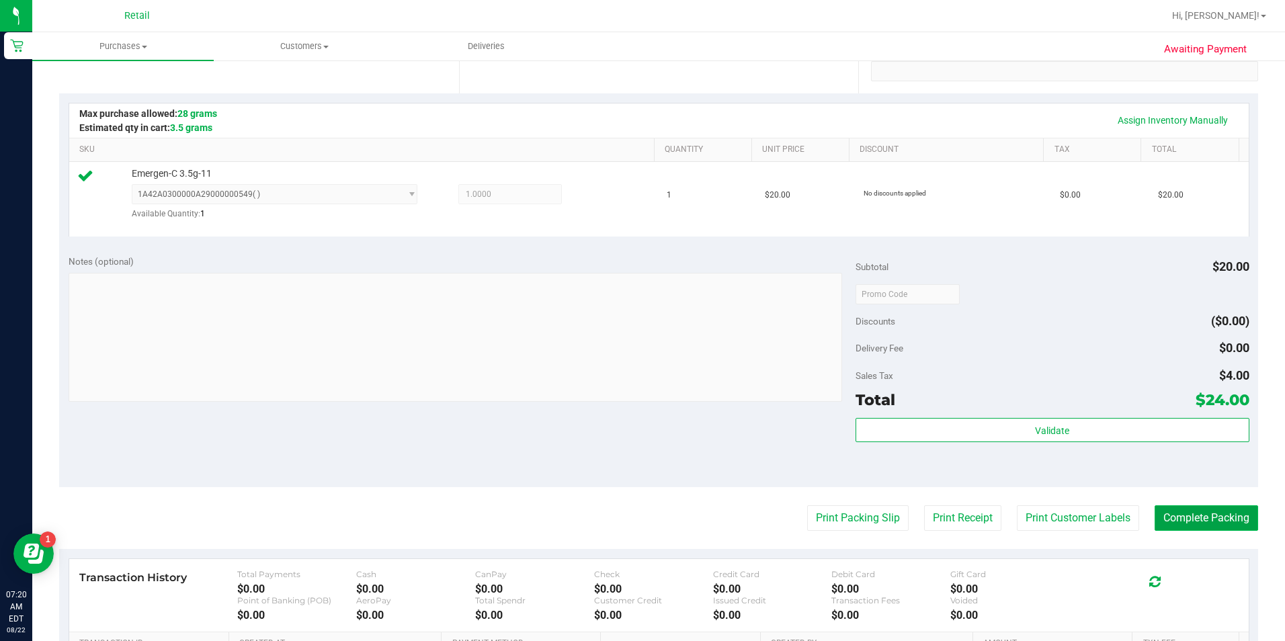
click at [916, 522] on button "Complete Packing" at bounding box center [1205, 518] width 103 height 26
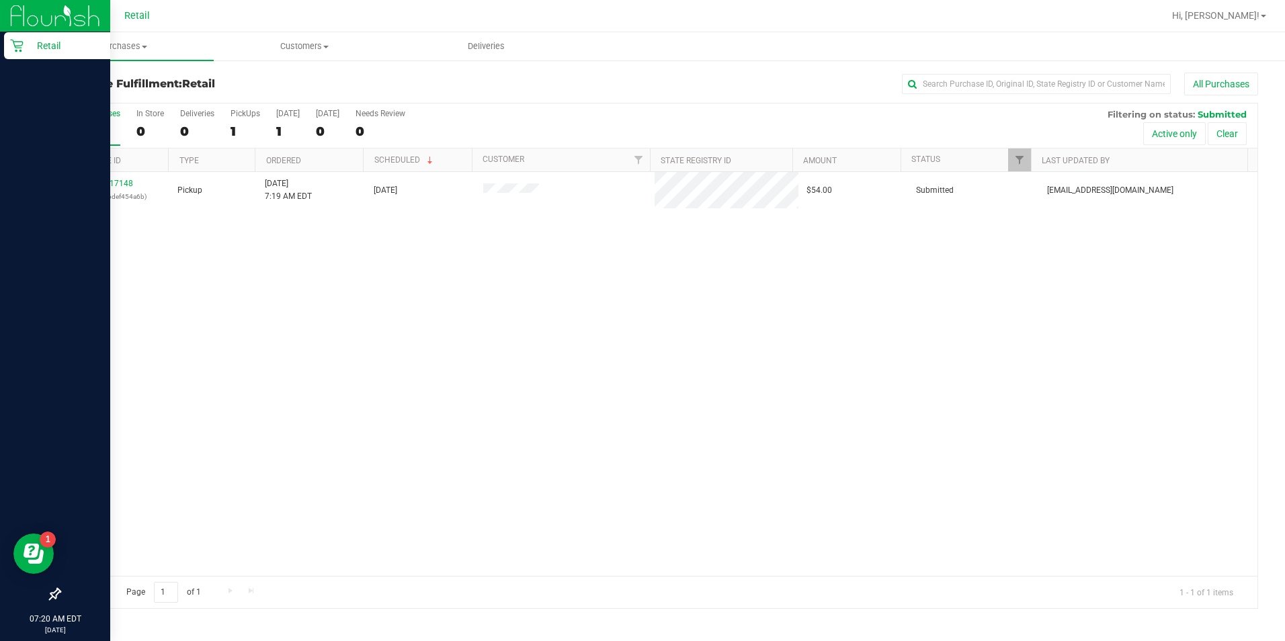
click at [27, 42] on p "Retail" at bounding box center [64, 46] width 81 height 16
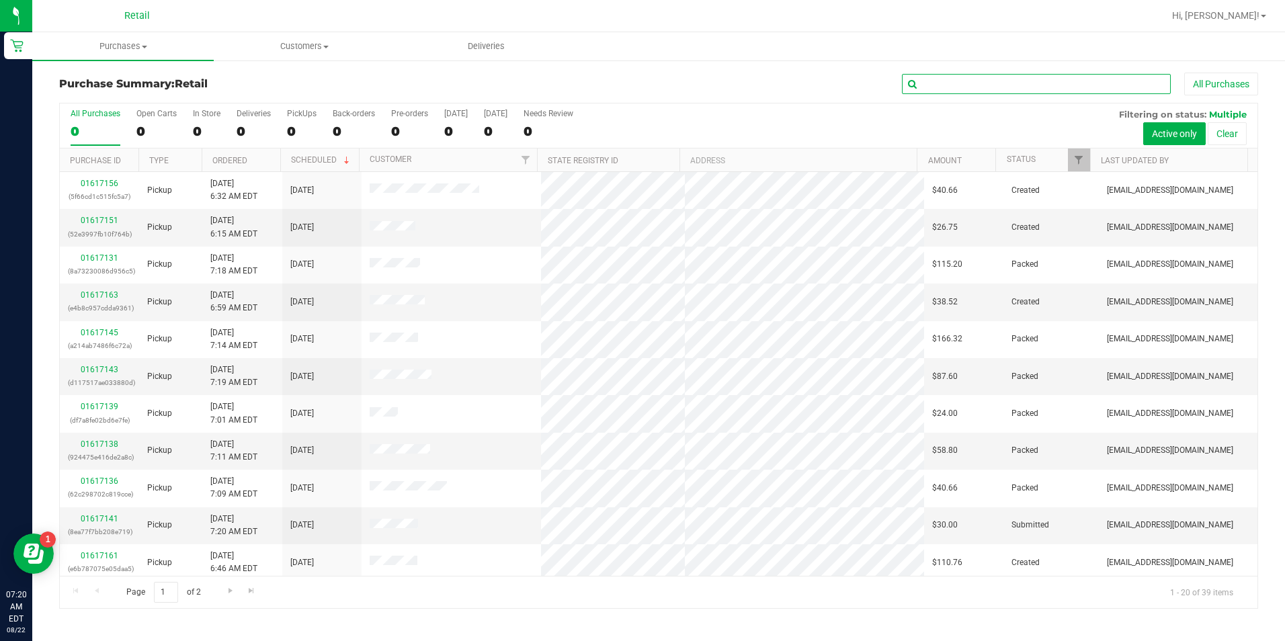
click at [916, 85] on input "text" at bounding box center [1036, 84] width 269 height 20
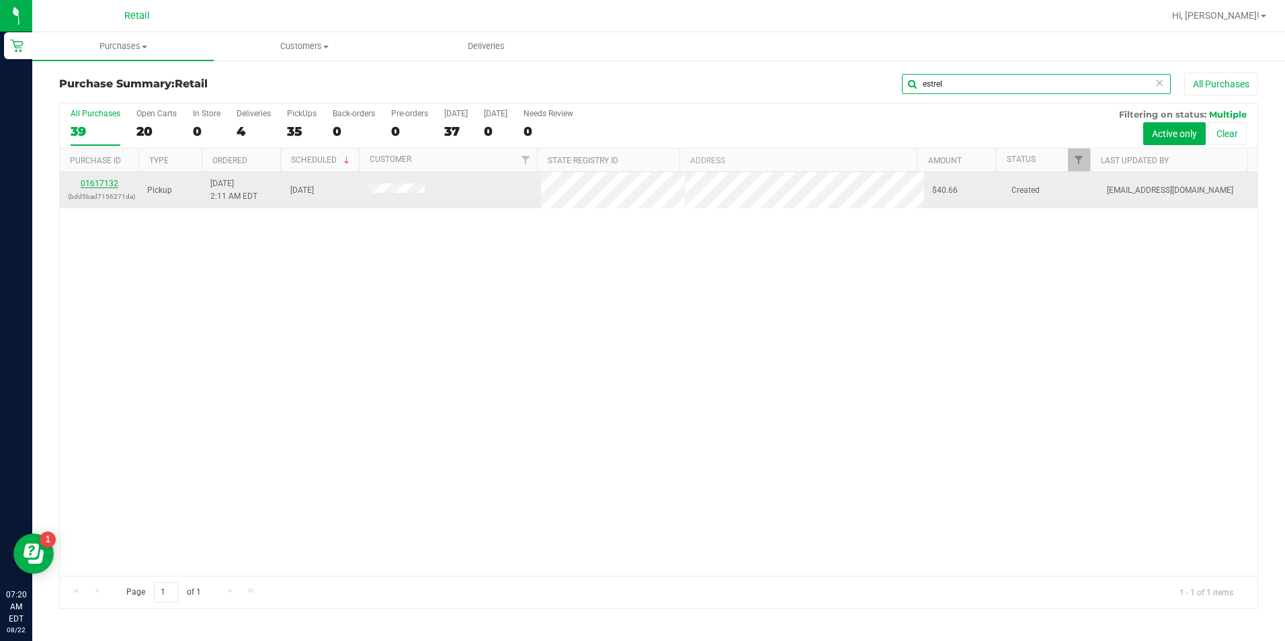
type input "estrel"
click at [101, 181] on link "01617132" at bounding box center [100, 183] width 38 height 9
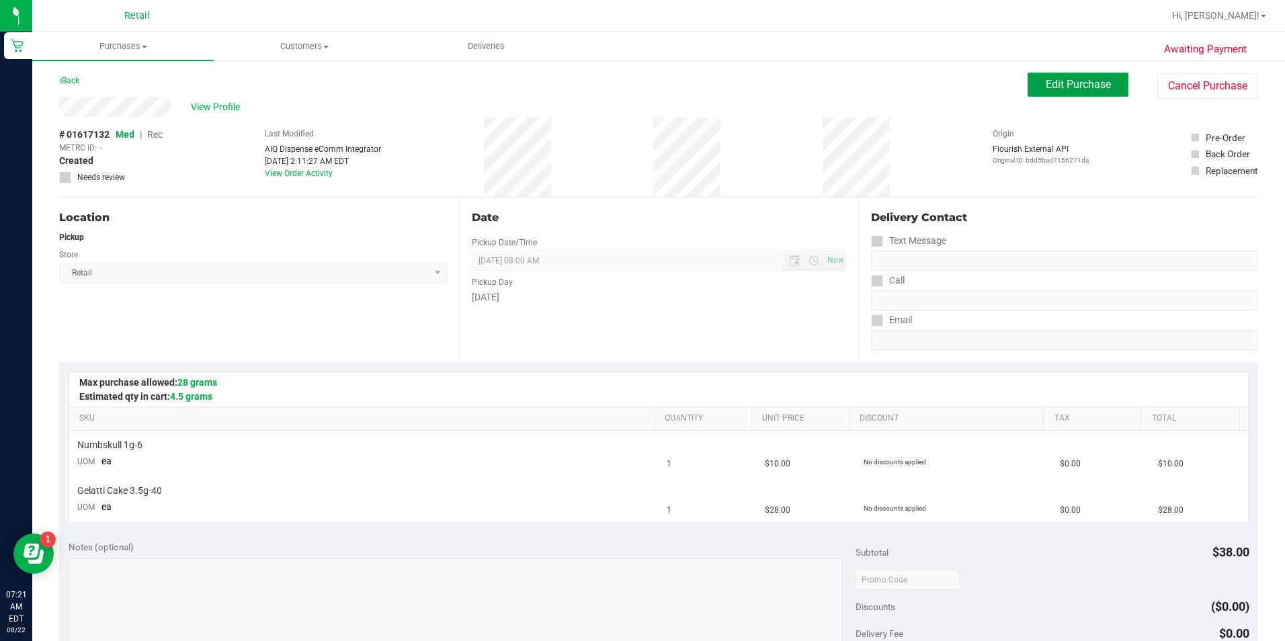
click at [916, 77] on button "Edit Purchase" at bounding box center [1077, 85] width 101 height 24
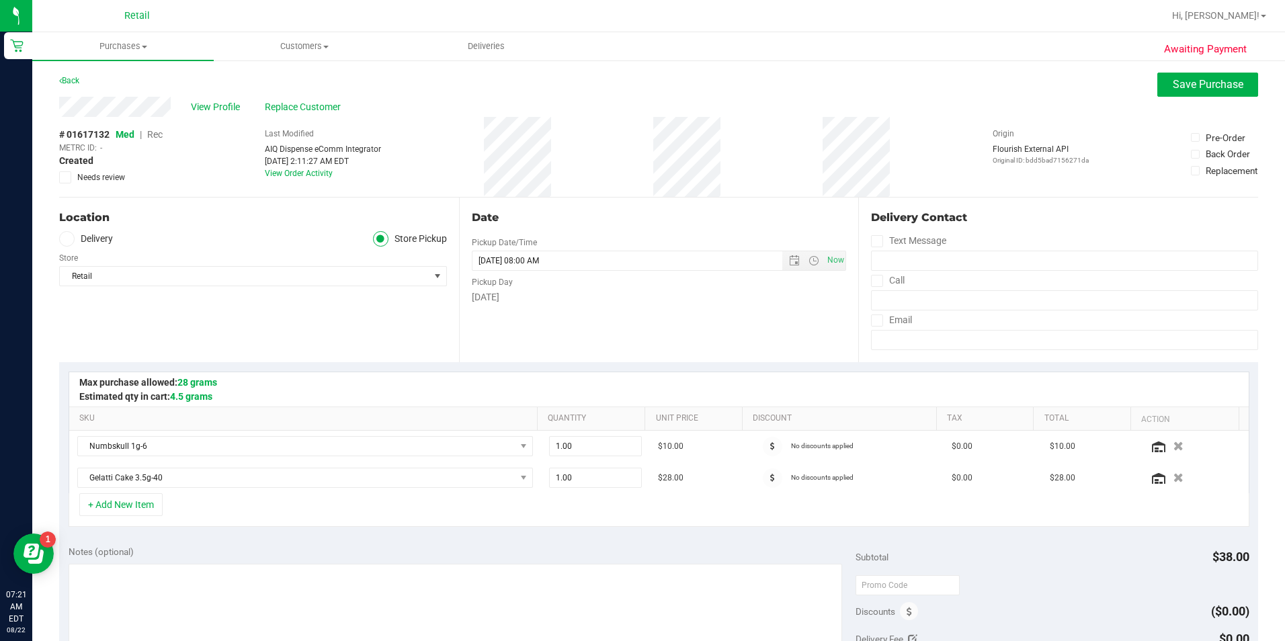
click at [155, 137] on span "Rec" at bounding box center [154, 134] width 15 height 11
click at [916, 91] on button "Save Purchase" at bounding box center [1207, 85] width 101 height 24
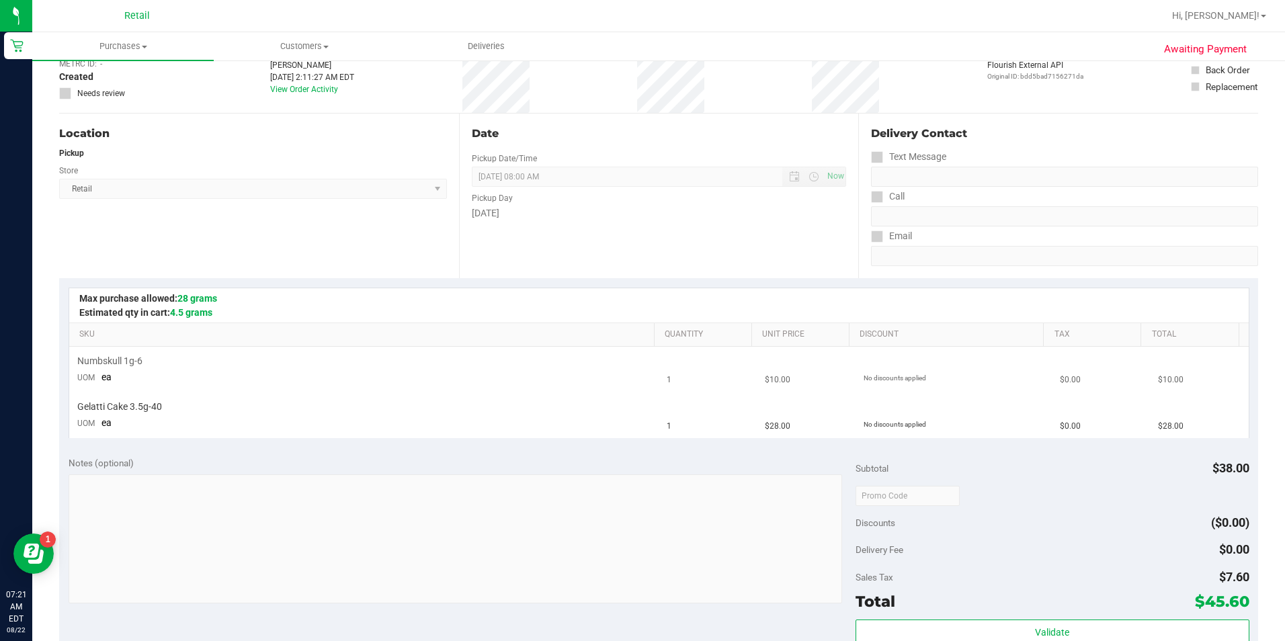
scroll to position [202, 0]
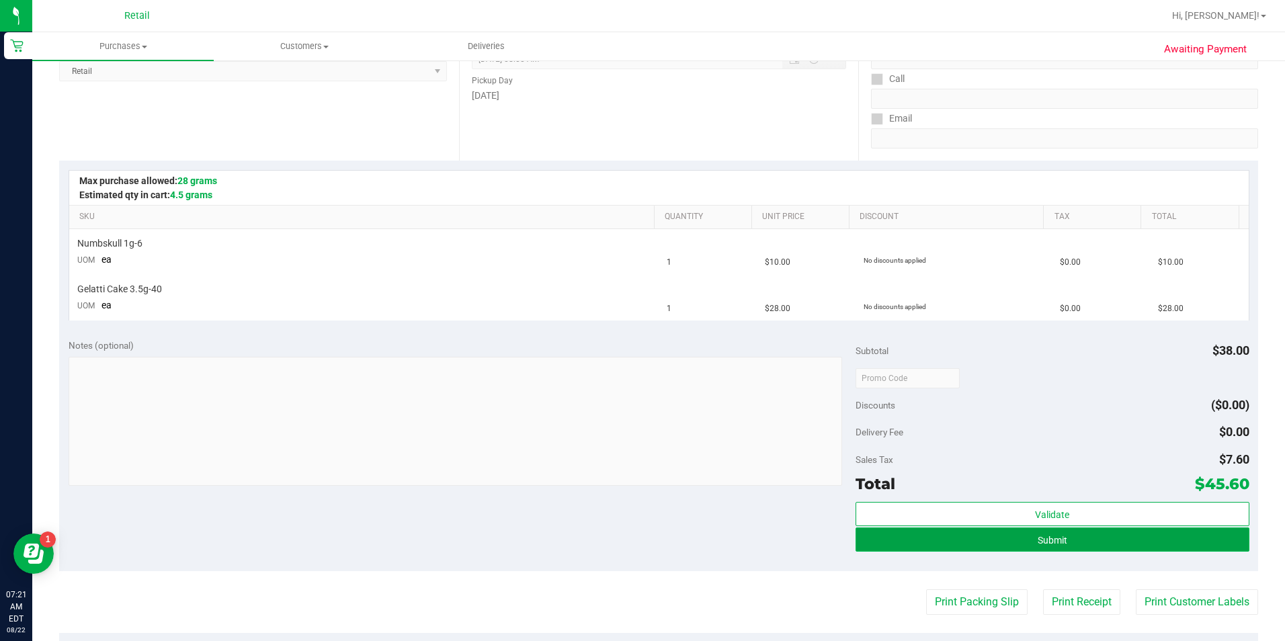
click at [916, 546] on button "Submit" at bounding box center [1052, 539] width 394 height 24
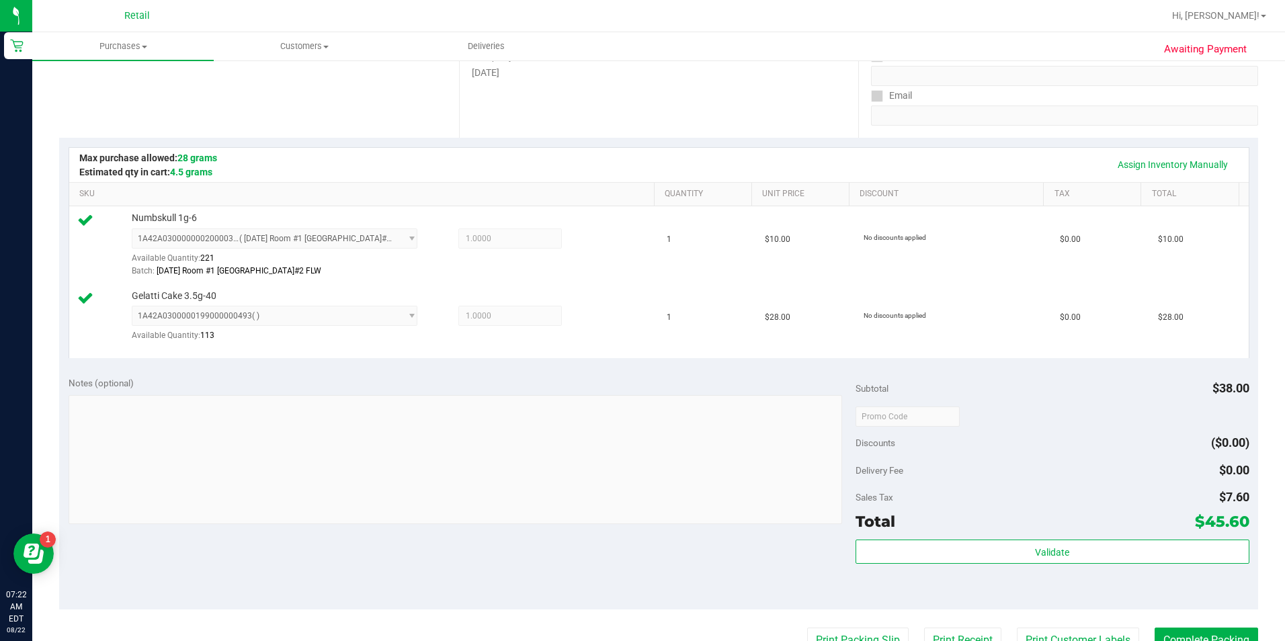
scroll to position [269, 0]
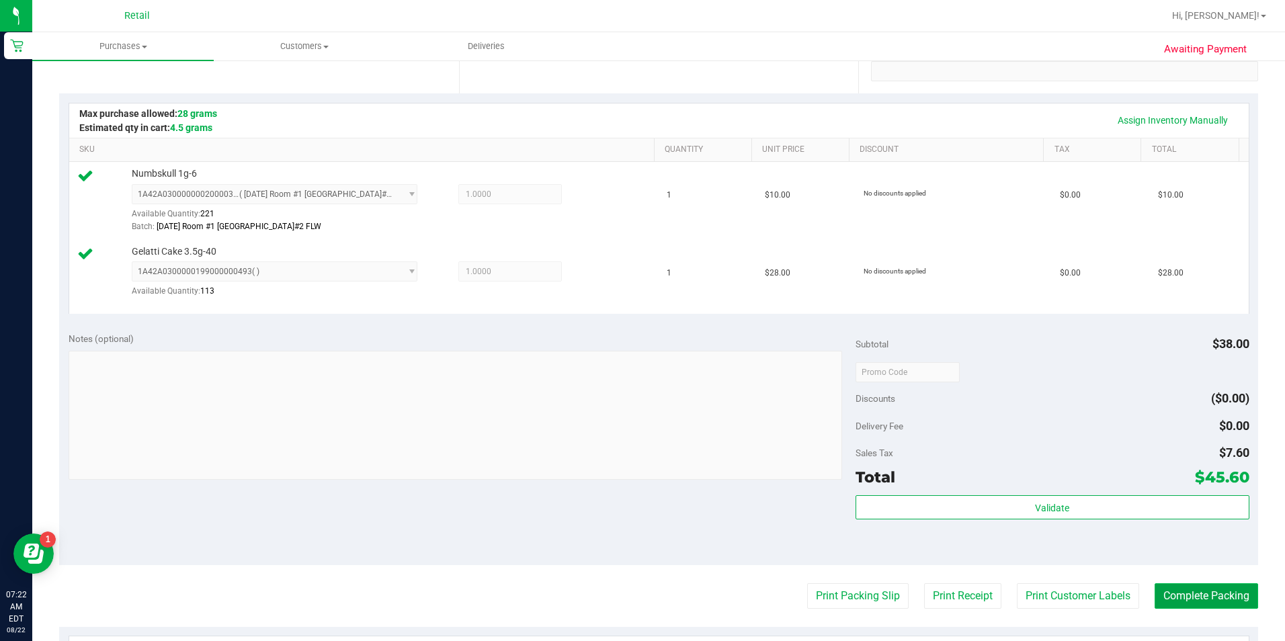
click at [916, 593] on button "Complete Packing" at bounding box center [1205, 596] width 103 height 26
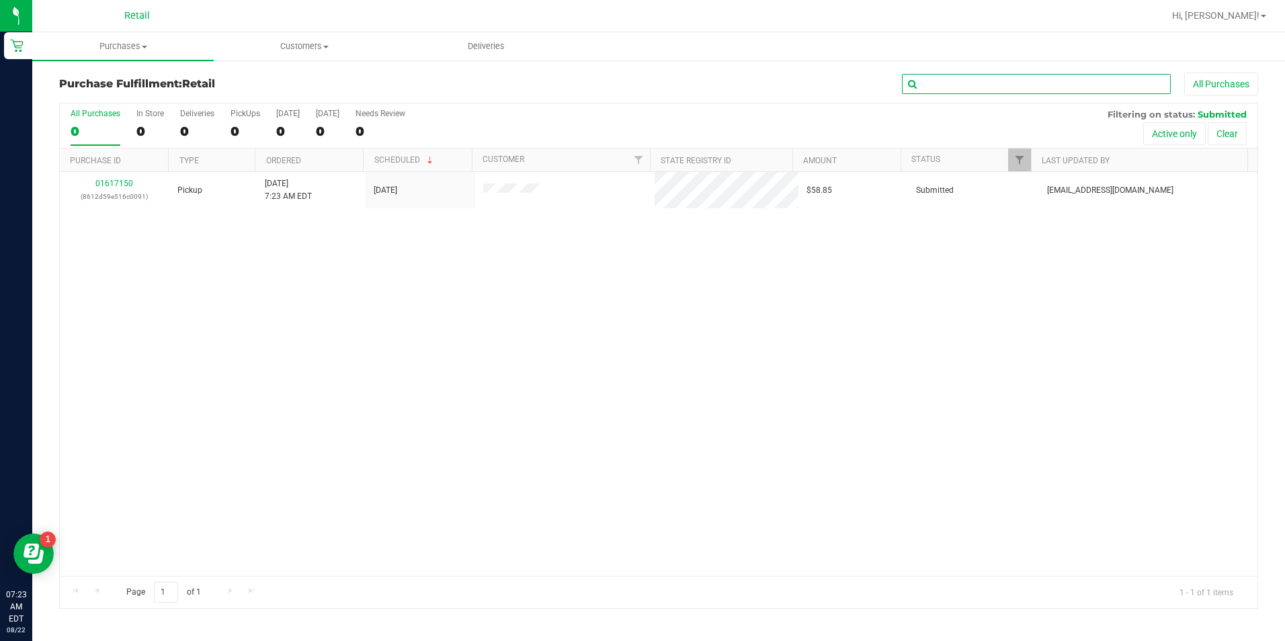
click at [916, 78] on input "text" at bounding box center [1036, 84] width 269 height 20
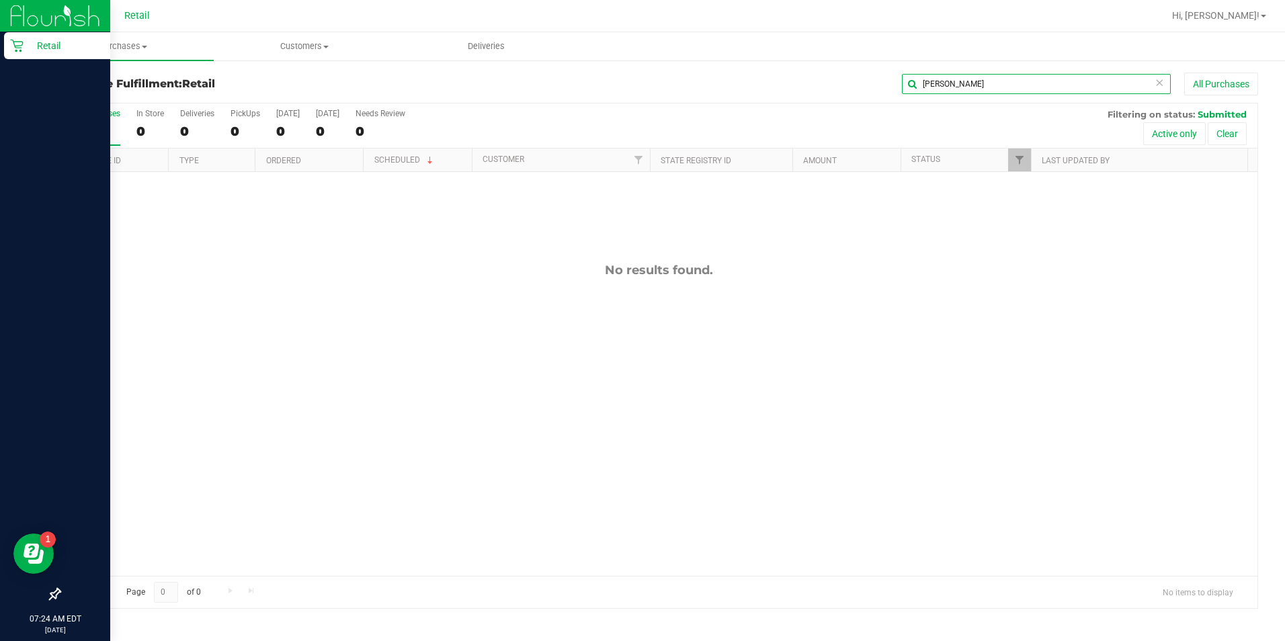
type input "[PERSON_NAME]"
click at [25, 48] on p "Retail" at bounding box center [64, 46] width 81 height 16
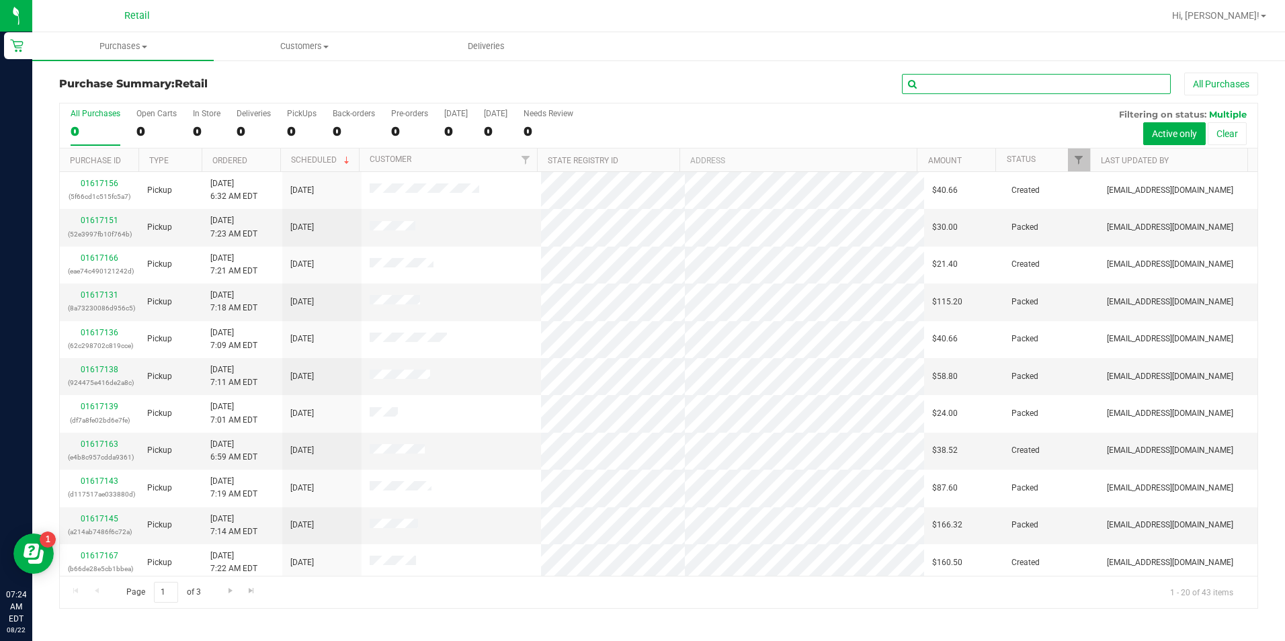
click at [916, 86] on input "text" at bounding box center [1036, 84] width 269 height 20
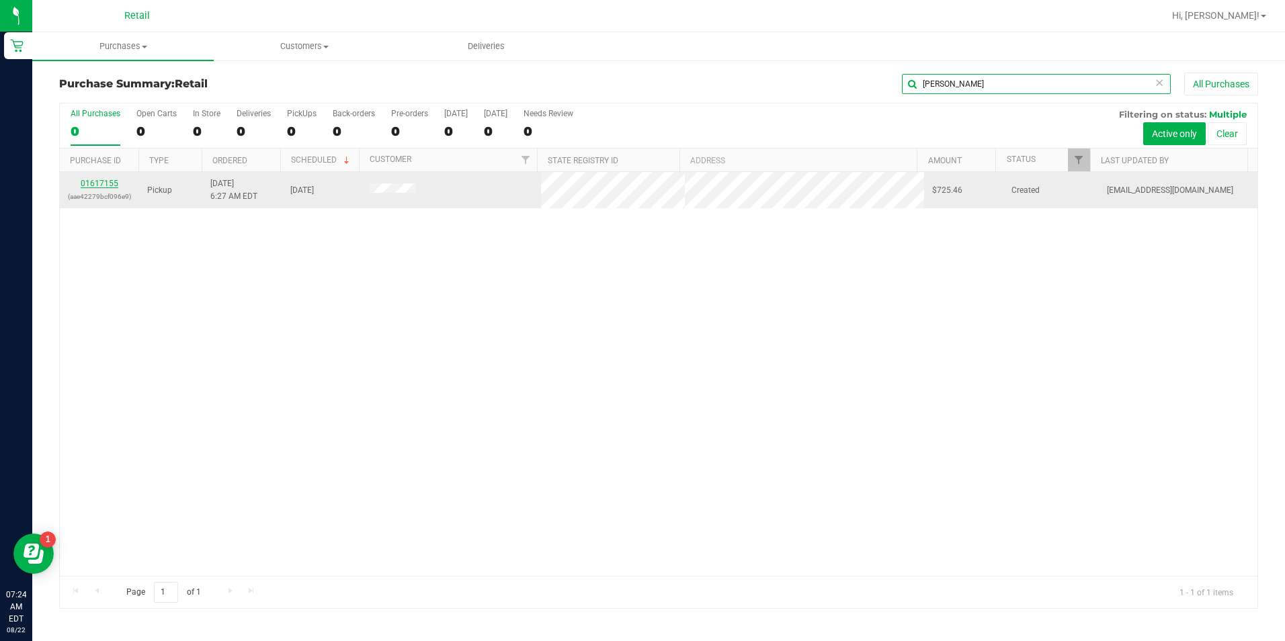
type input "[PERSON_NAME]"
click at [85, 183] on link "01617155" at bounding box center [100, 183] width 38 height 9
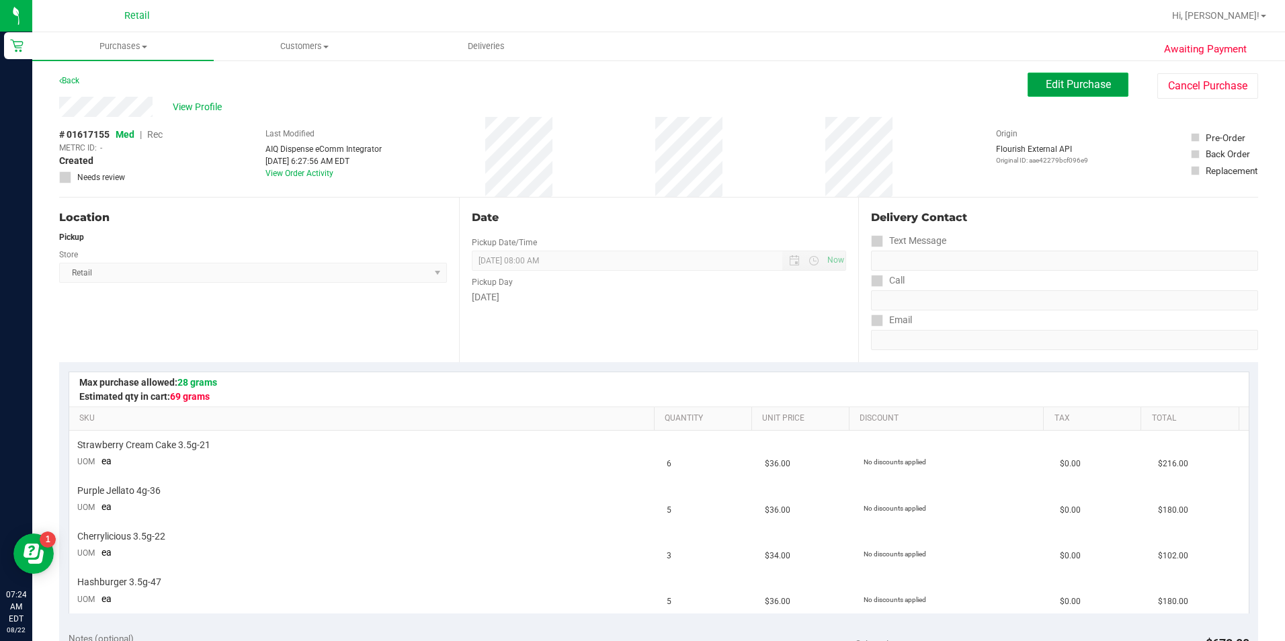
click at [916, 77] on button "Edit Purchase" at bounding box center [1077, 85] width 101 height 24
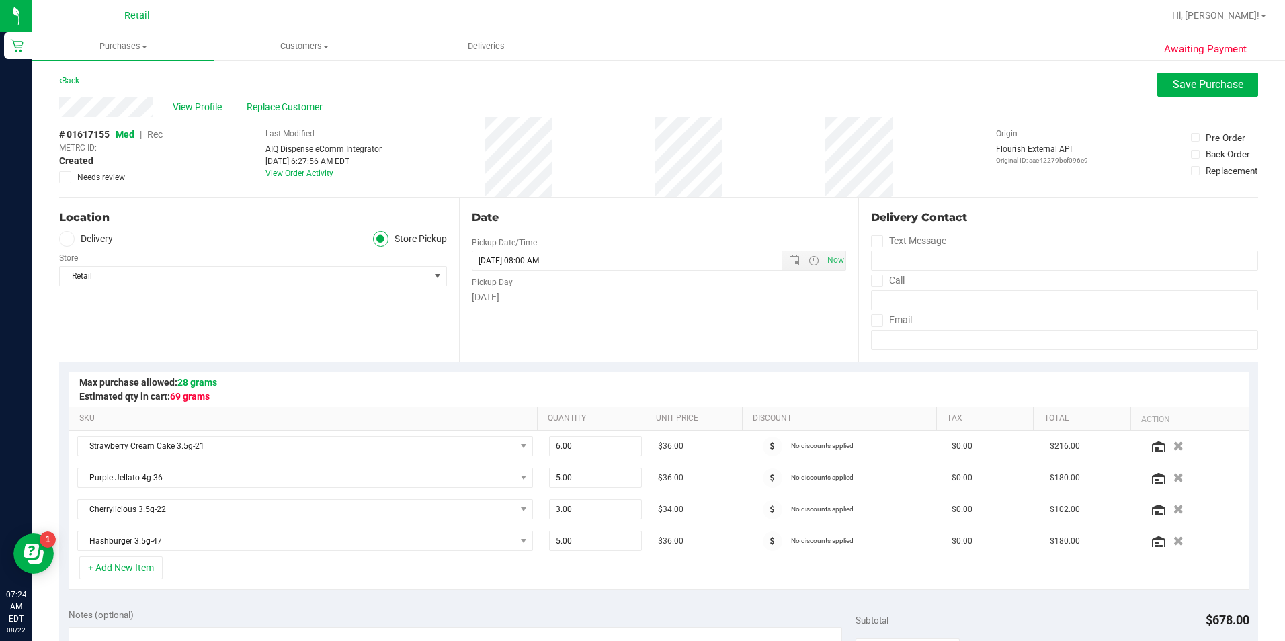
click at [159, 134] on span "Rec" at bounding box center [154, 134] width 15 height 11
click at [916, 90] on span "Save Purchase" at bounding box center [1207, 84] width 71 height 13
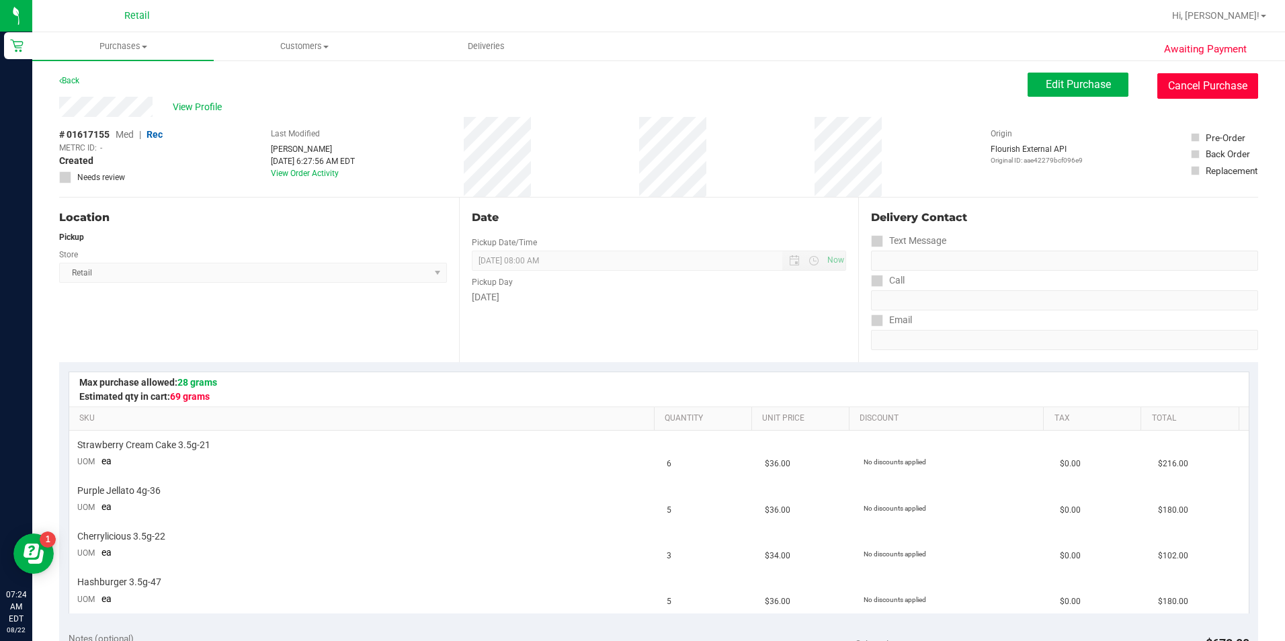
click at [916, 76] on button "Cancel Purchase" at bounding box center [1207, 86] width 101 height 26
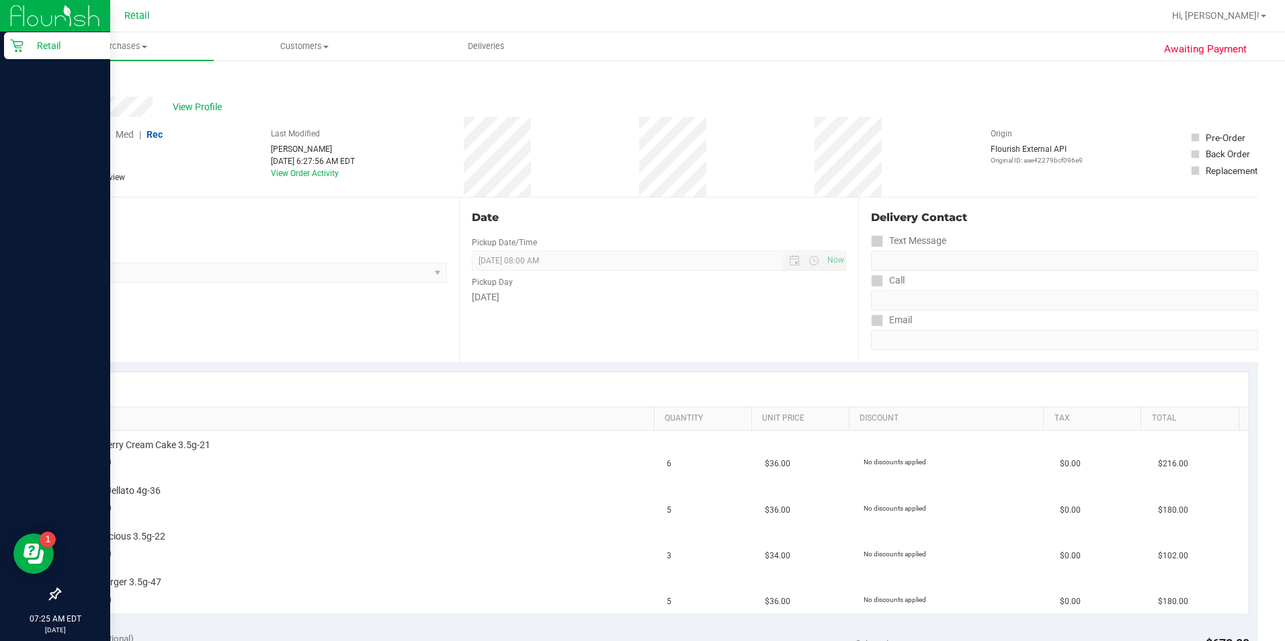
click at [13, 41] on icon at bounding box center [16, 46] width 13 height 13
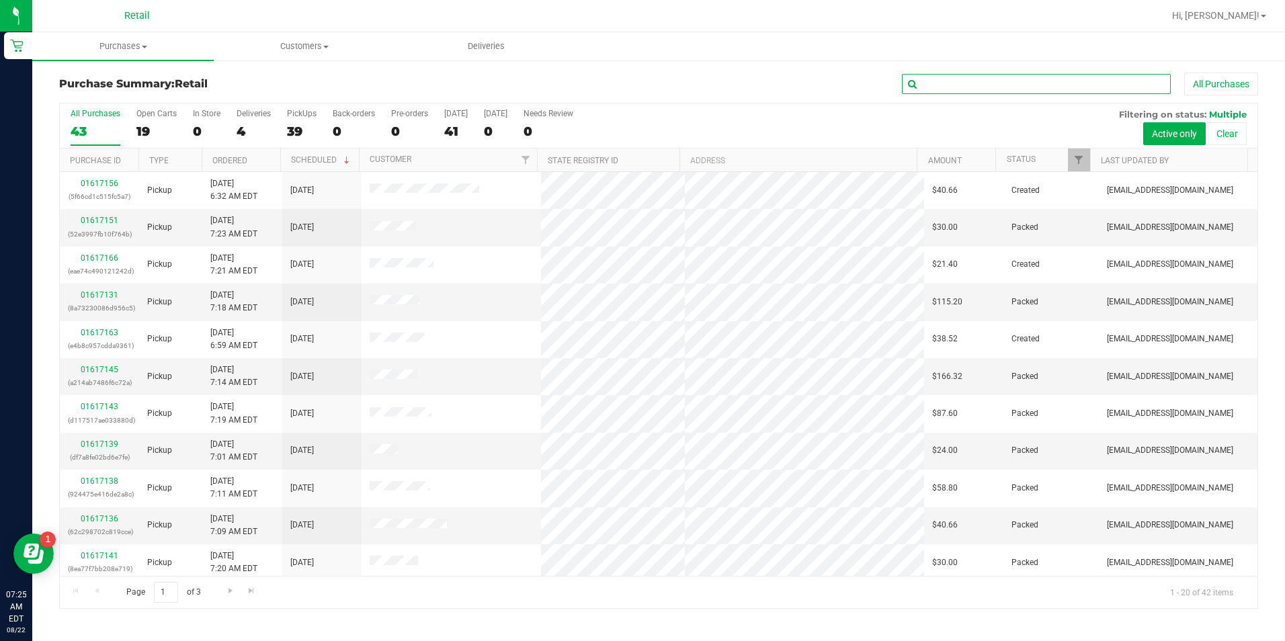
click at [916, 75] on input "text" at bounding box center [1036, 84] width 269 height 20
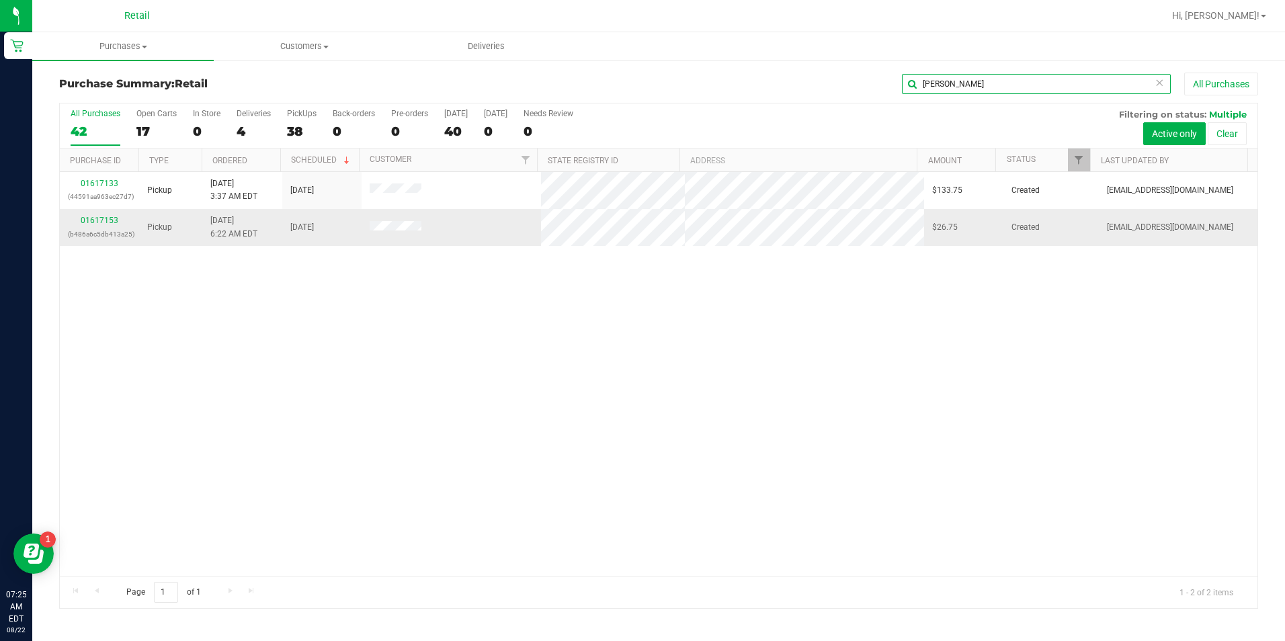
type input "[PERSON_NAME]"
click at [97, 214] on td "01617153 (b486a6c5db413a25)" at bounding box center [99, 227] width 79 height 36
click at [99, 216] on link "01617153" at bounding box center [100, 220] width 38 height 9
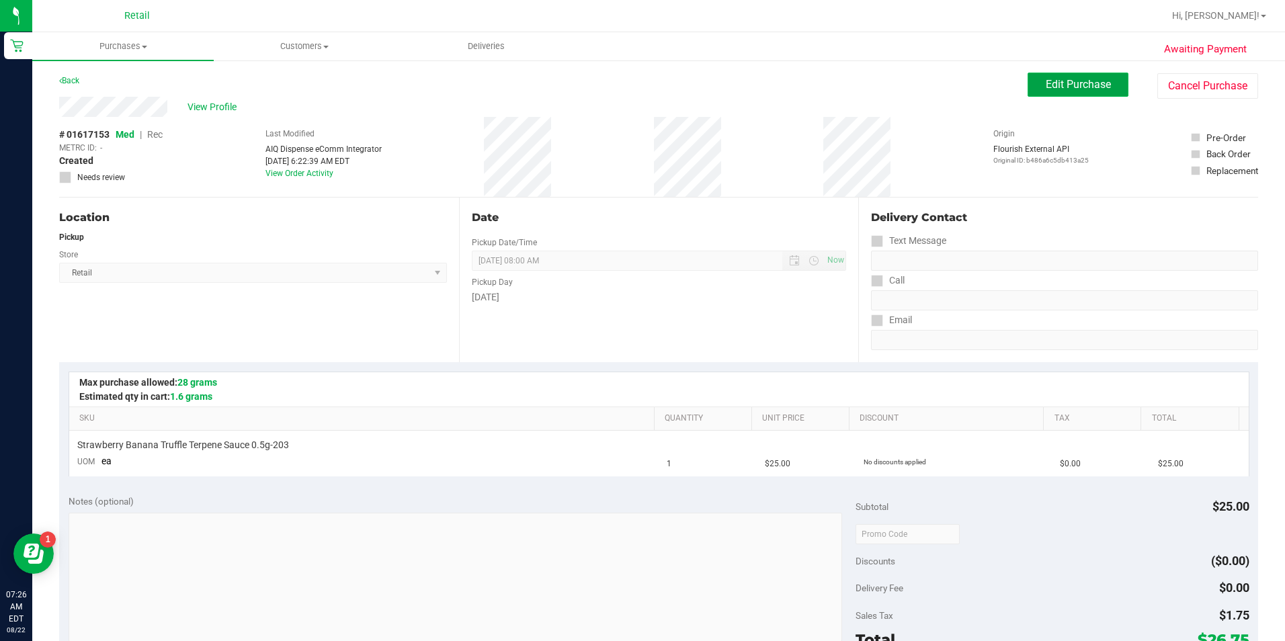
click at [916, 92] on button "Edit Purchase" at bounding box center [1077, 85] width 101 height 24
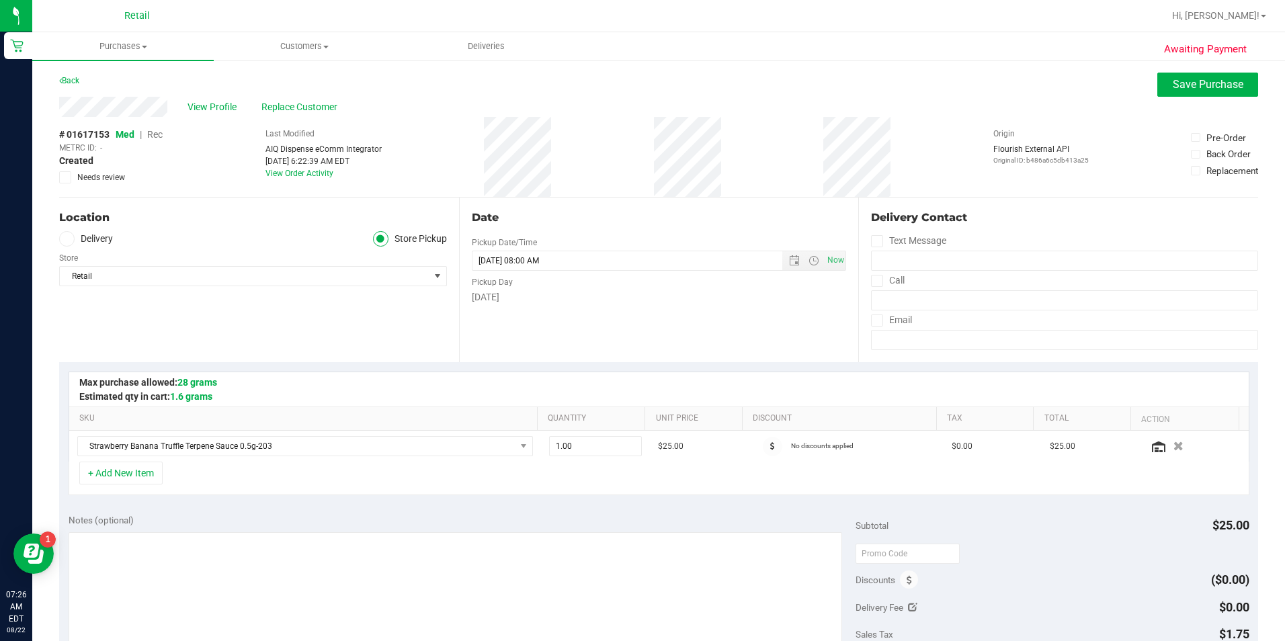
click at [161, 129] on span "Rec" at bounding box center [154, 134] width 15 height 11
click at [916, 83] on span "Save Purchase" at bounding box center [1207, 84] width 71 height 13
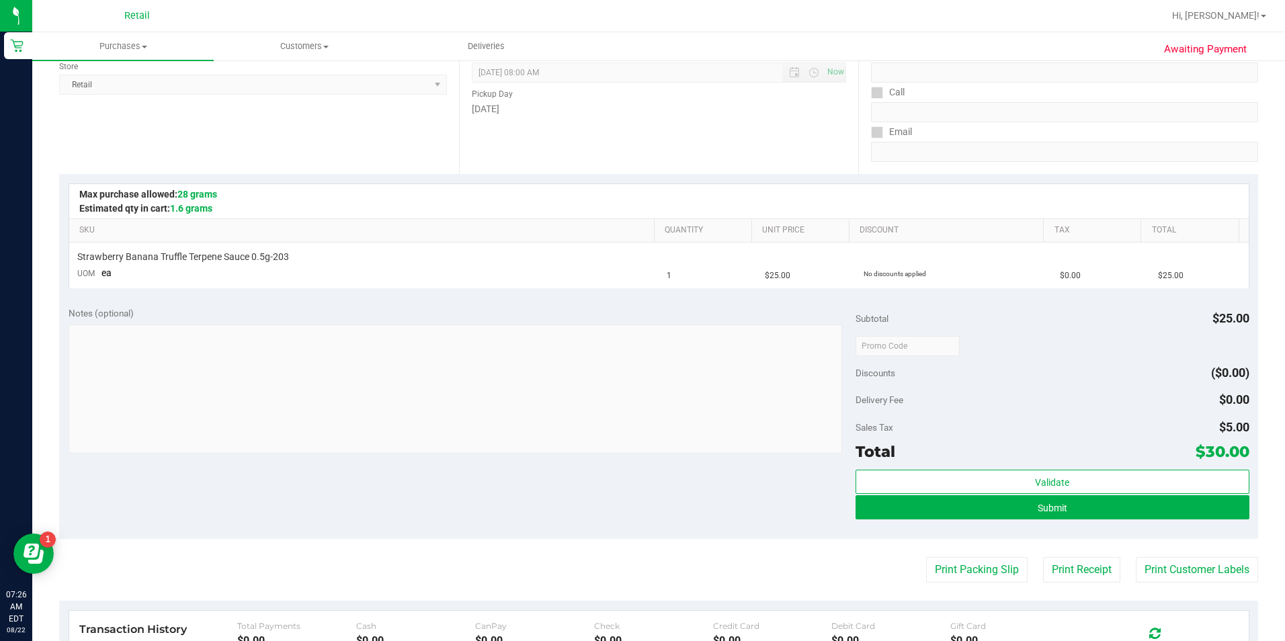
scroll to position [202, 0]
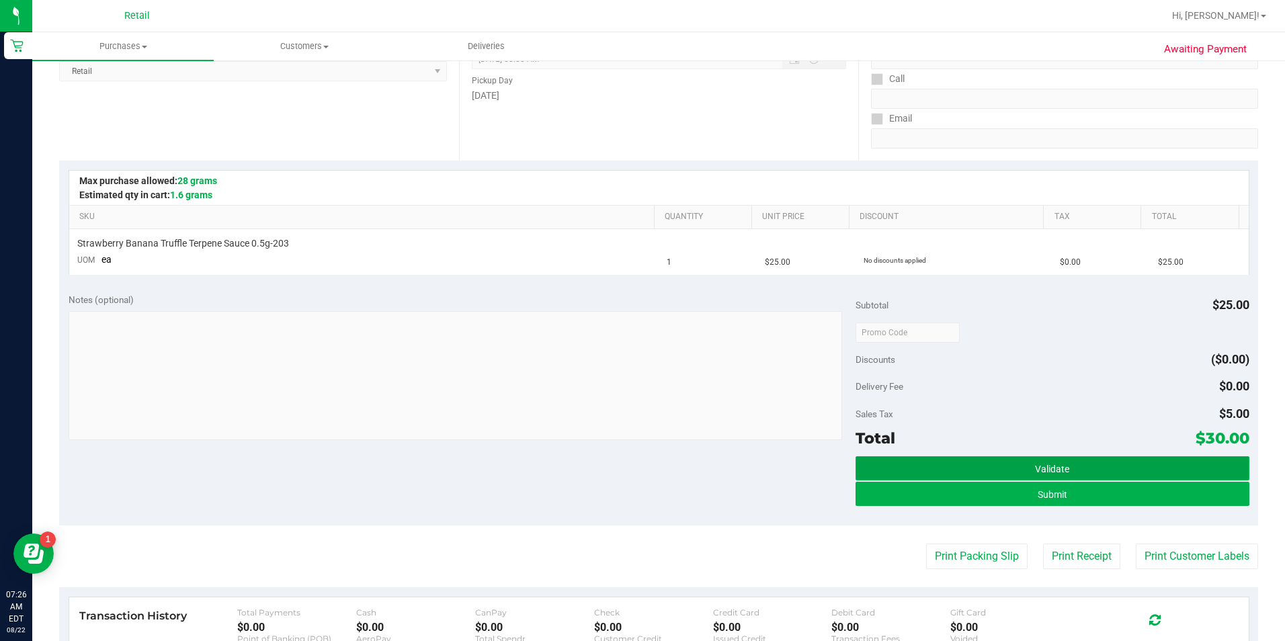
click at [916, 480] on button "Validate" at bounding box center [1052, 468] width 394 height 24
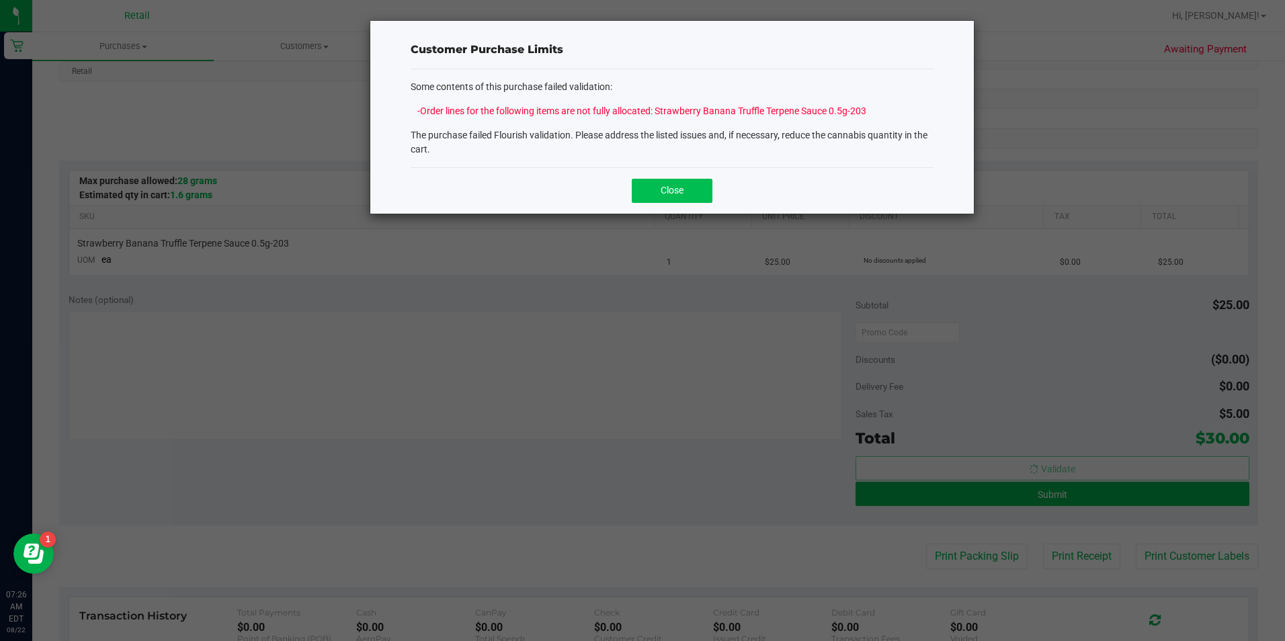
click at [659, 179] on button "Close" at bounding box center [672, 191] width 81 height 24
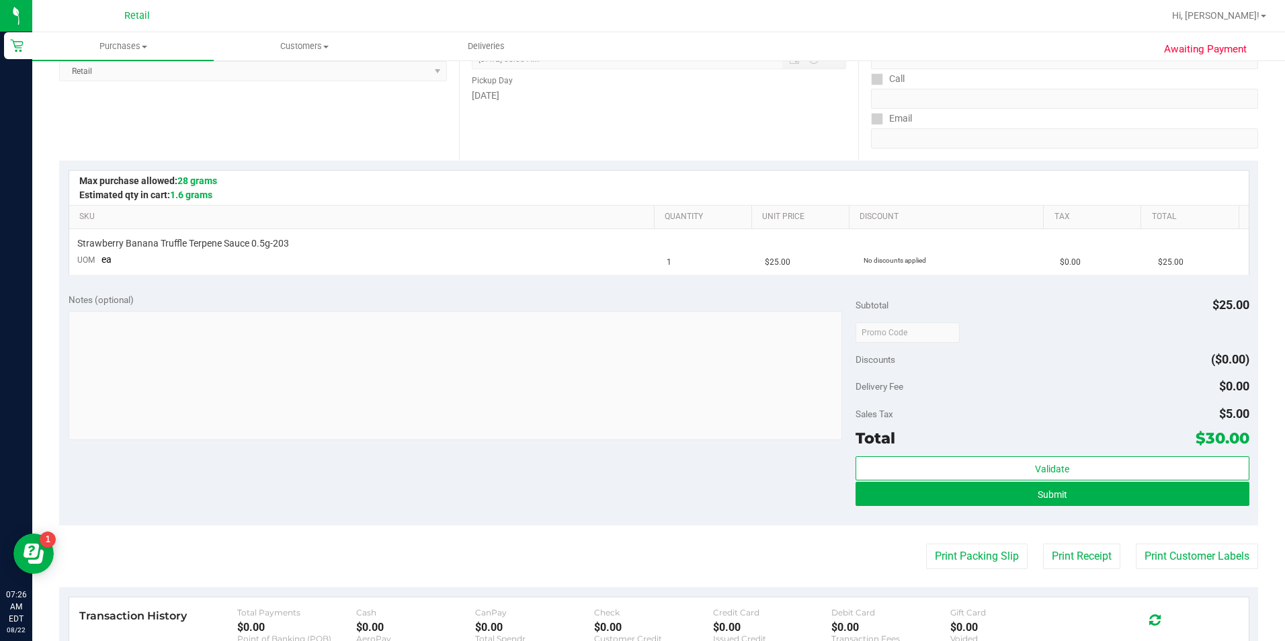
click at [910, 508] on div "Validate Submit" at bounding box center [1052, 486] width 394 height 60
click at [910, 506] on div "Validate Submit" at bounding box center [1052, 486] width 394 height 60
drag, startPoint x: 910, startPoint y: 506, endPoint x: 900, endPoint y: 496, distance: 14.7
click at [900, 496] on button "Submit" at bounding box center [1052, 494] width 394 height 24
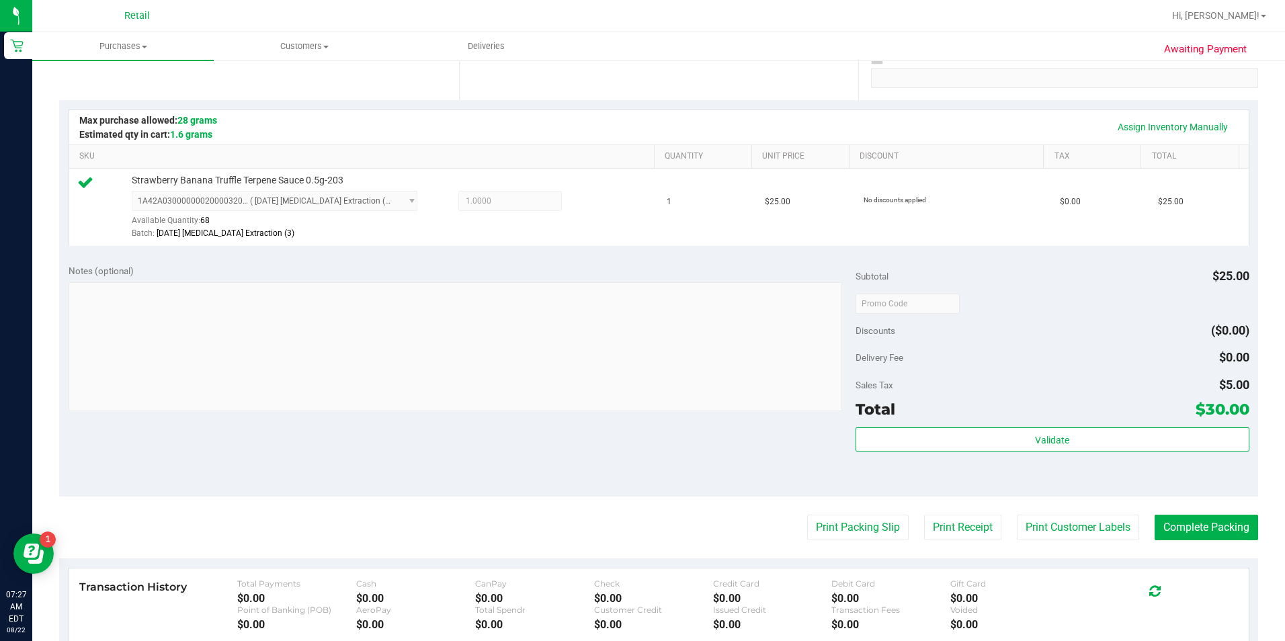
scroll to position [269, 0]
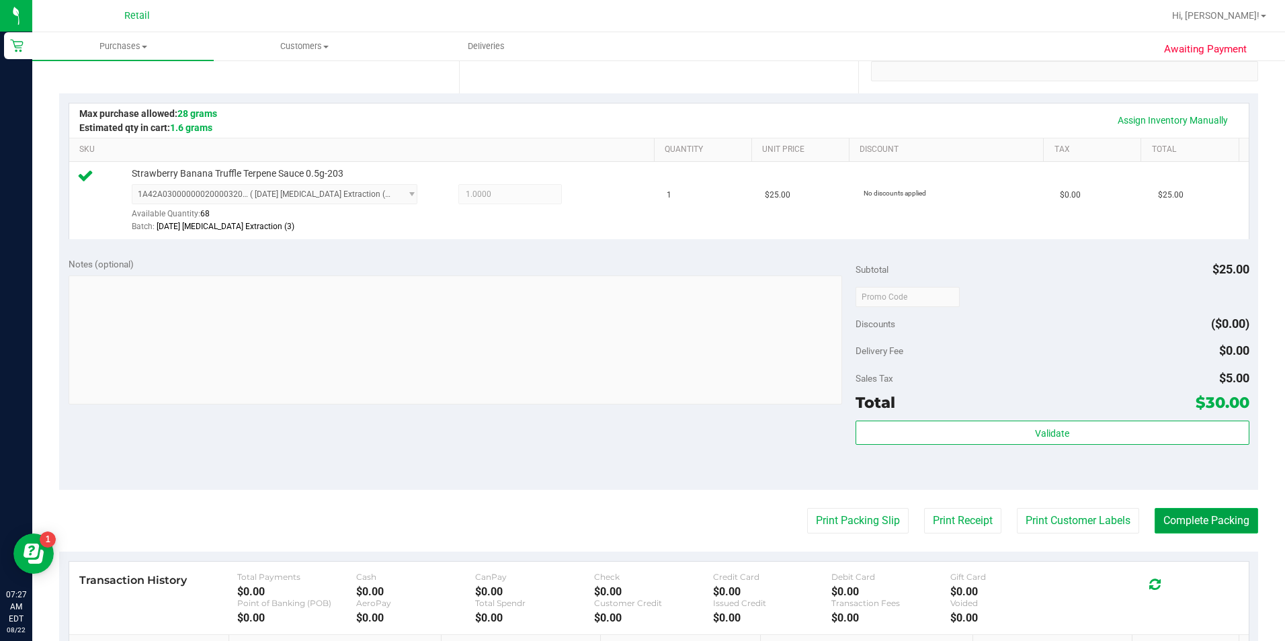
click at [916, 515] on button "Complete Packing" at bounding box center [1205, 521] width 103 height 26
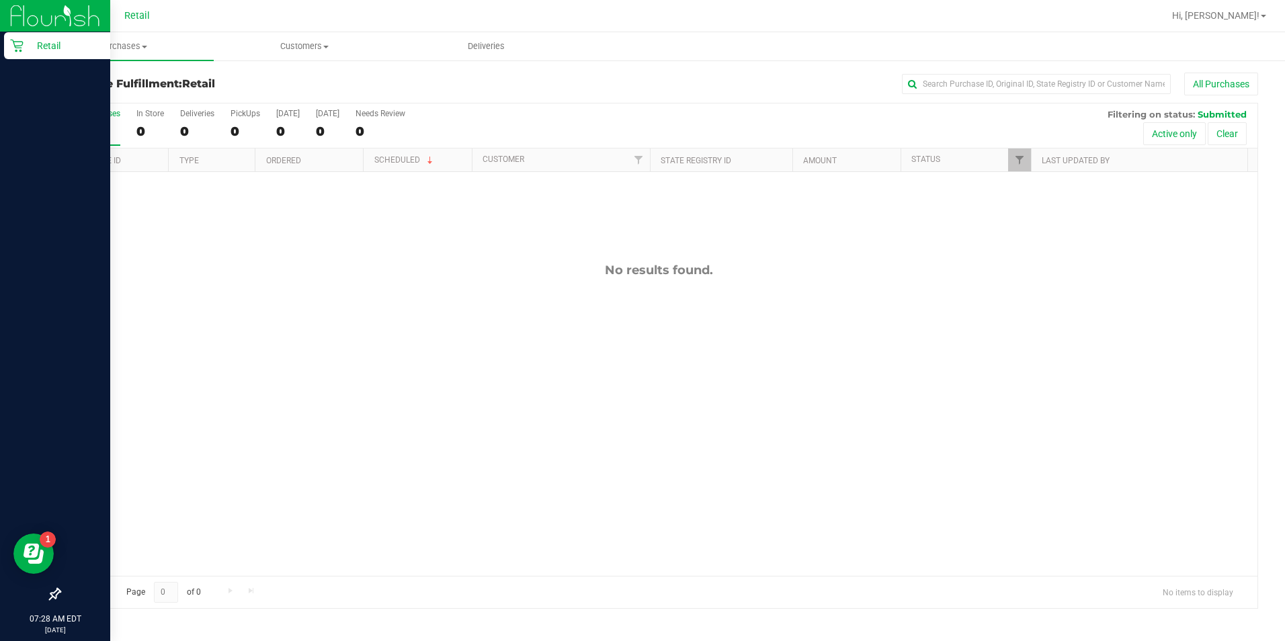
click at [7, 50] on div "Retail" at bounding box center [57, 45] width 106 height 27
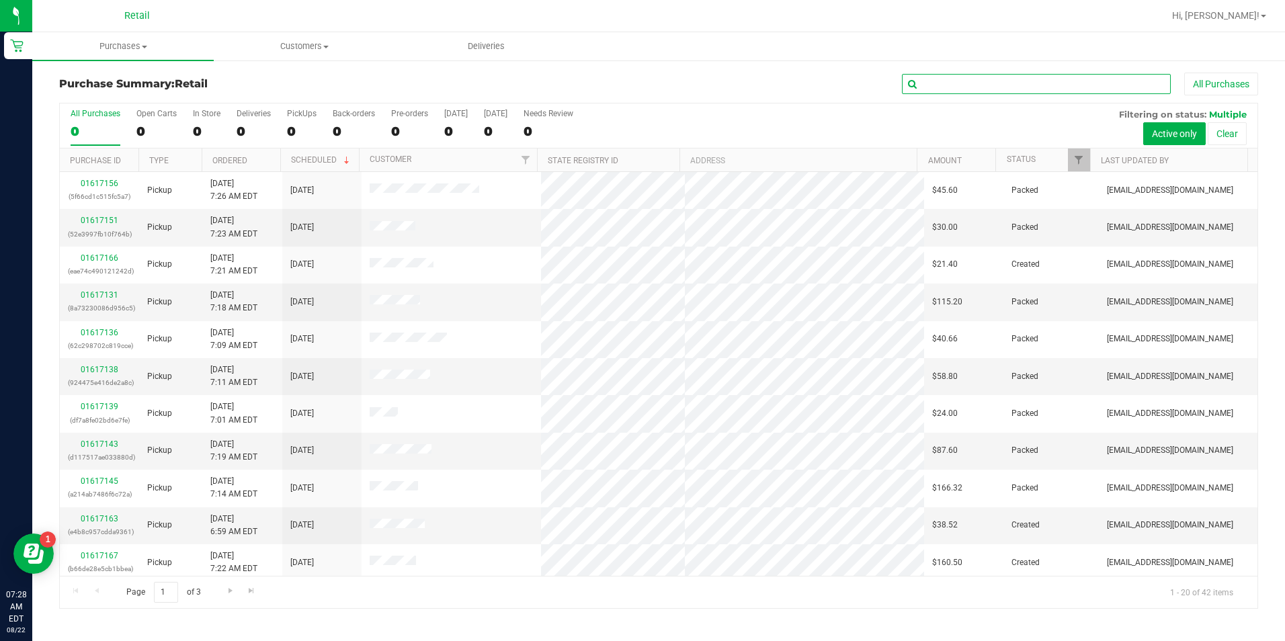
click at [916, 81] on input "text" at bounding box center [1036, 84] width 269 height 20
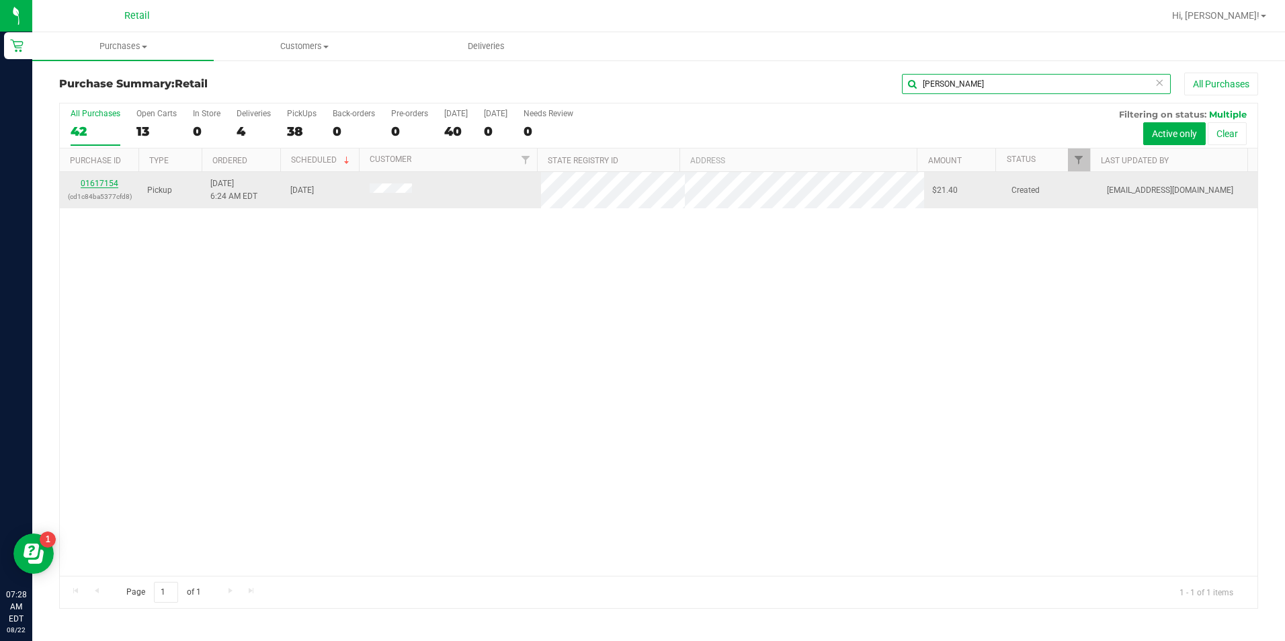
type input "[PERSON_NAME]"
click at [98, 184] on link "01617154" at bounding box center [100, 183] width 38 height 9
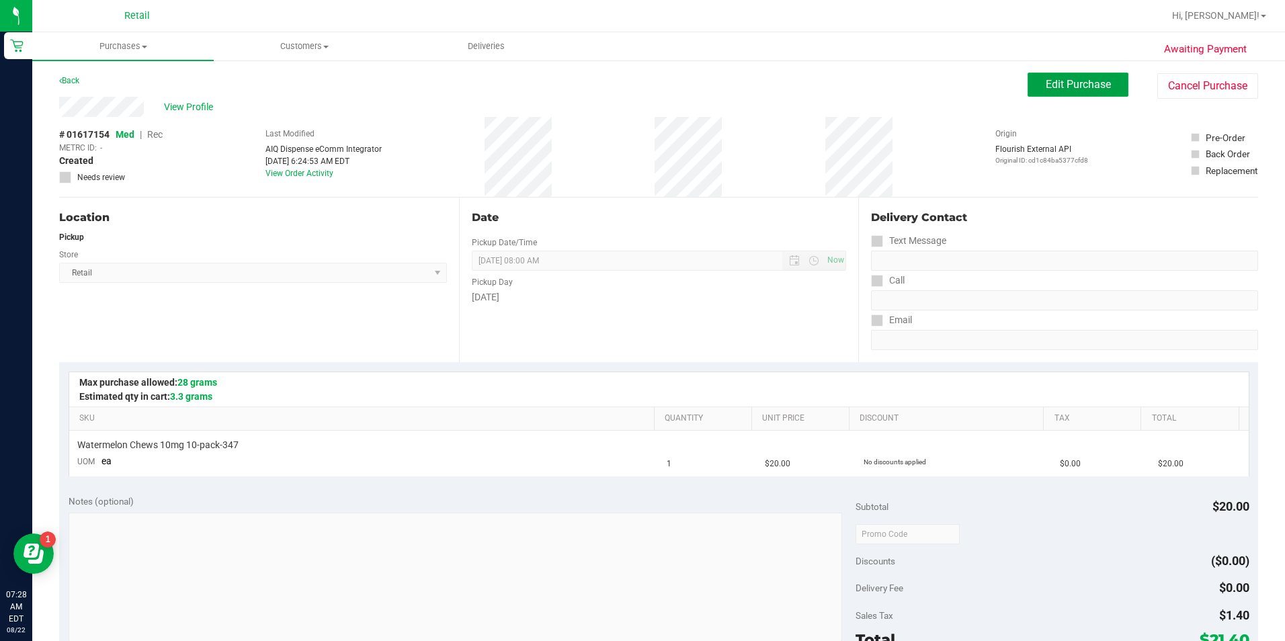
click at [916, 79] on span "Edit Purchase" at bounding box center [1077, 84] width 65 height 13
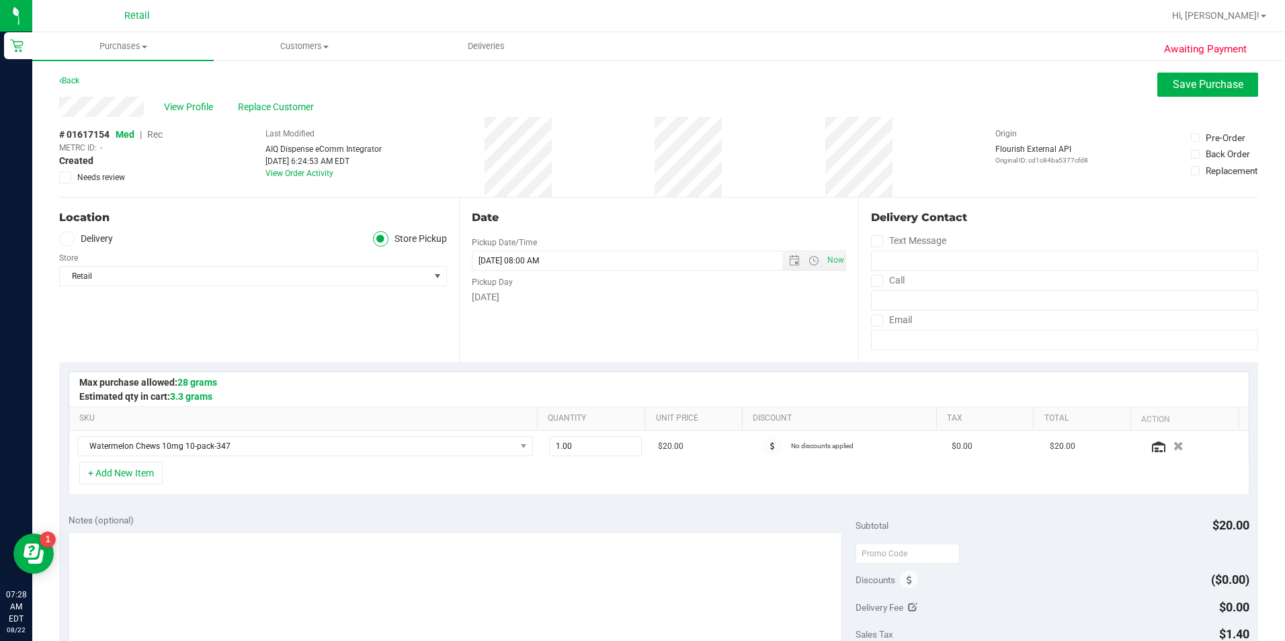
click at [161, 132] on span "Rec" at bounding box center [154, 134] width 15 height 11
click at [916, 85] on span "Save Purchase" at bounding box center [1207, 84] width 71 height 13
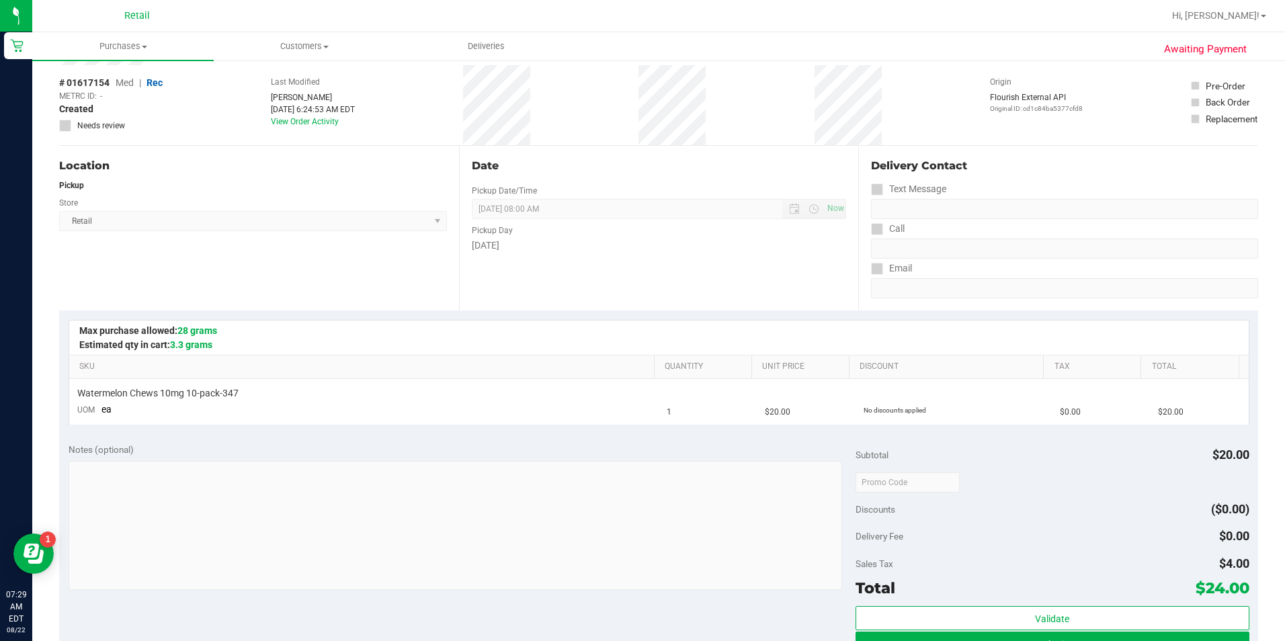
scroll to position [269, 0]
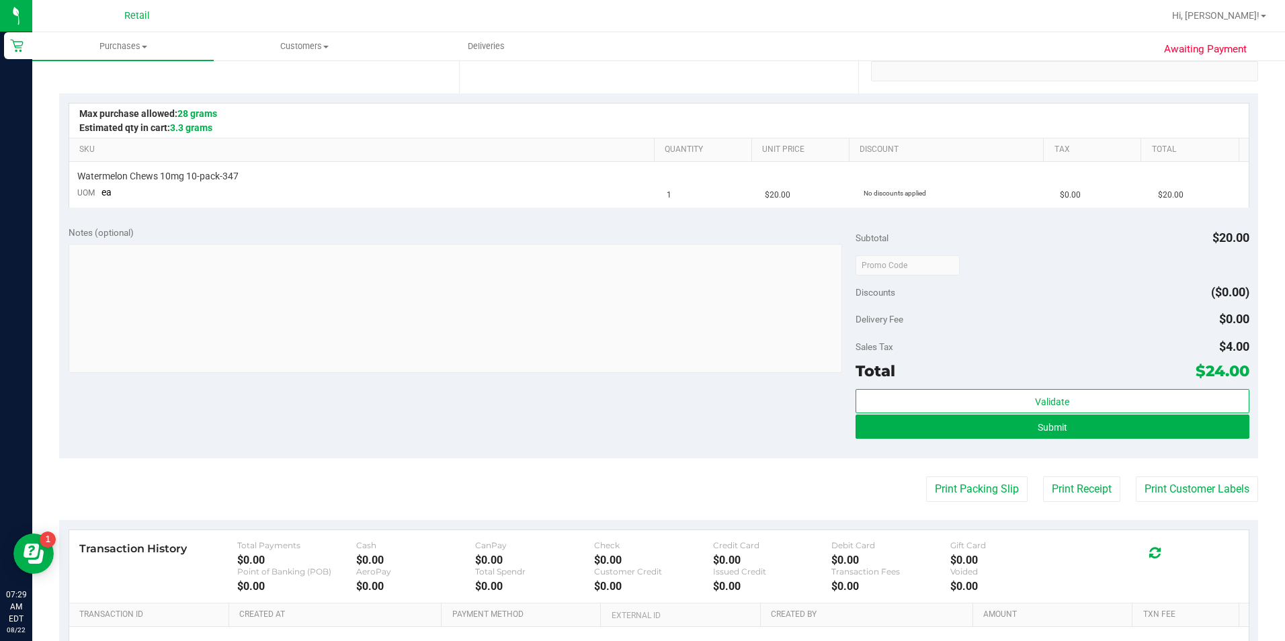
click at [916, 442] on div "Validate Submit" at bounding box center [1052, 419] width 394 height 60
click at [916, 432] on button "Submit" at bounding box center [1052, 427] width 394 height 24
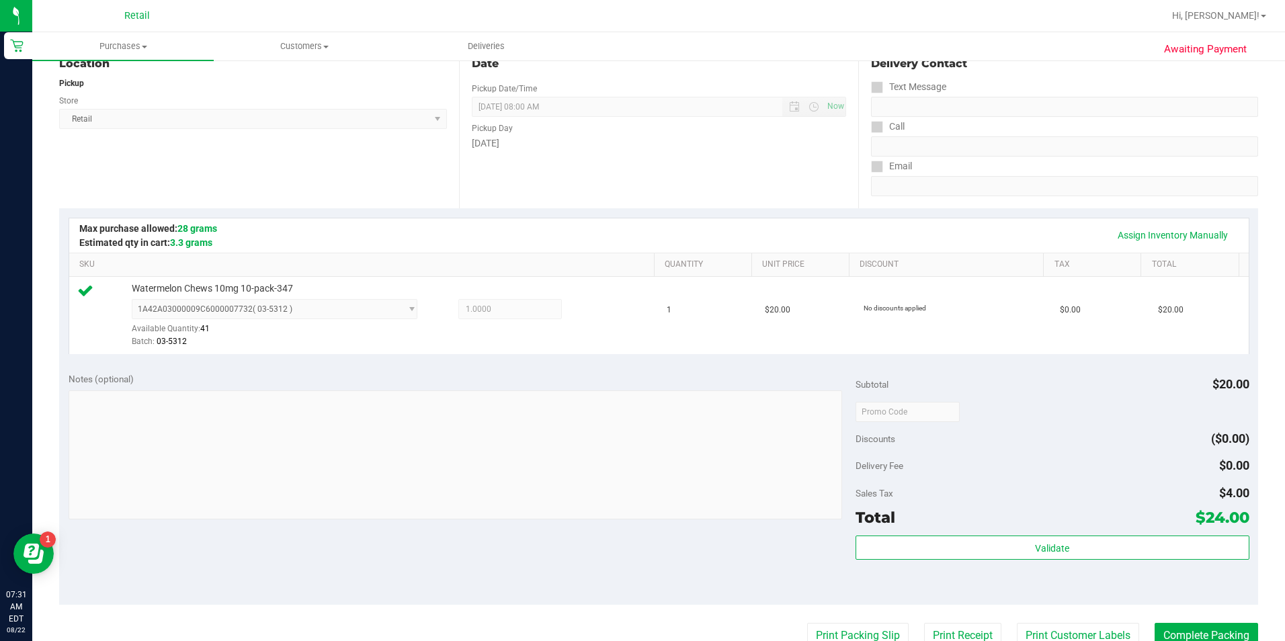
scroll to position [202, 0]
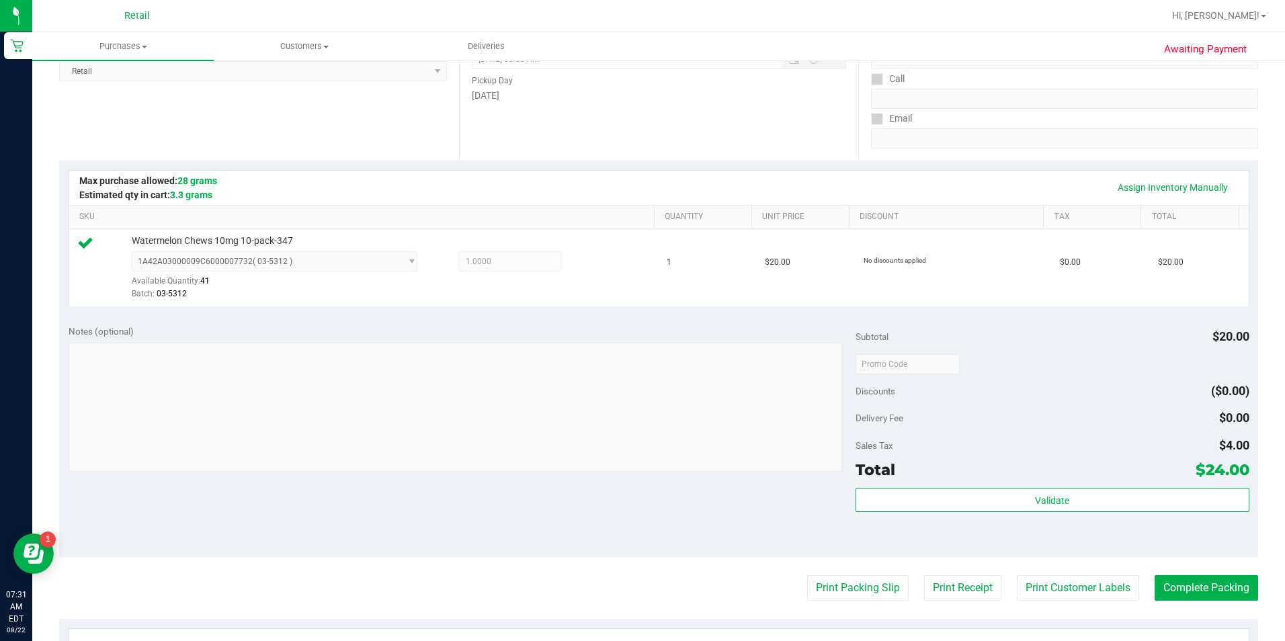
click at [916, 574] on purchase-details "Back Edit Purchase Cancel Purchase View Profile # 01617154 Med | Rec METRC ID: …" at bounding box center [658, 370] width 1199 height 999
click at [916, 584] on button "Complete Packing" at bounding box center [1205, 588] width 103 height 26
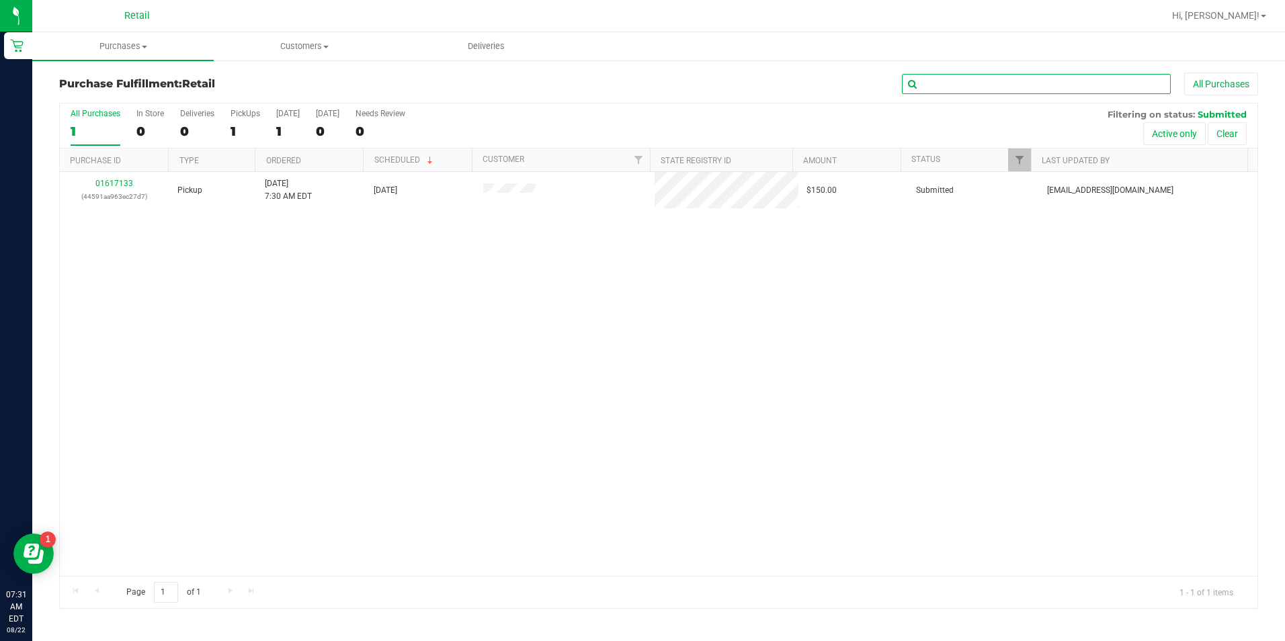
click at [916, 87] on input "text" at bounding box center [1036, 84] width 269 height 20
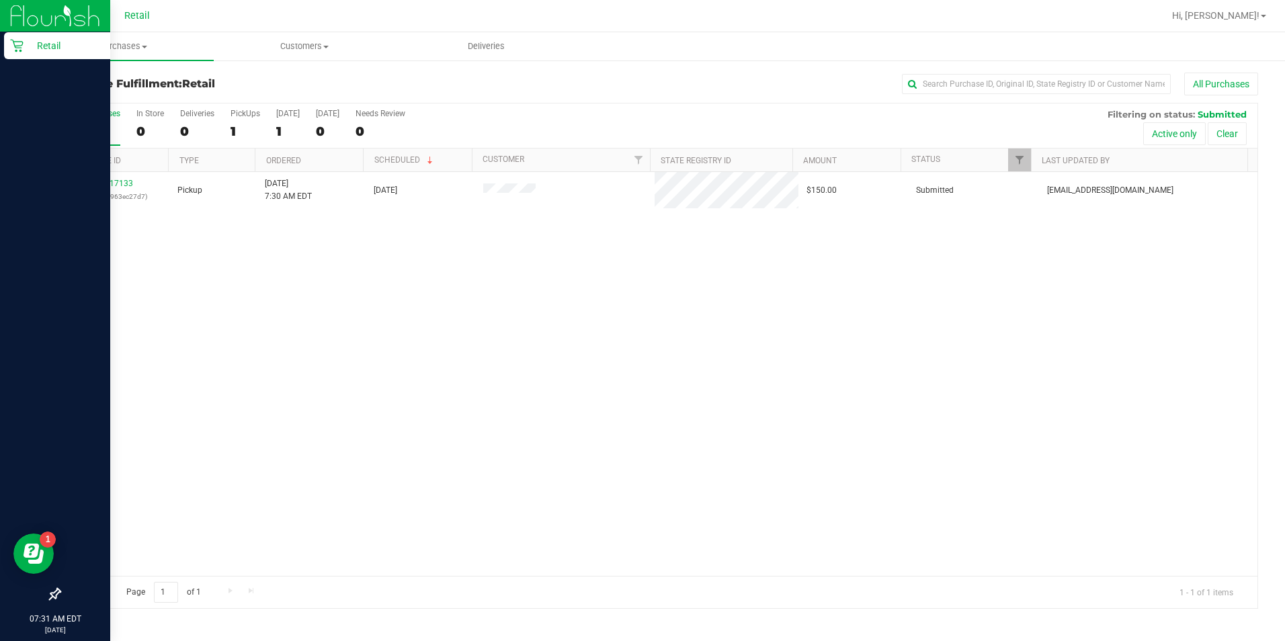
click at [23, 44] on icon at bounding box center [16, 45] width 13 height 13
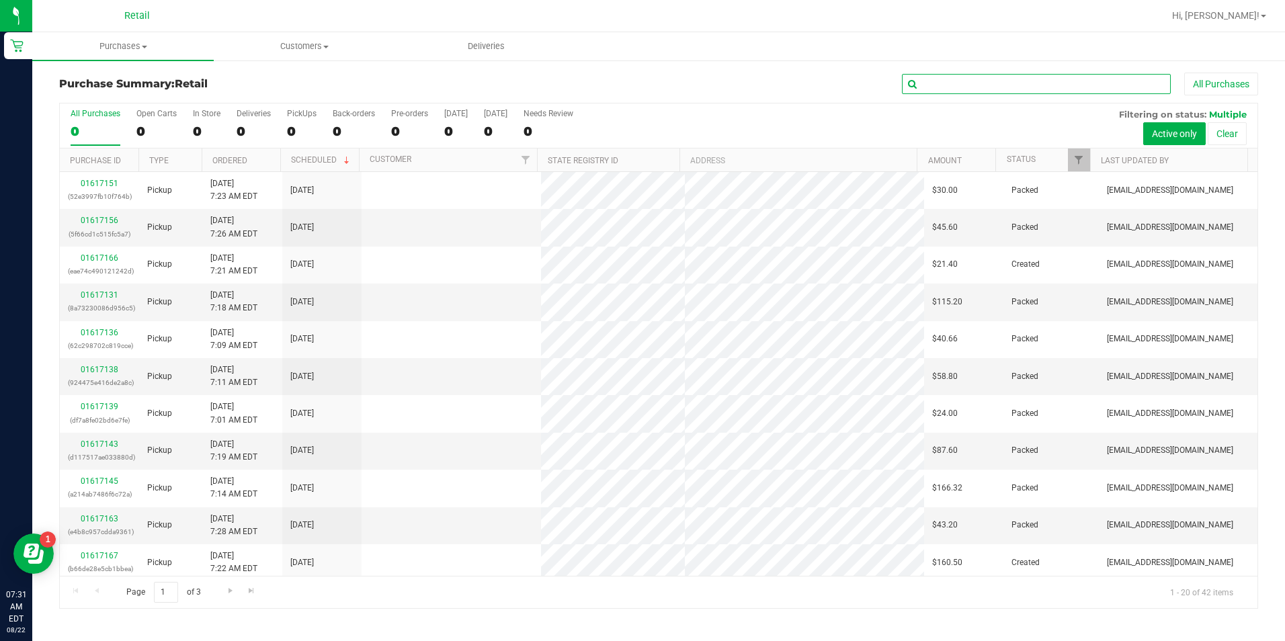
click at [916, 76] on input "text" at bounding box center [1036, 84] width 269 height 20
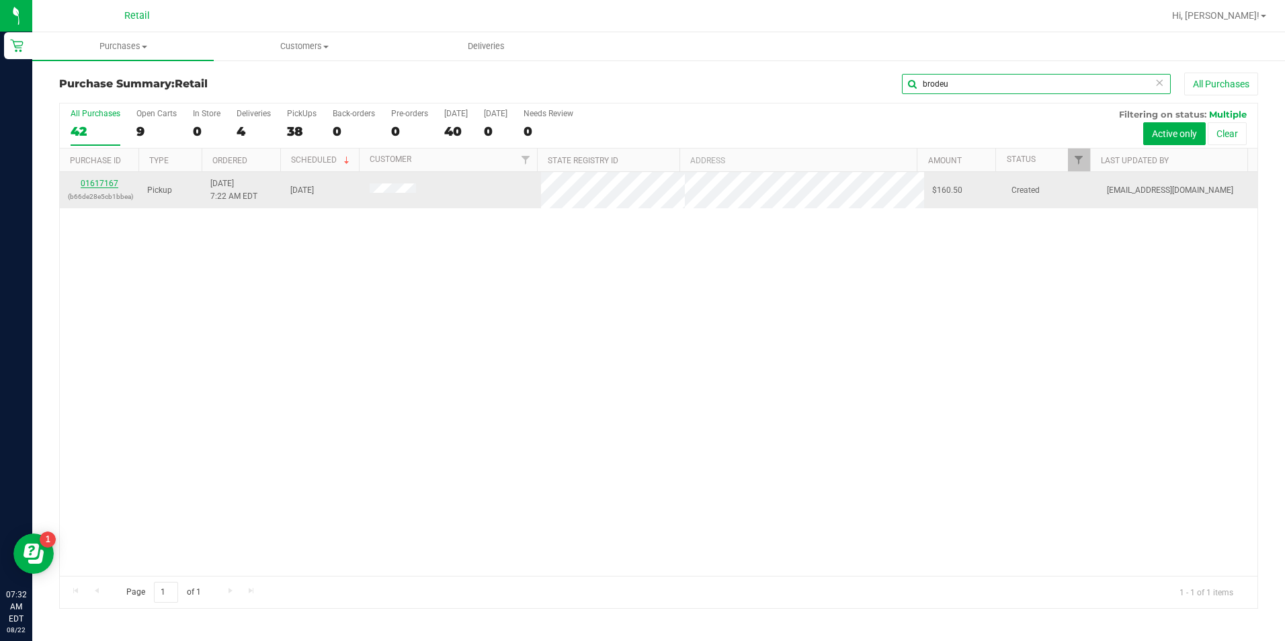
type input "brodeu"
click at [102, 183] on link "01617167" at bounding box center [100, 183] width 38 height 9
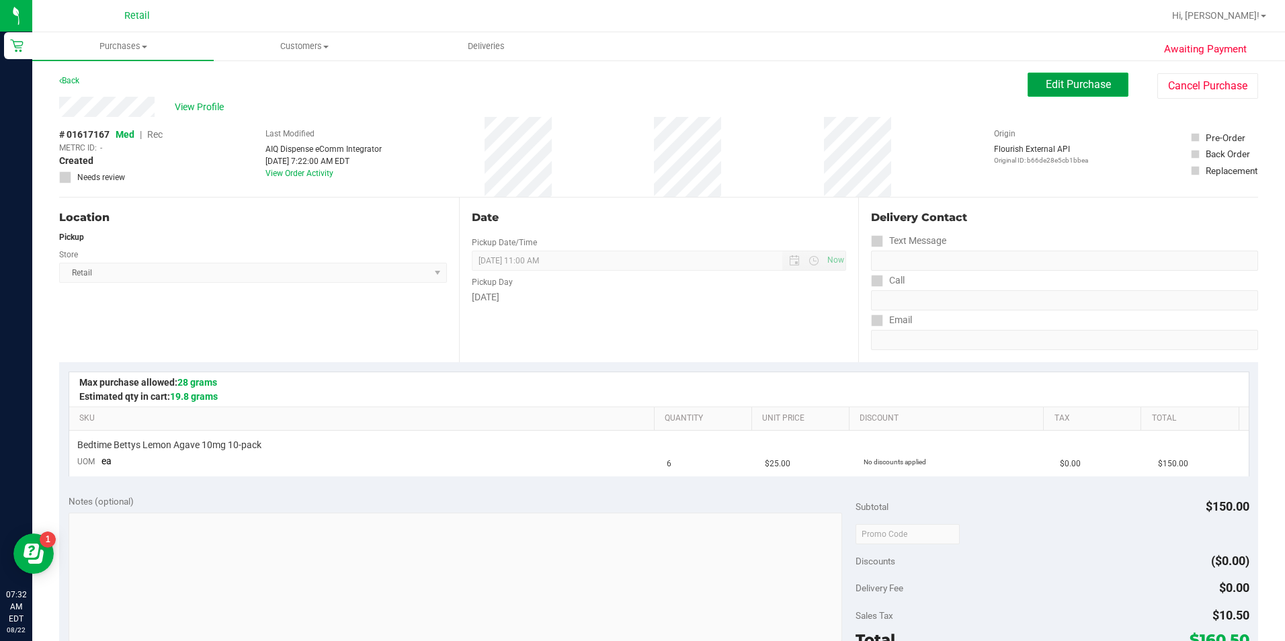
click at [916, 75] on button "Edit Purchase" at bounding box center [1077, 85] width 101 height 24
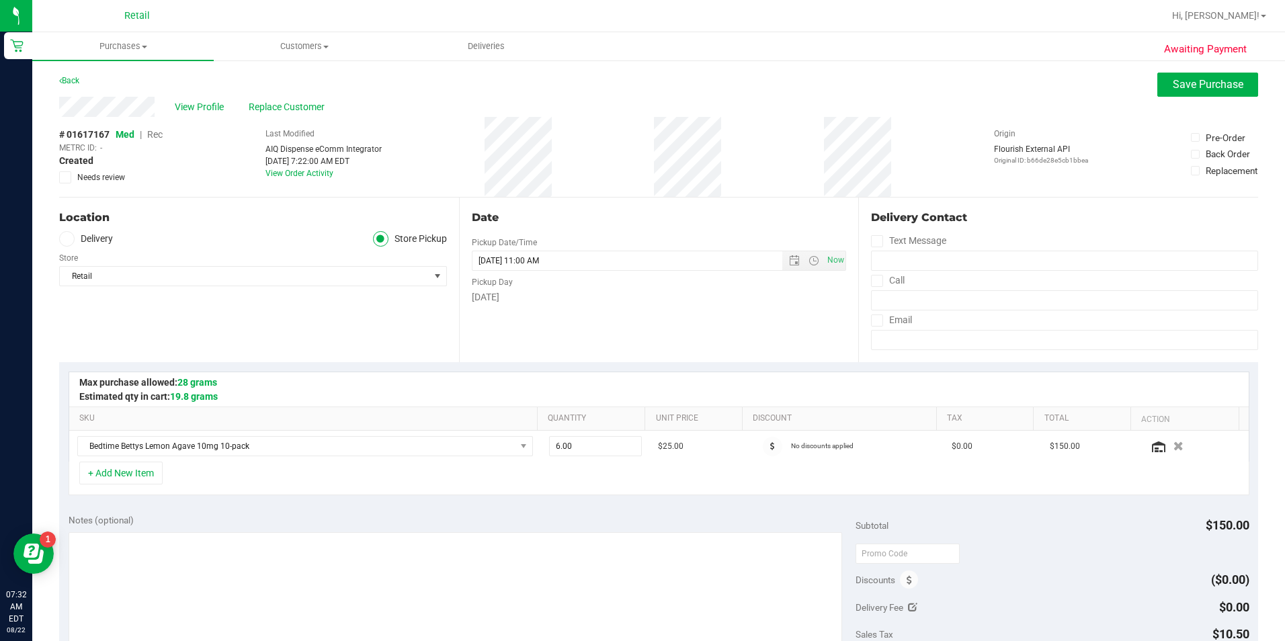
click at [155, 137] on span "Rec" at bounding box center [154, 134] width 15 height 11
click at [916, 97] on div "View Profile Replace Customer" at bounding box center [658, 107] width 1199 height 20
click at [916, 88] on span "Save Purchase" at bounding box center [1207, 84] width 71 height 13
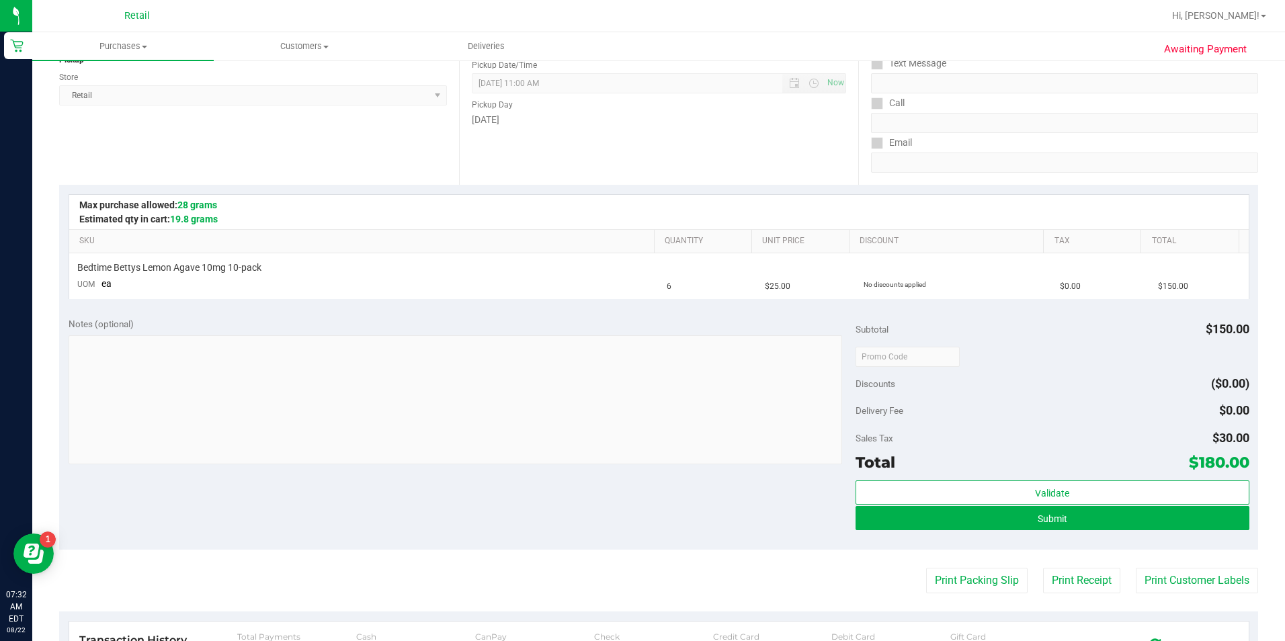
scroll to position [202, 0]
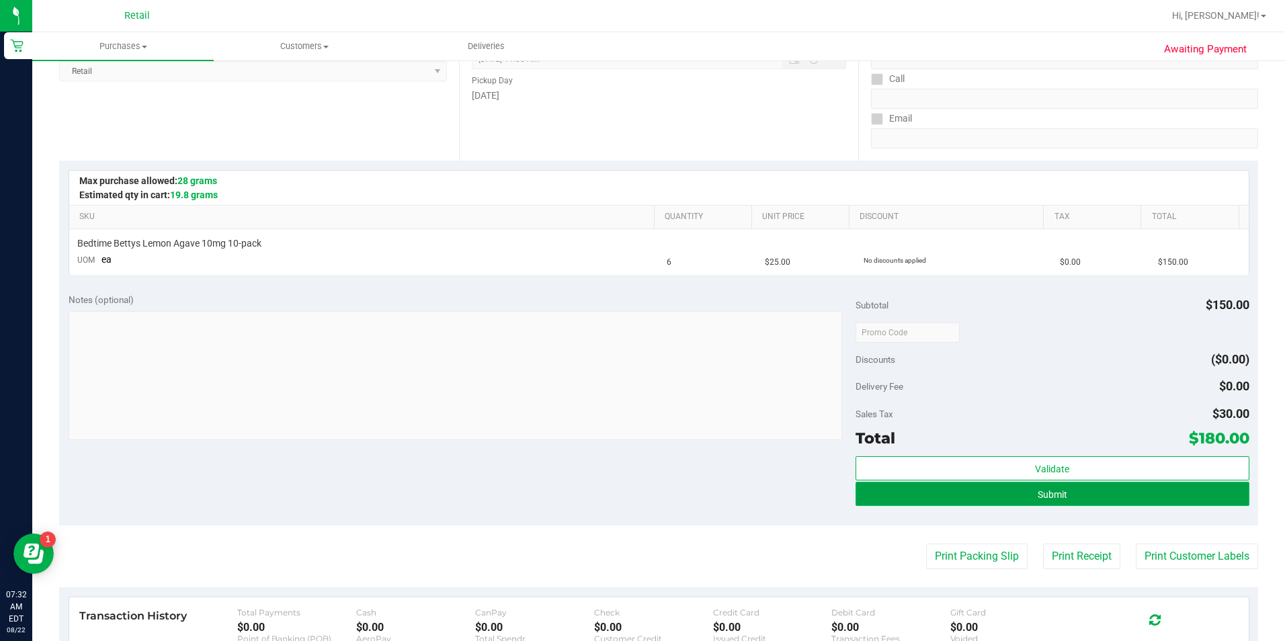
click at [916, 497] on button "Submit" at bounding box center [1052, 494] width 394 height 24
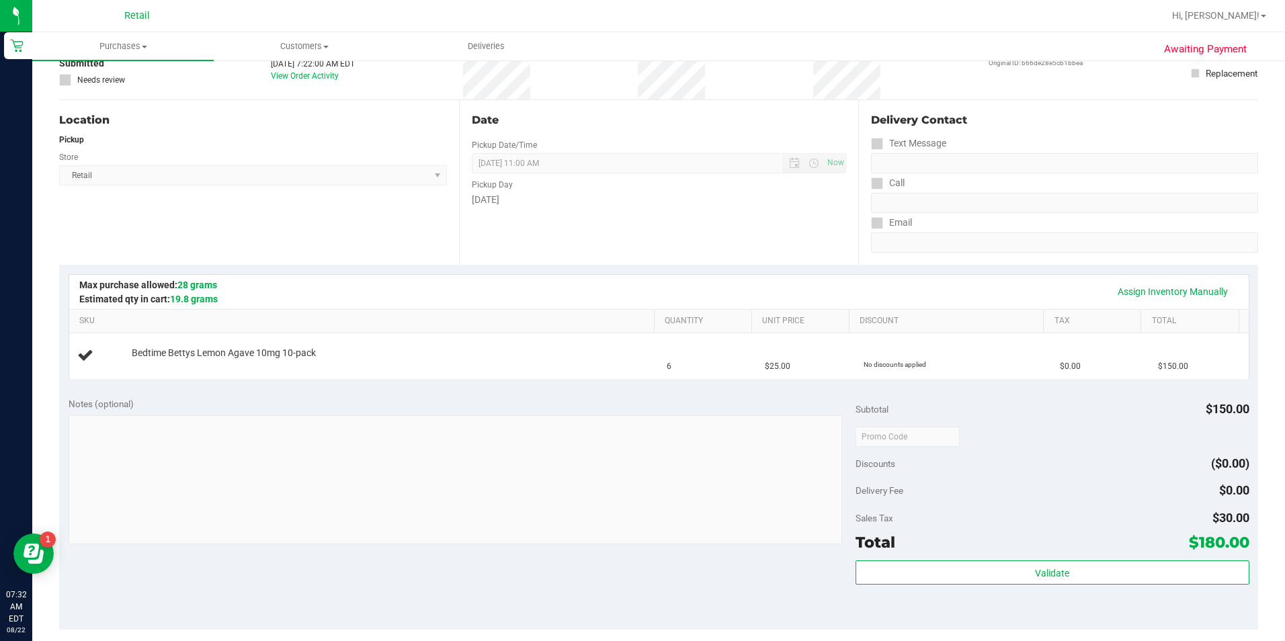
scroll to position [0, 0]
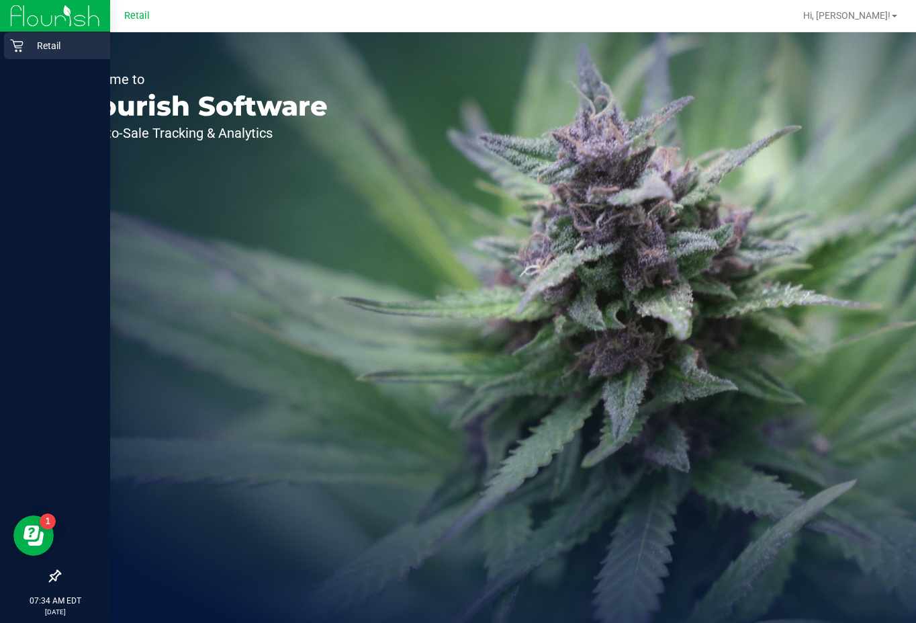
click at [22, 55] on div "Retail" at bounding box center [57, 45] width 106 height 27
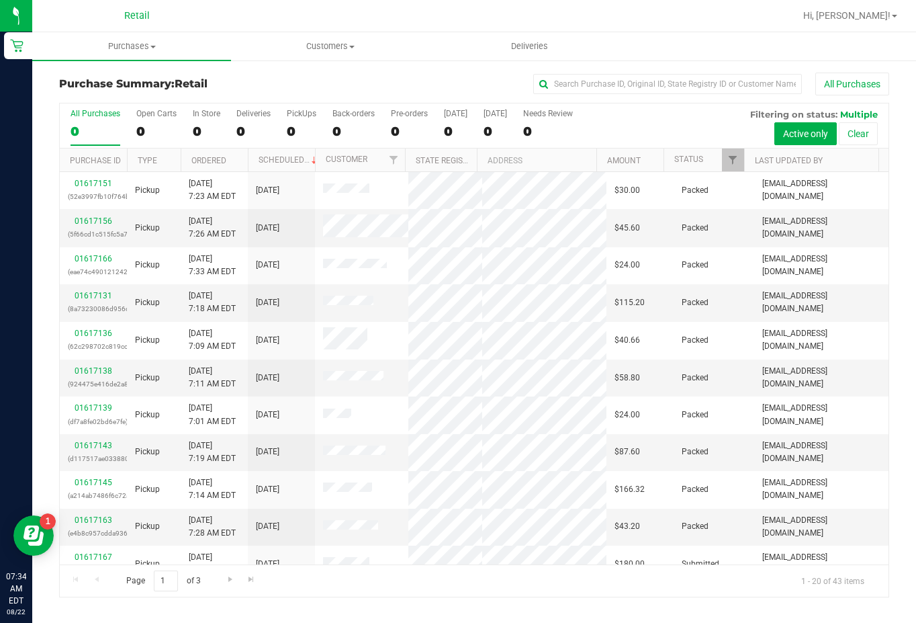
click at [611, 71] on div "Purchase Summary: Retail All Purchases All Purchases 0 Open Carts 0 In Store 0 …" at bounding box center [474, 335] width 884 height 552
click at [611, 77] on input "text" at bounding box center [667, 84] width 269 height 20
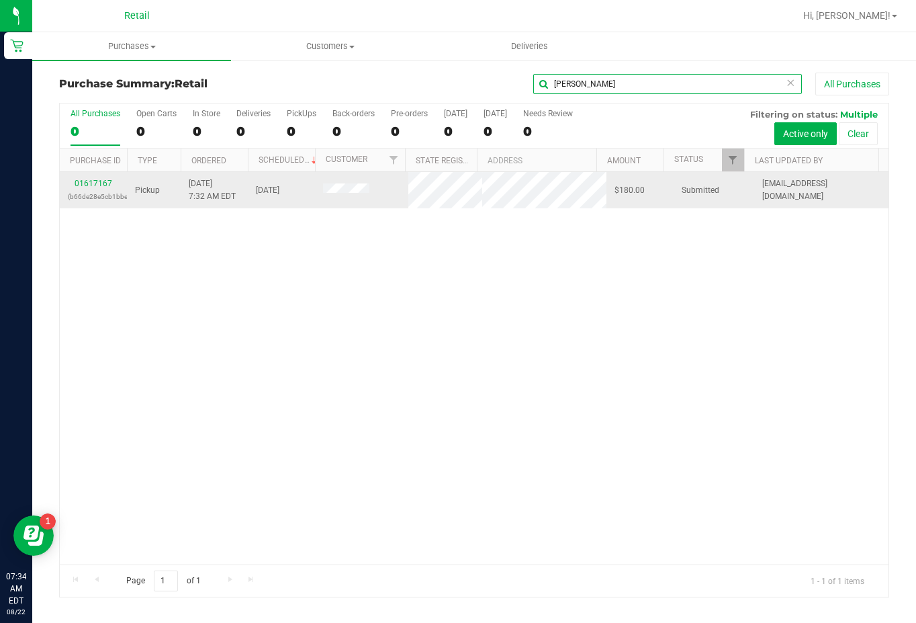
type input "amy"
click at [128, 175] on td "Pickup" at bounding box center [154, 190] width 54 height 36
click at [100, 183] on link "01617167" at bounding box center [94, 183] width 38 height 9
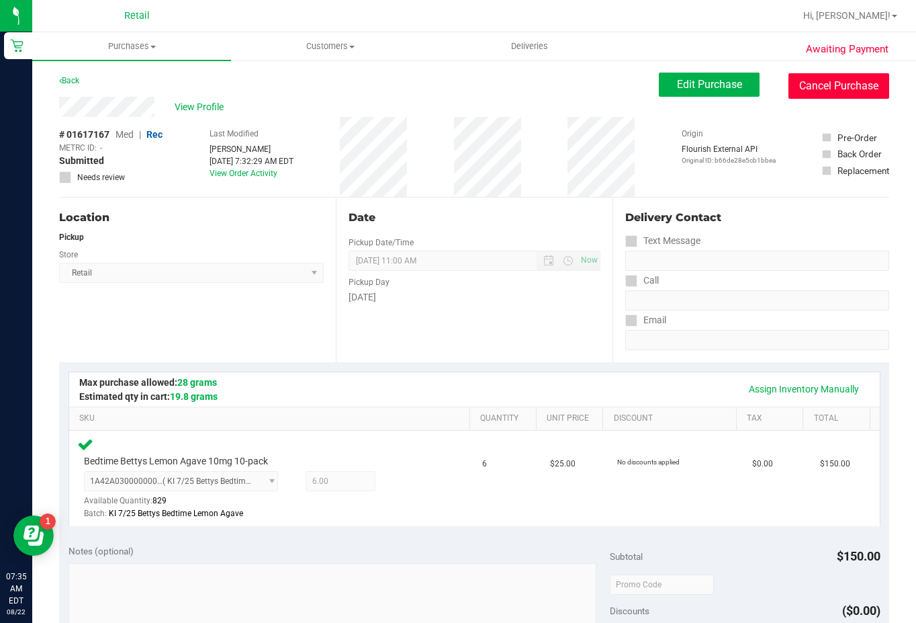
click at [857, 91] on button "Cancel Purchase" at bounding box center [839, 86] width 101 height 26
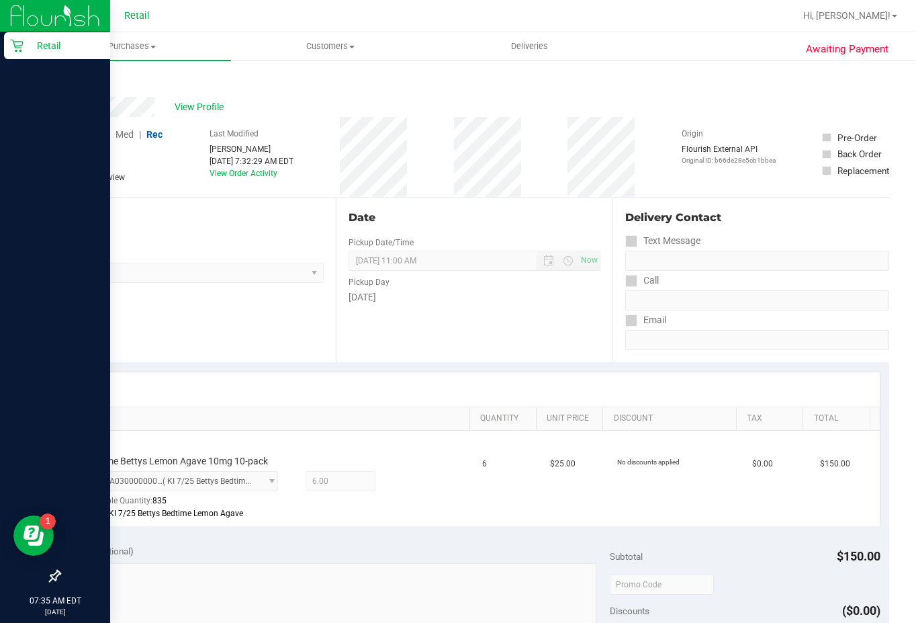
click at [34, 50] on p "Retail" at bounding box center [64, 46] width 81 height 16
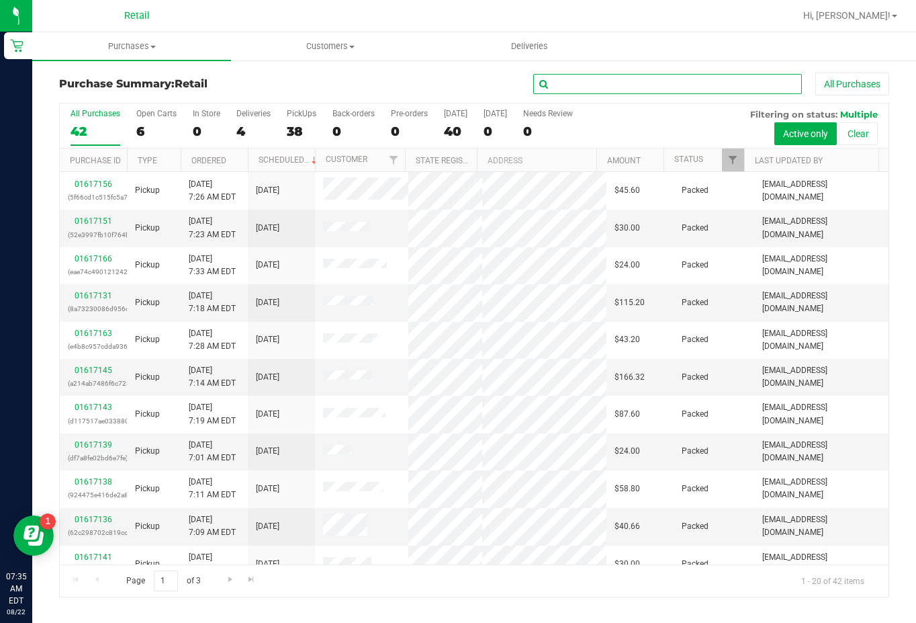
click at [583, 88] on input "text" at bounding box center [667, 84] width 269 height 20
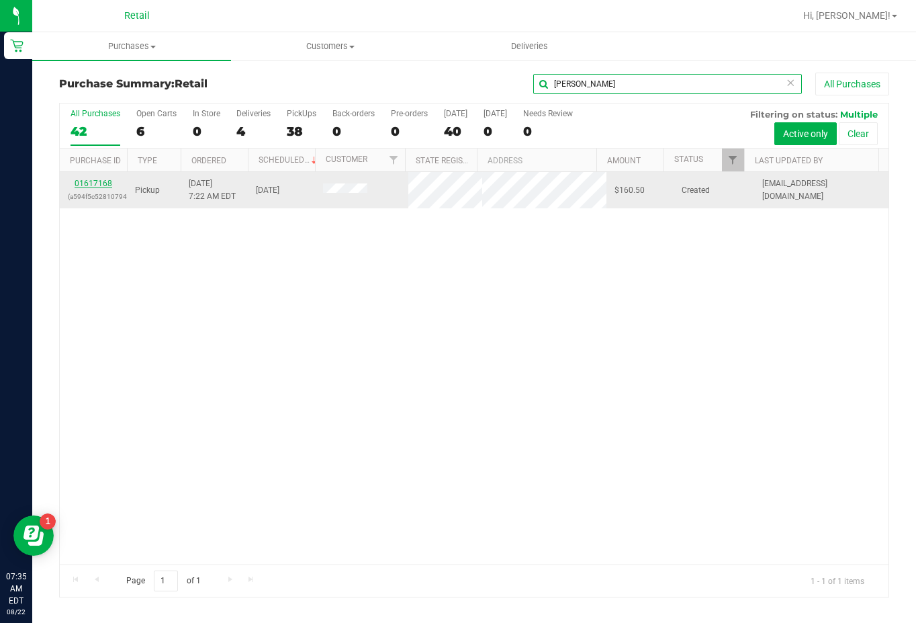
type input "loftus"
click at [95, 182] on link "01617168" at bounding box center [94, 183] width 38 height 9
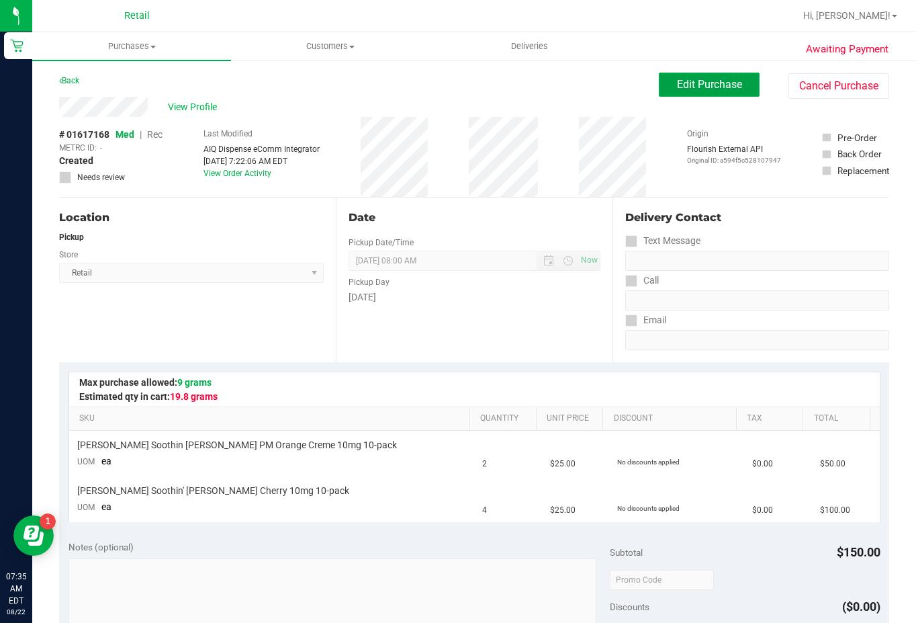
click at [691, 85] on span "Edit Purchase" at bounding box center [709, 84] width 65 height 13
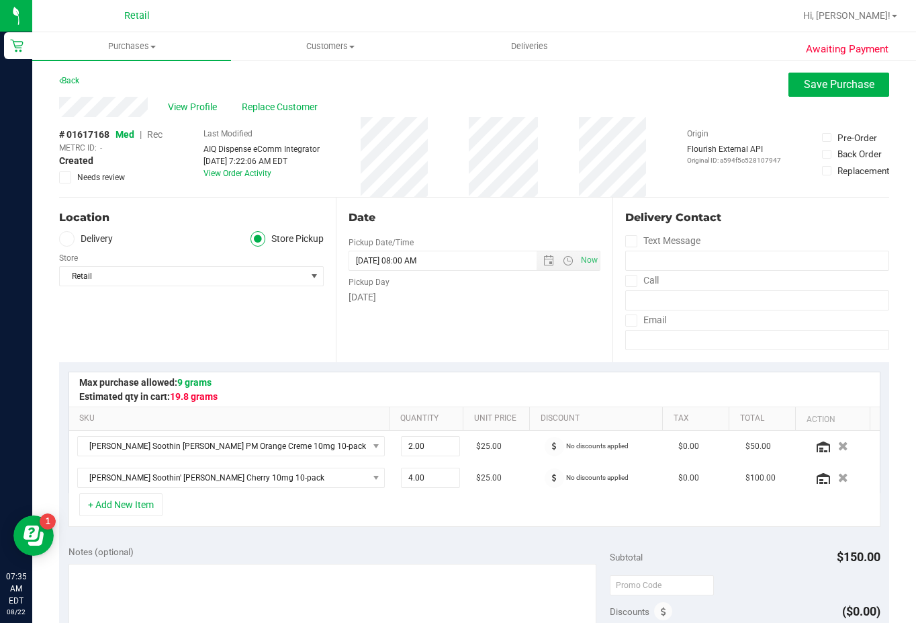
click at [151, 136] on span "Rec" at bounding box center [154, 134] width 15 height 11
click at [859, 79] on span "Save Purchase" at bounding box center [839, 84] width 71 height 13
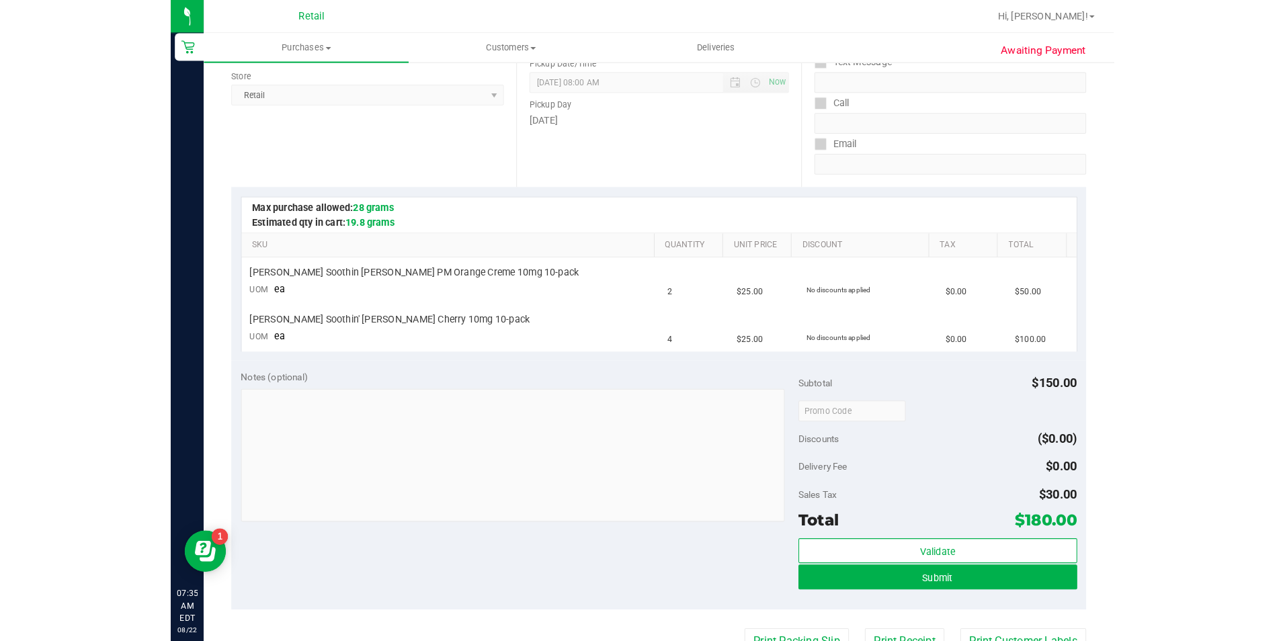
scroll to position [202, 0]
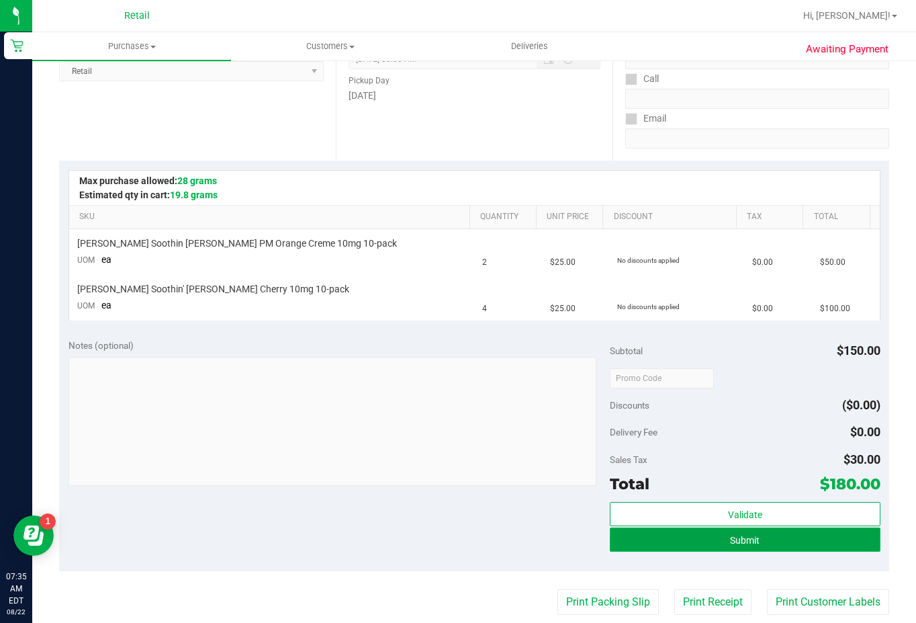
click at [749, 540] on span "Submit" at bounding box center [745, 540] width 30 height 11
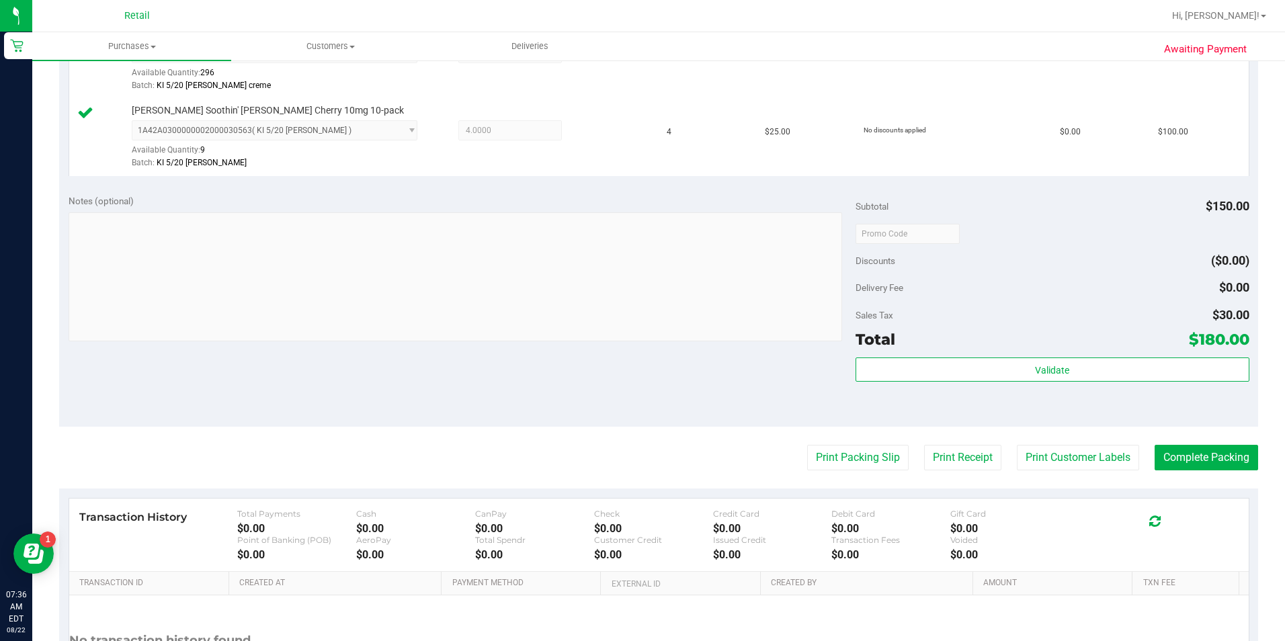
scroll to position [536, 0]
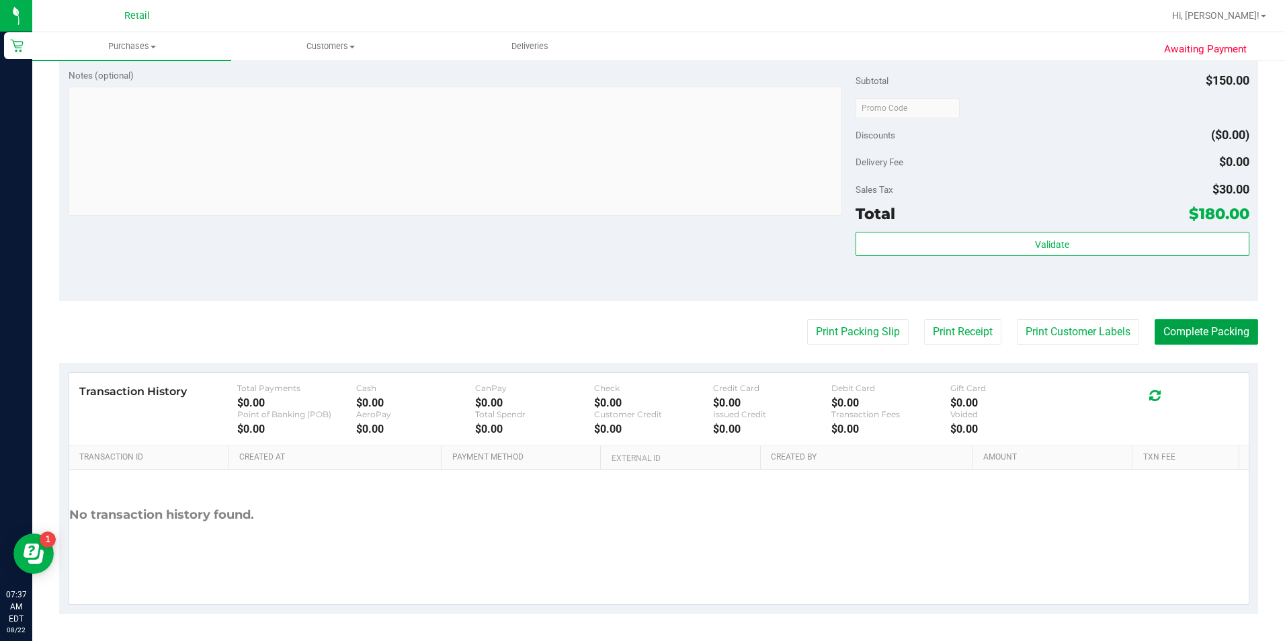
click at [916, 330] on button "Complete Packing" at bounding box center [1205, 332] width 103 height 26
